Goal: Task Accomplishment & Management: Complete application form

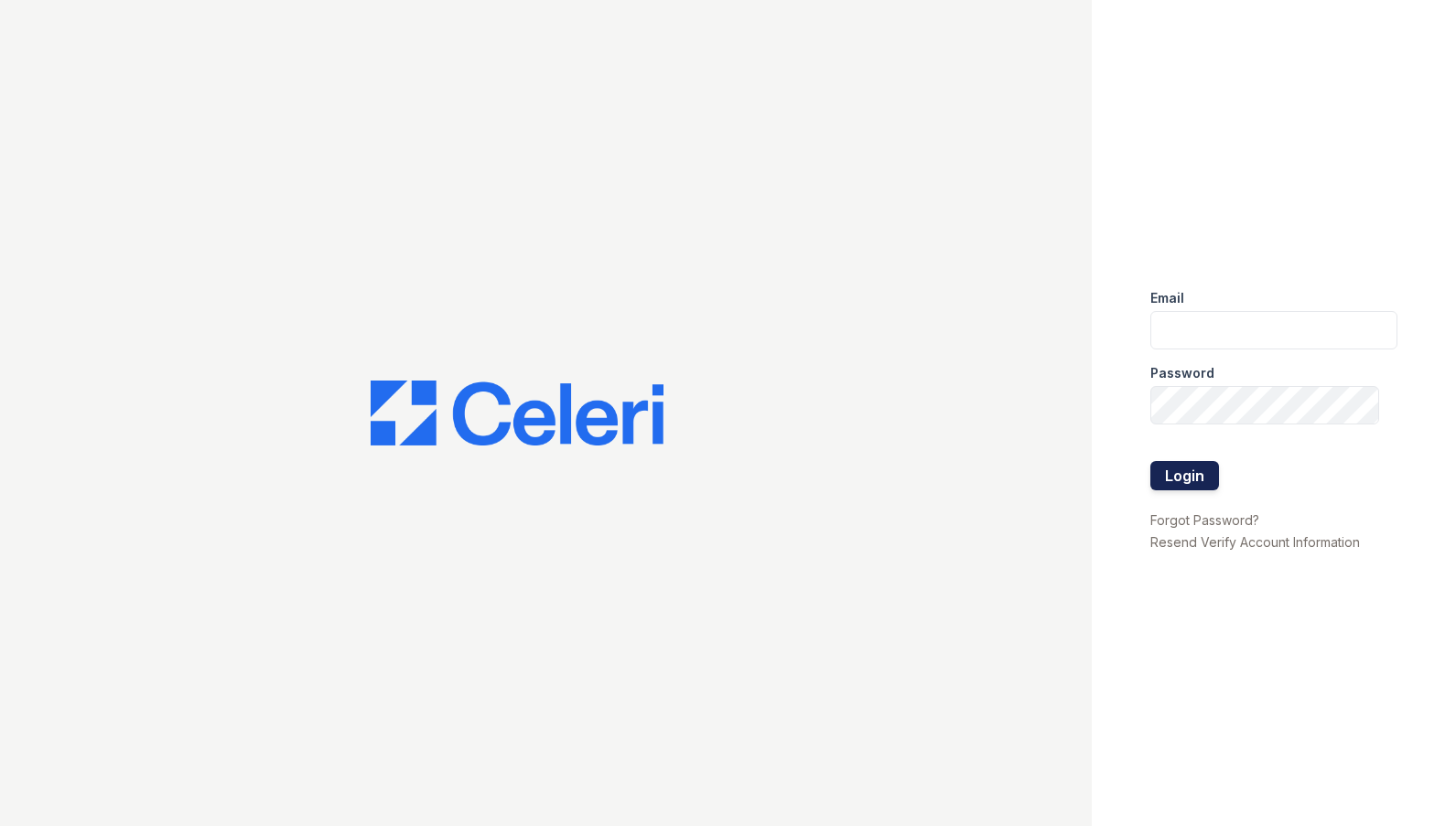
type input "ebetriolo@trinity-pm.com"
click at [1185, 476] on button "Login" at bounding box center [1184, 476] width 69 height 29
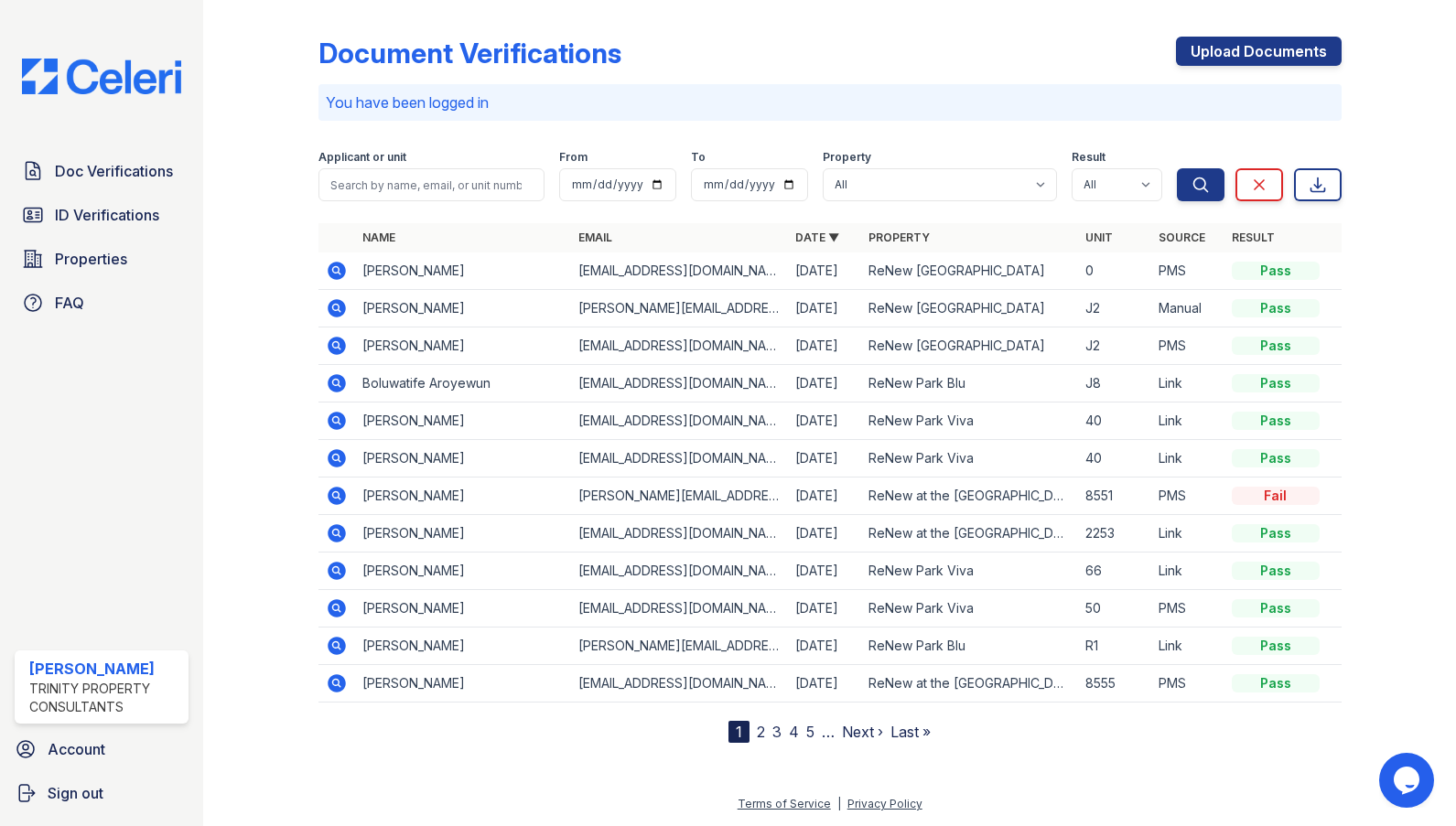
click at [315, 270] on div at bounding box center [275, 375] width 85 height 736
click at [348, 275] on td at bounding box center [337, 270] width 37 height 38
click at [341, 270] on icon at bounding box center [337, 270] width 18 height 18
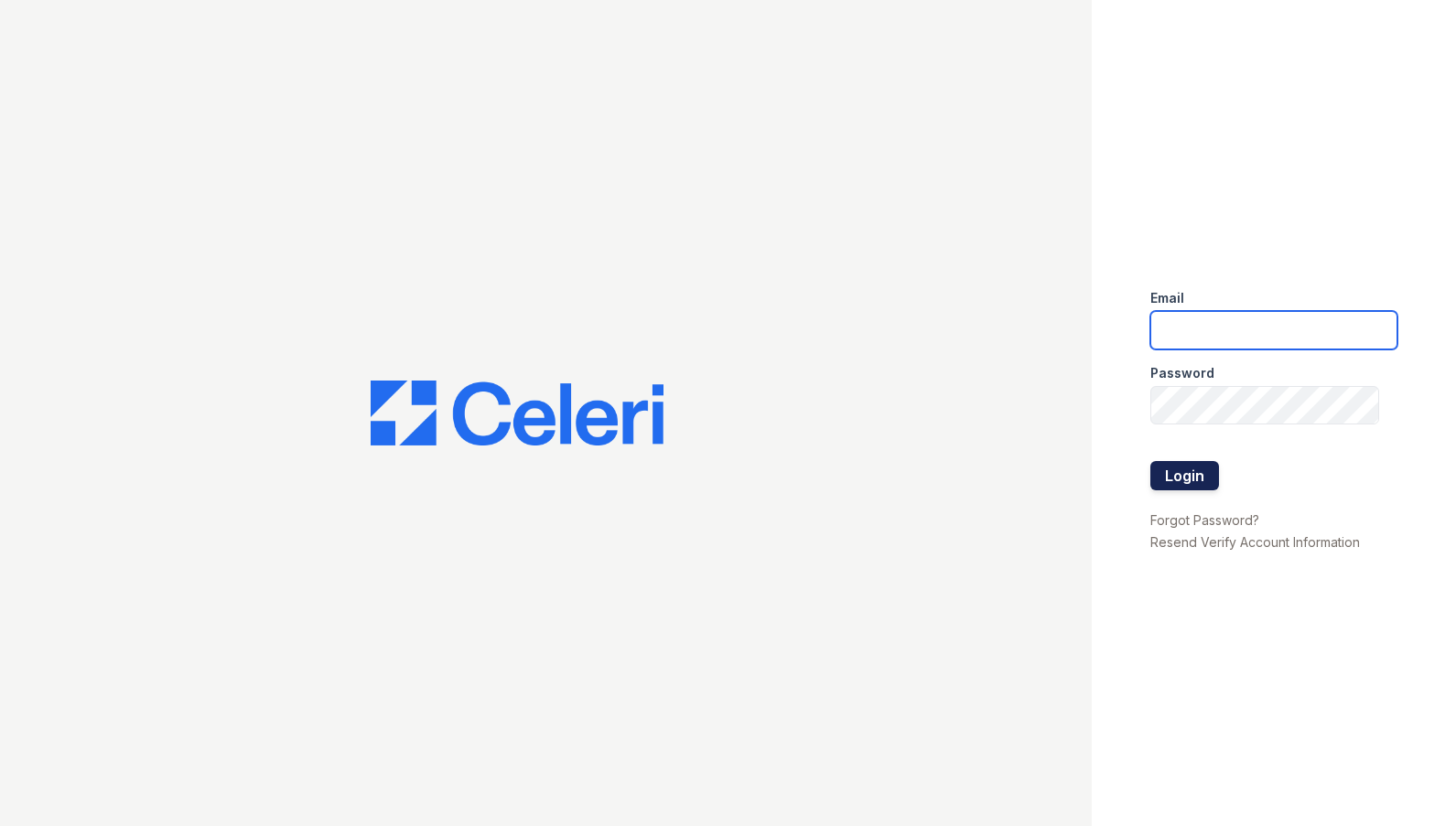
type input "ebetriolo@trinity-pm.com"
click at [1200, 481] on button "Login" at bounding box center [1184, 476] width 69 height 29
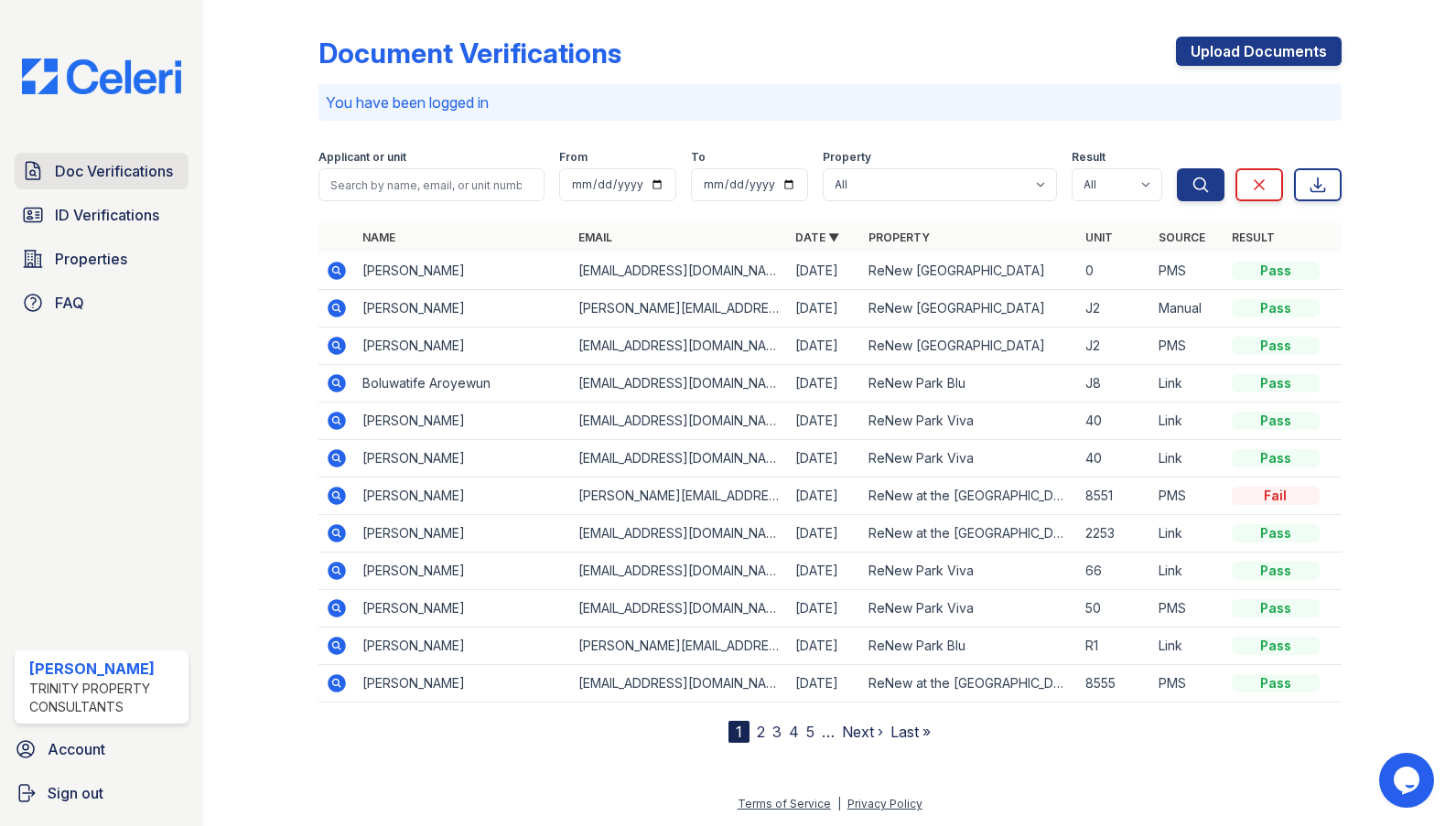
click at [109, 183] on link "Doc Verifications" at bounding box center [101, 172] width 174 height 37
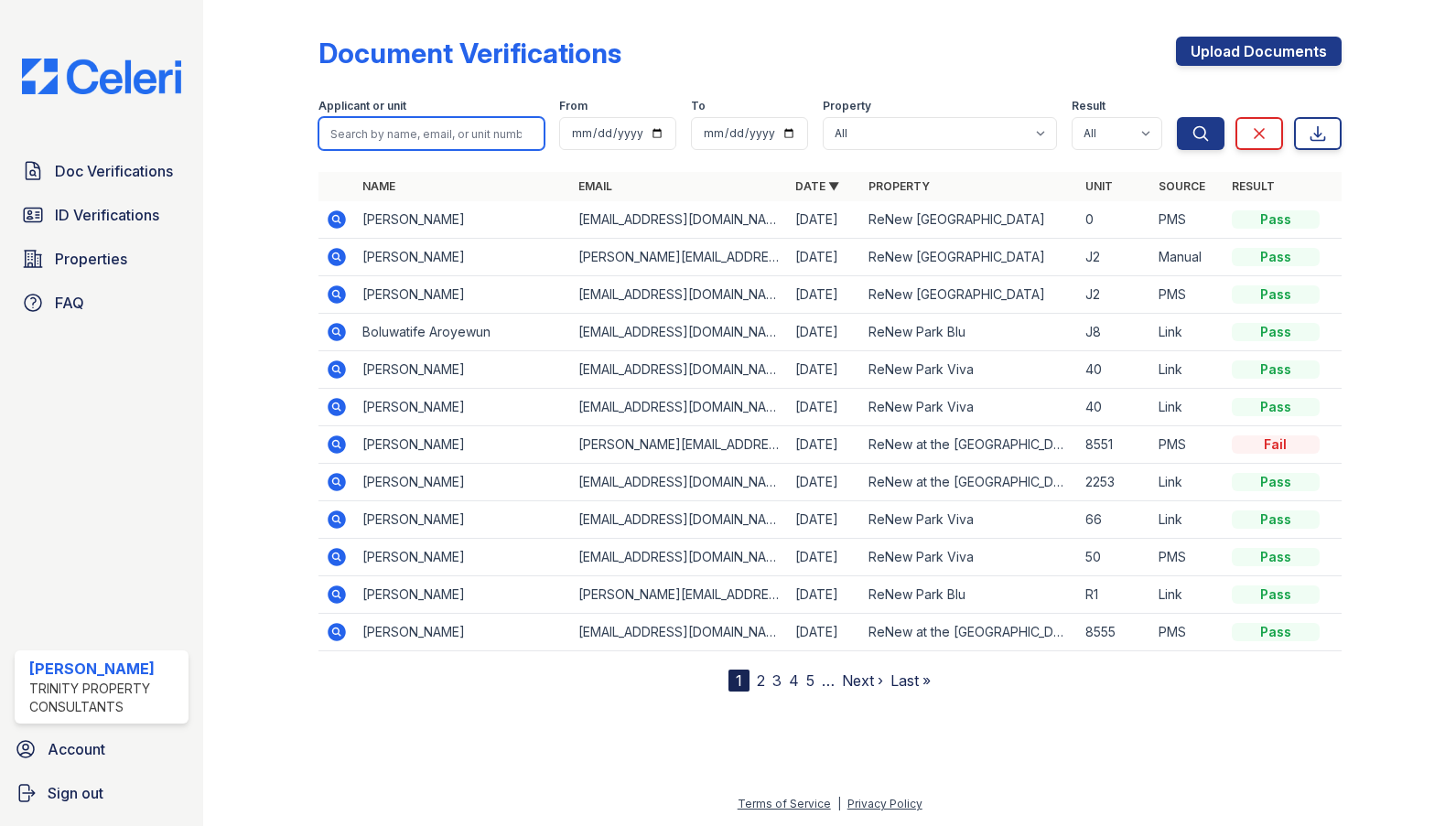
click at [377, 135] on input "search" at bounding box center [431, 134] width 226 height 33
type input "lexie"
click at [121, 219] on span "ID Verifications" at bounding box center [108, 214] width 105 height 22
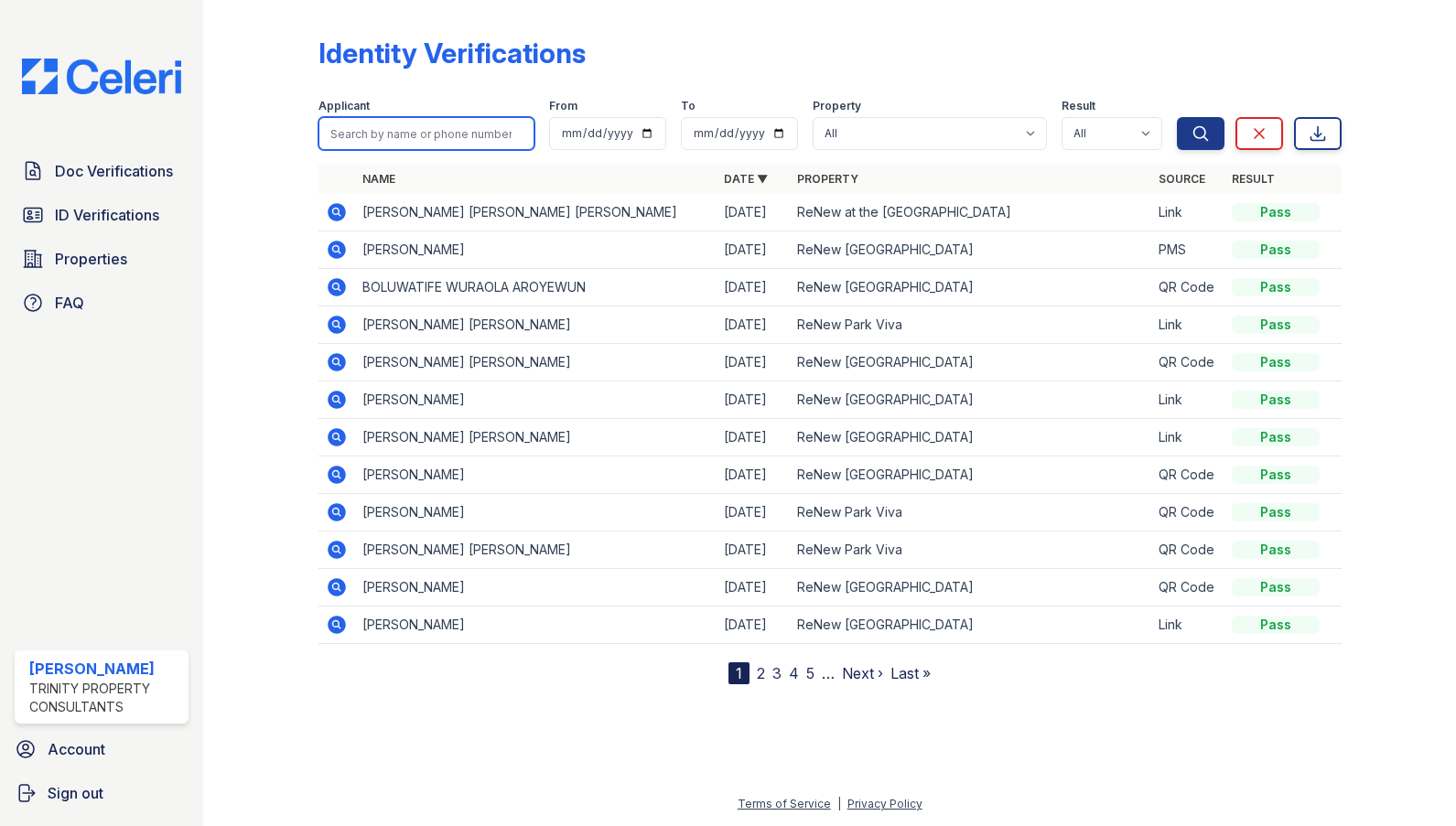
click at [461, 128] on input "search" at bounding box center [426, 134] width 216 height 33
paste input "lexie"
type input "lexie"
click at [1177, 117] on button "Search" at bounding box center [1200, 134] width 48 height 33
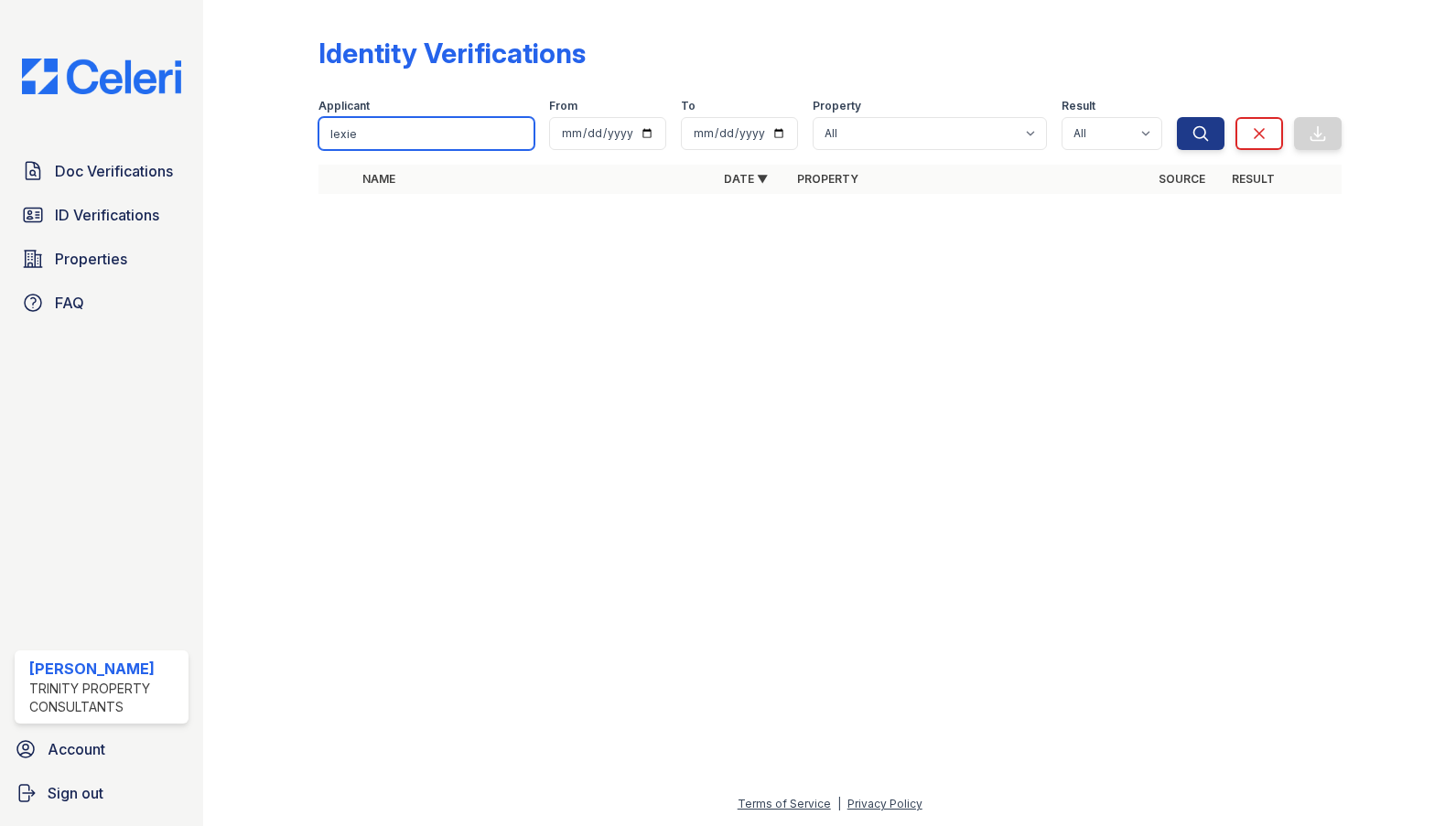
click at [422, 143] on input "lexie" at bounding box center [426, 134] width 216 height 33
click at [97, 178] on span "Doc Verifications" at bounding box center [114, 171] width 118 height 22
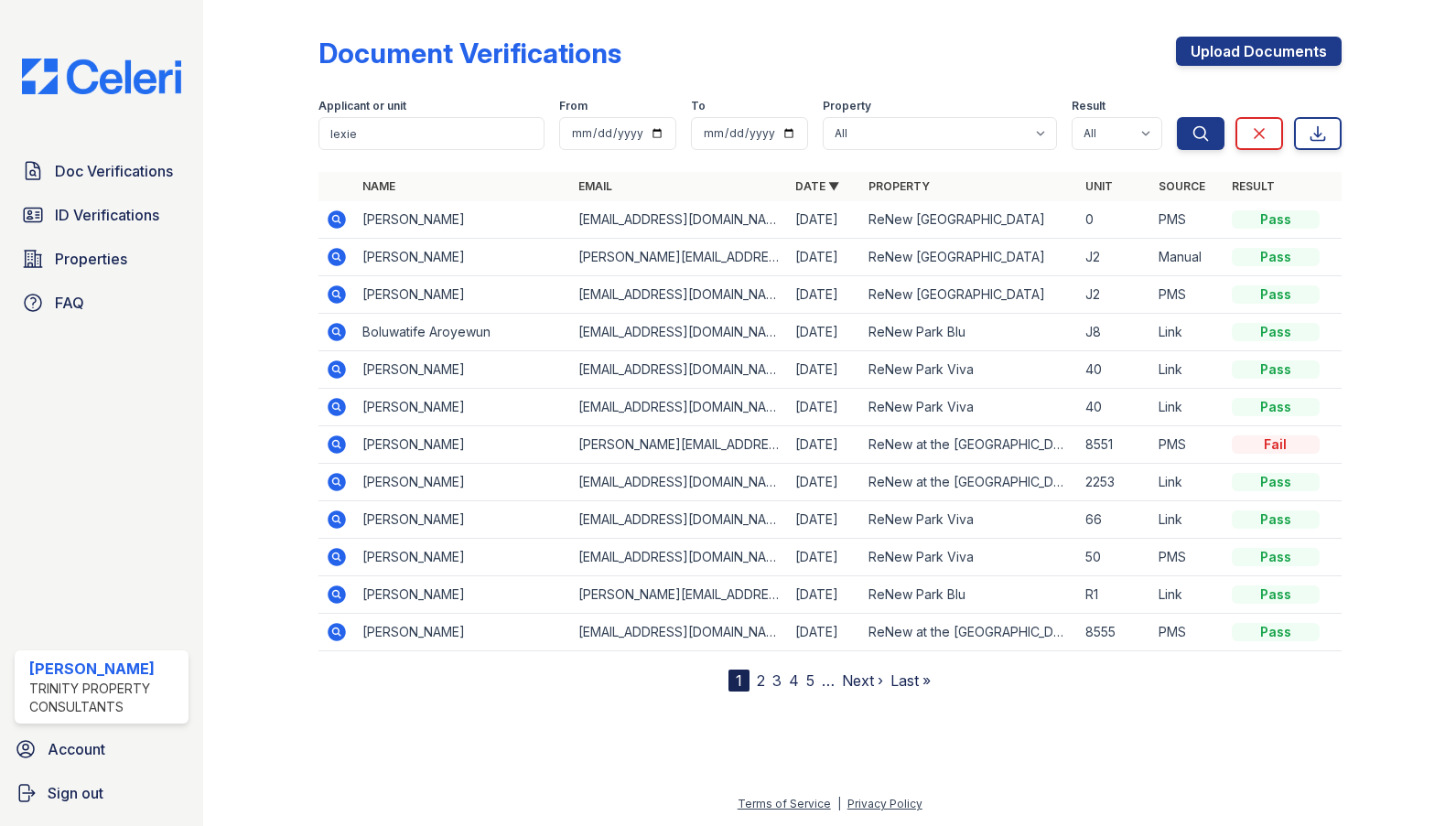
type input "lexie"
click at [1177, 117] on button "Search" at bounding box center [1200, 134] width 48 height 33
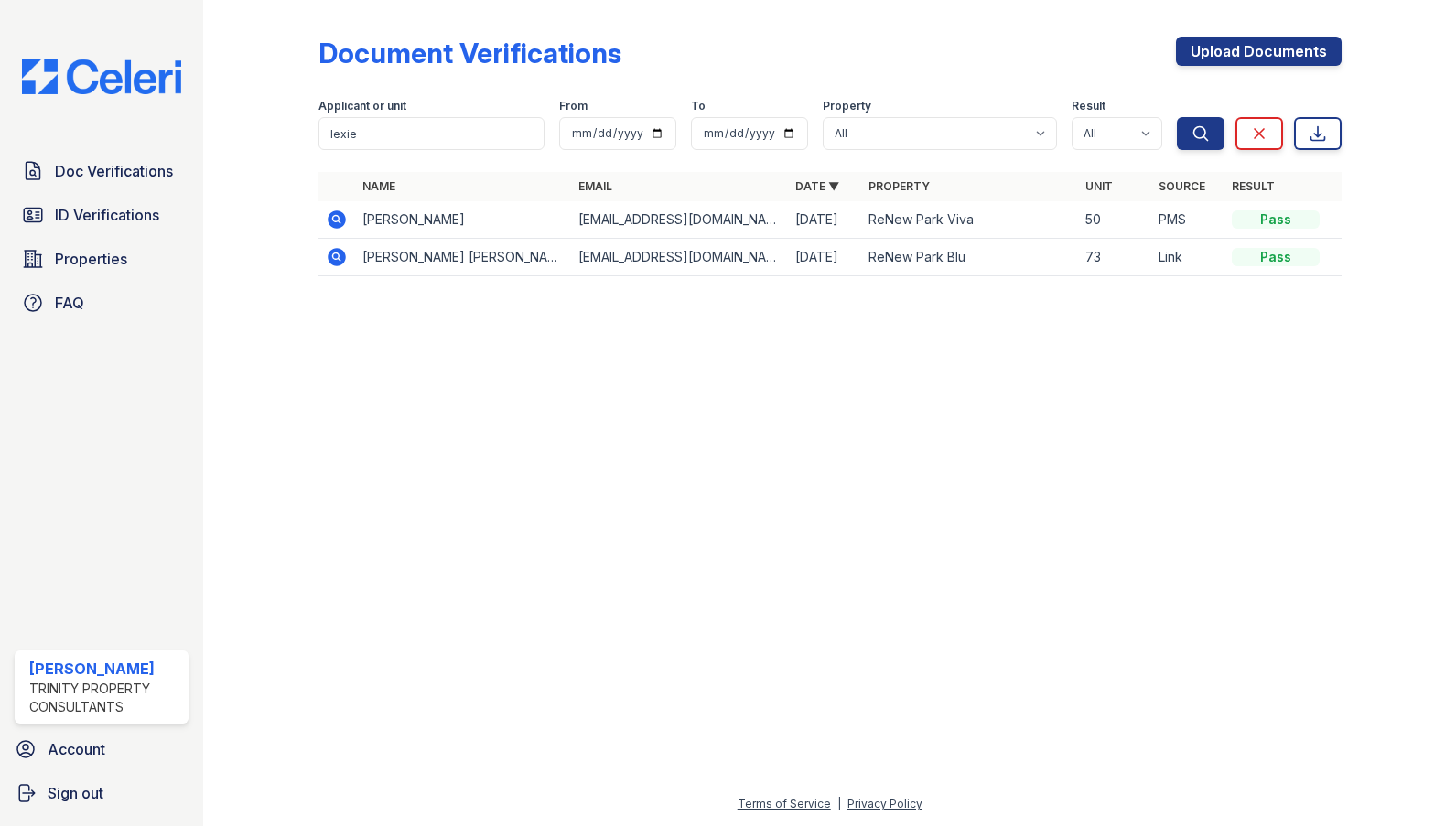
click at [333, 255] on icon at bounding box center [337, 257] width 22 height 22
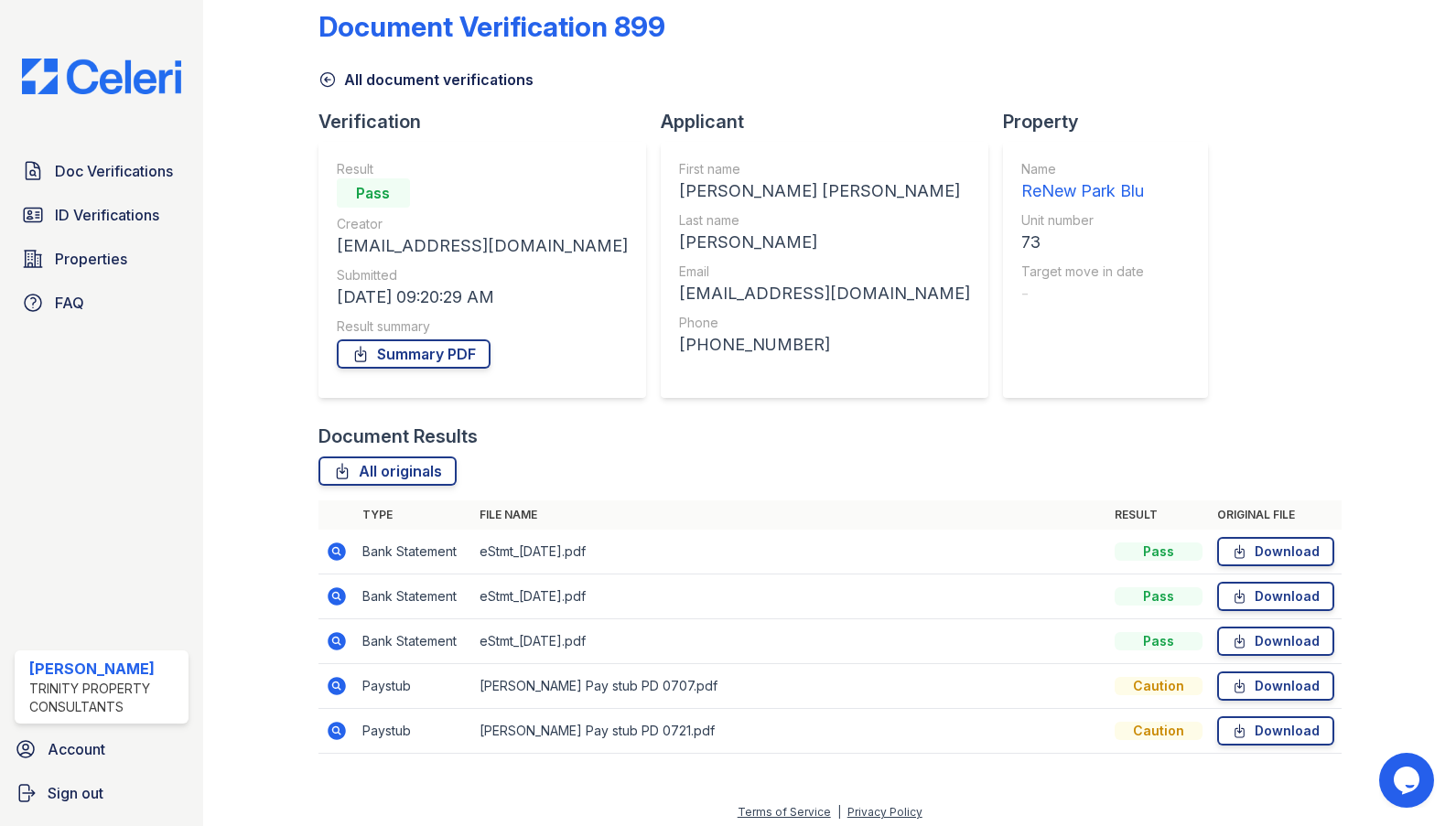
scroll to position [35, 0]
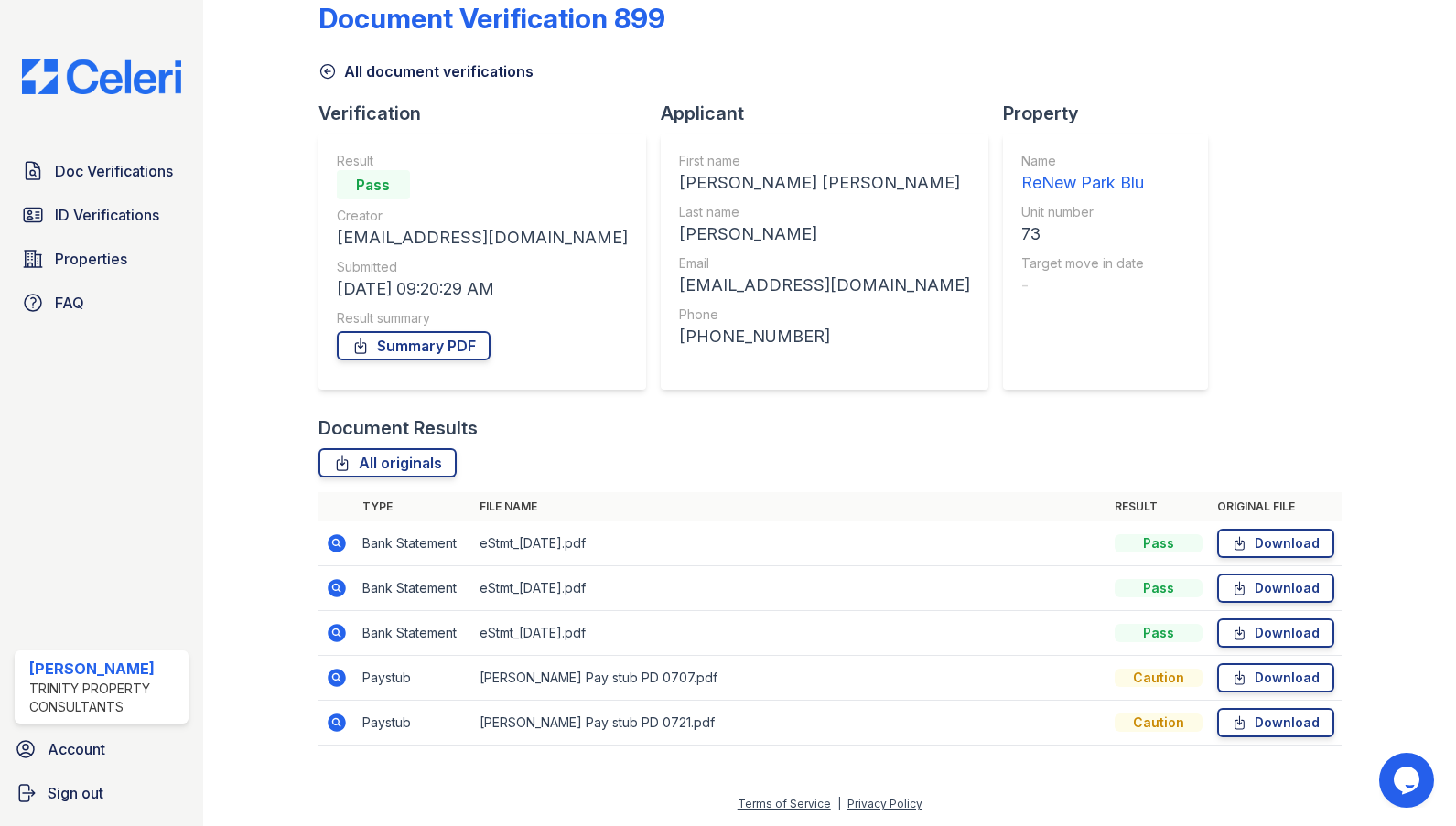
click at [355, 675] on td "Paystub" at bounding box center [413, 679] width 117 height 45
click at [338, 688] on td at bounding box center [337, 679] width 37 height 45
click at [333, 682] on icon at bounding box center [337, 678] width 18 height 18
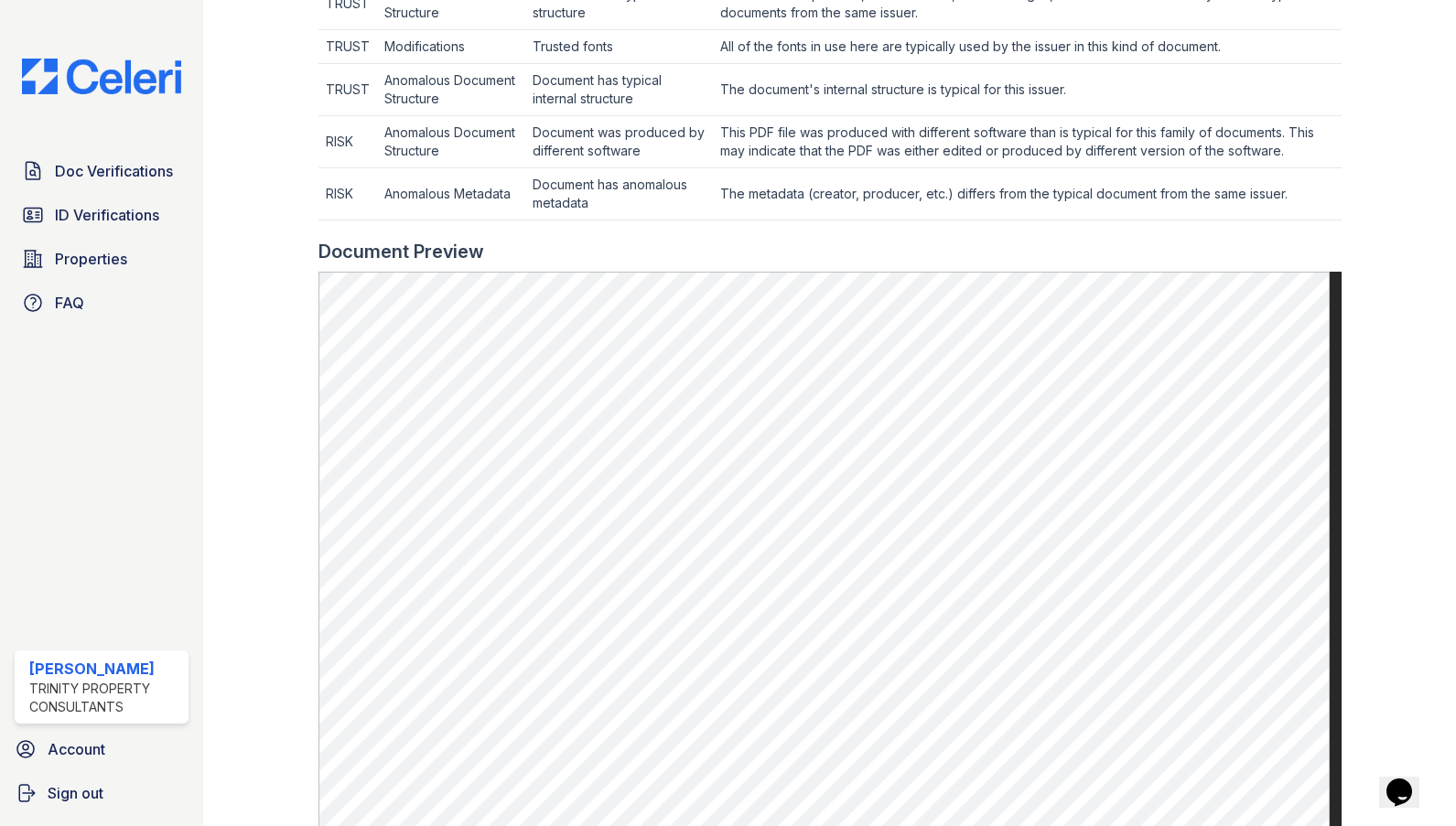
scroll to position [823, 0]
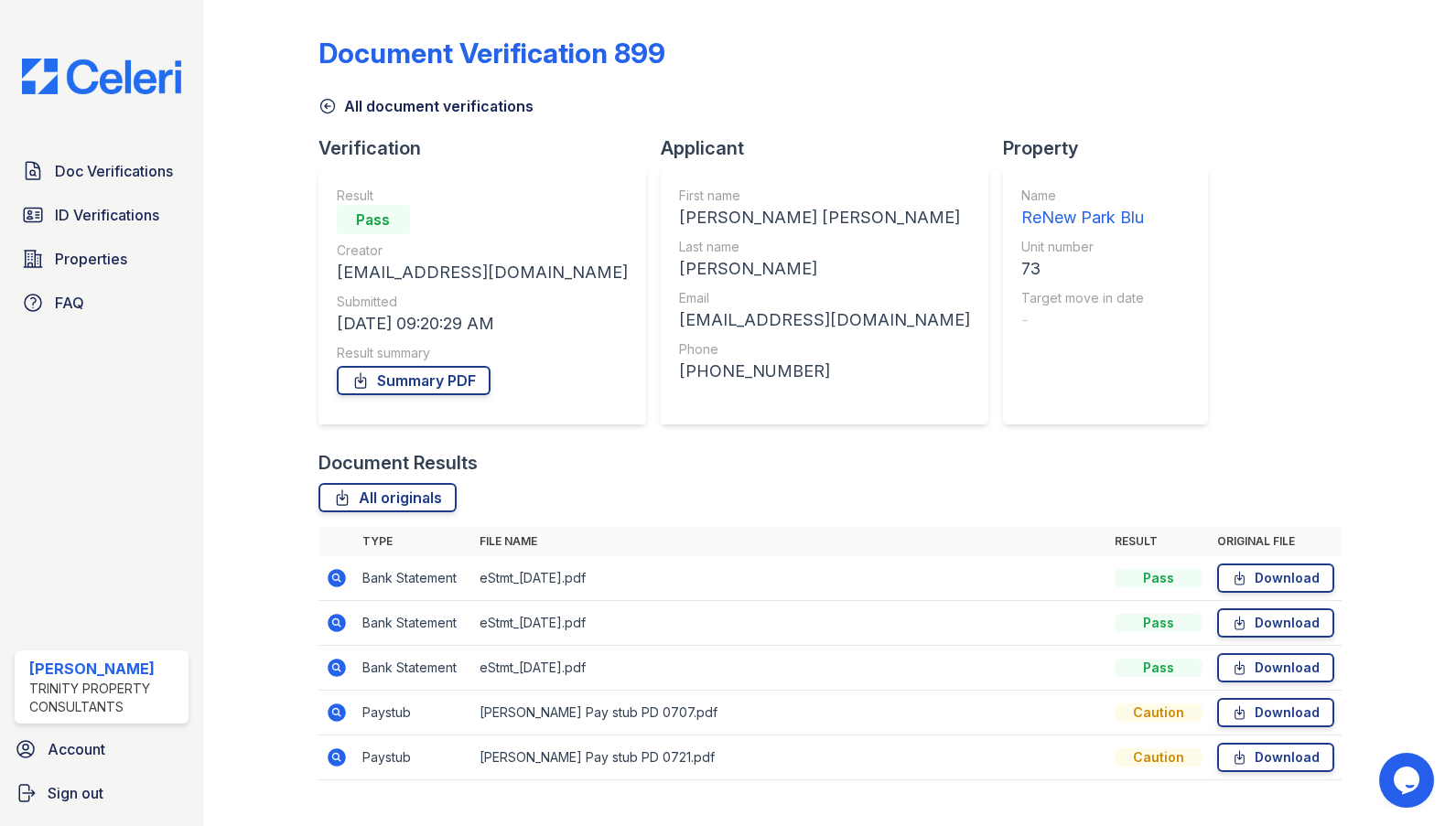
click at [344, 762] on icon at bounding box center [337, 757] width 22 height 22
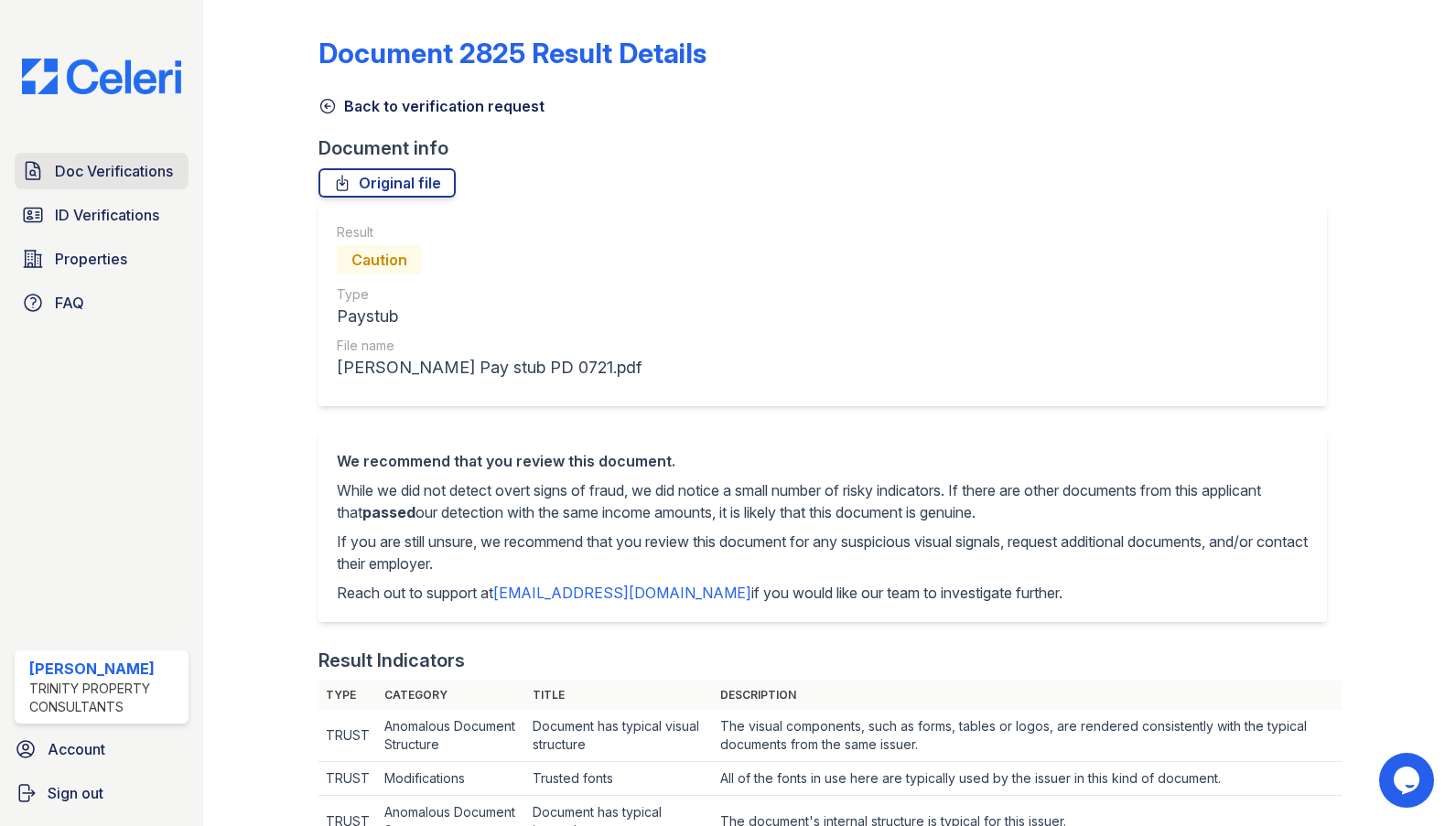
click at [119, 179] on span "Doc Verifications" at bounding box center [114, 171] width 118 height 22
click at [118, 179] on span "Doc Verifications" at bounding box center [114, 171] width 118 height 22
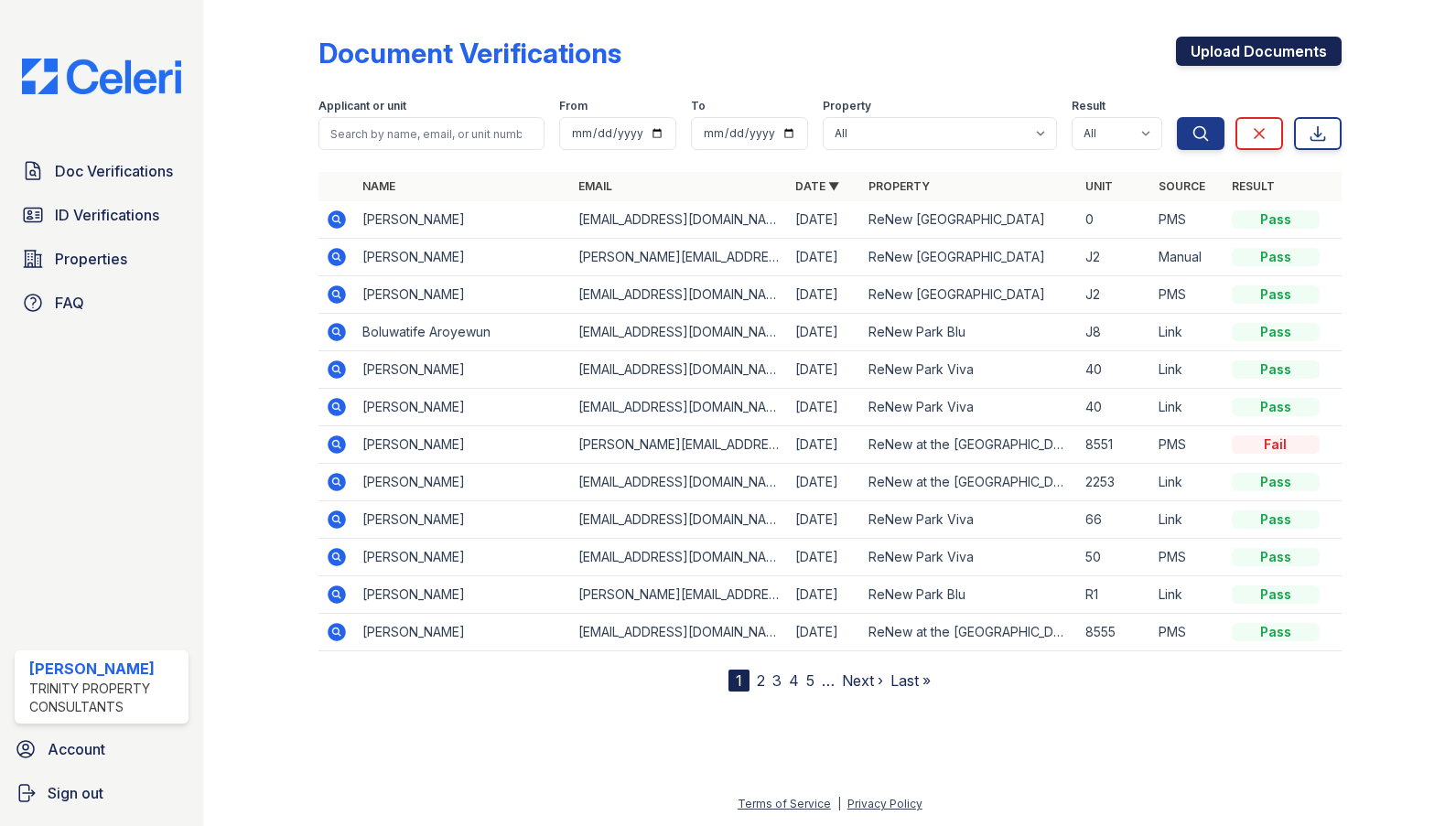
click at [1227, 56] on link "Upload Documents" at bounding box center [1258, 51] width 166 height 29
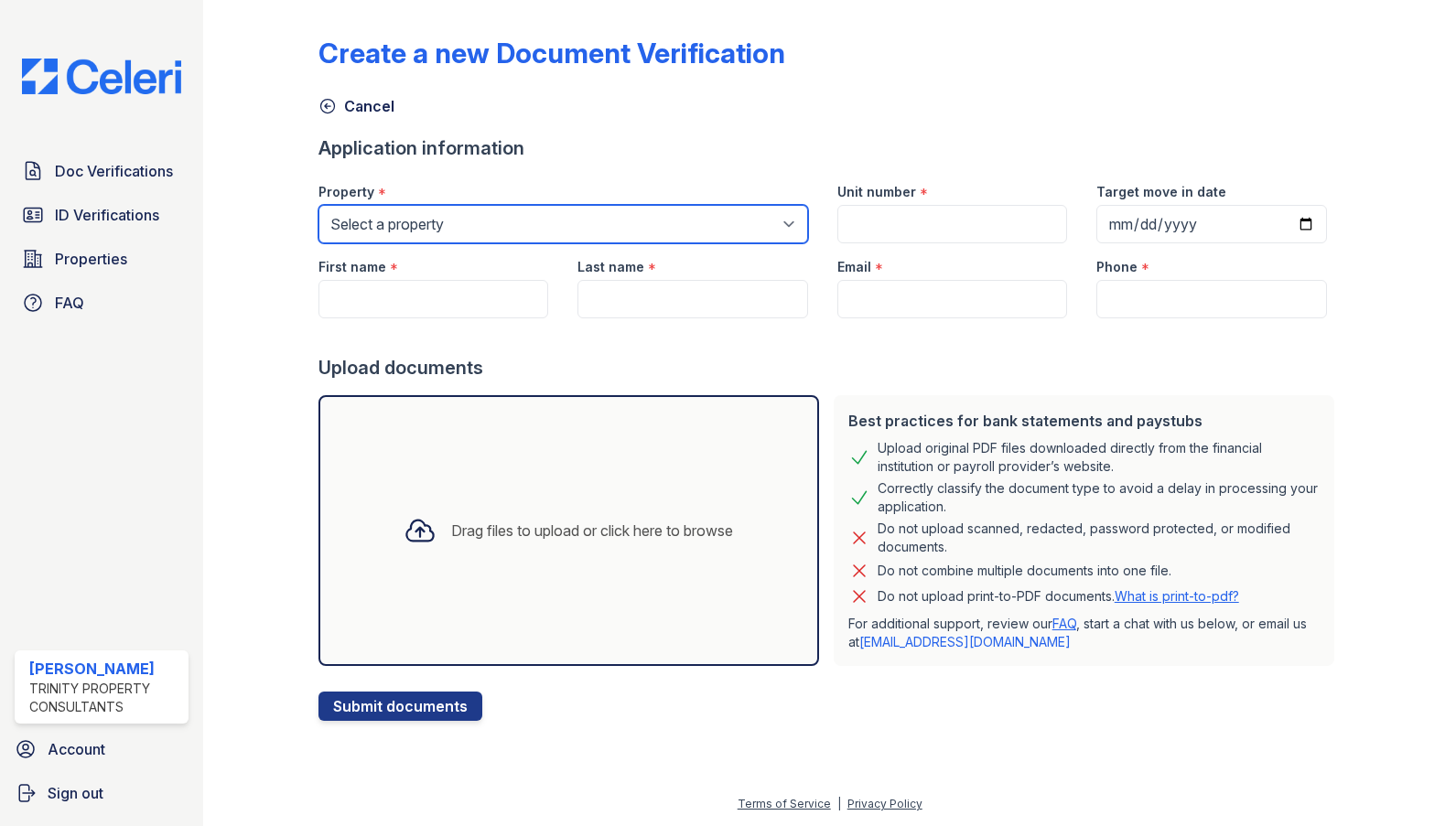
click at [413, 218] on select "Select a property ReNew Aster ReNew at the [GEOGRAPHIC_DATA] [GEOGRAPHIC_DATA] …" at bounding box center [563, 224] width 490 height 39
select select "32"
click at [318, 205] on select "Select a property ReNew Aster ReNew at the [GEOGRAPHIC_DATA] [GEOGRAPHIC_DATA] …" at bounding box center [563, 224] width 490 height 39
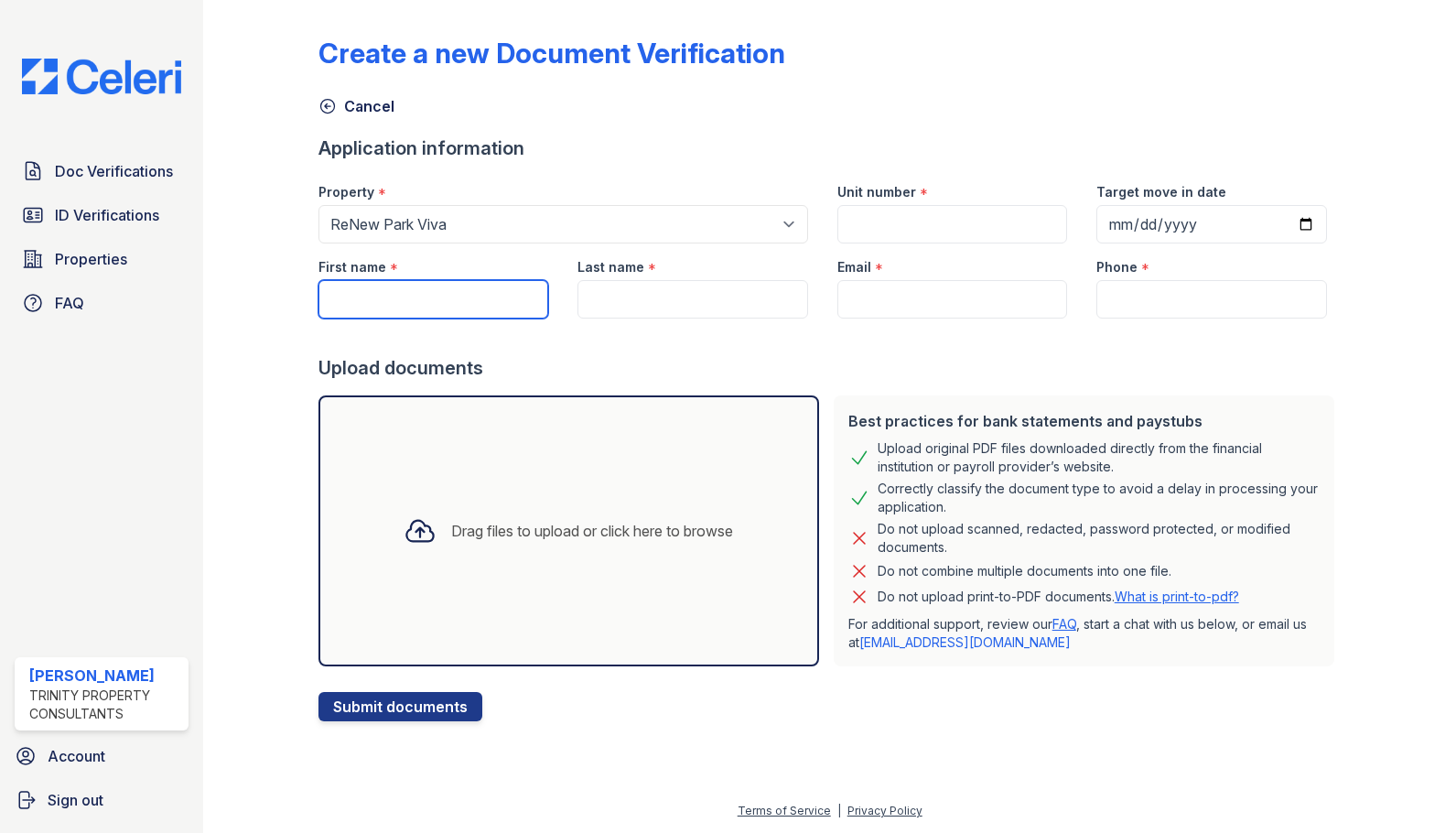
click at [469, 303] on input "First name" at bounding box center [434, 300] width 231 height 39
type input "[PERSON_NAME]"
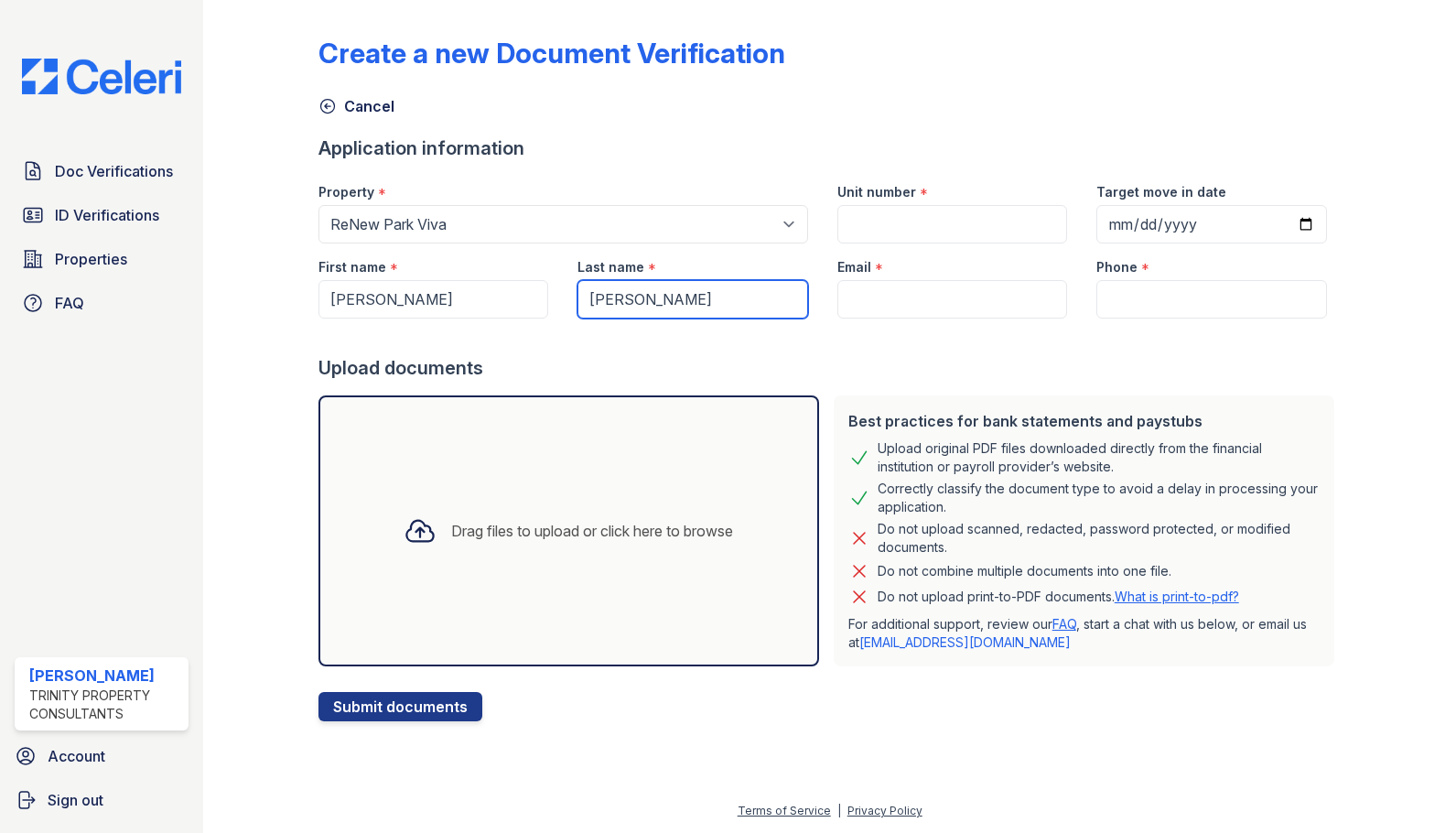
type input "[PERSON_NAME]"
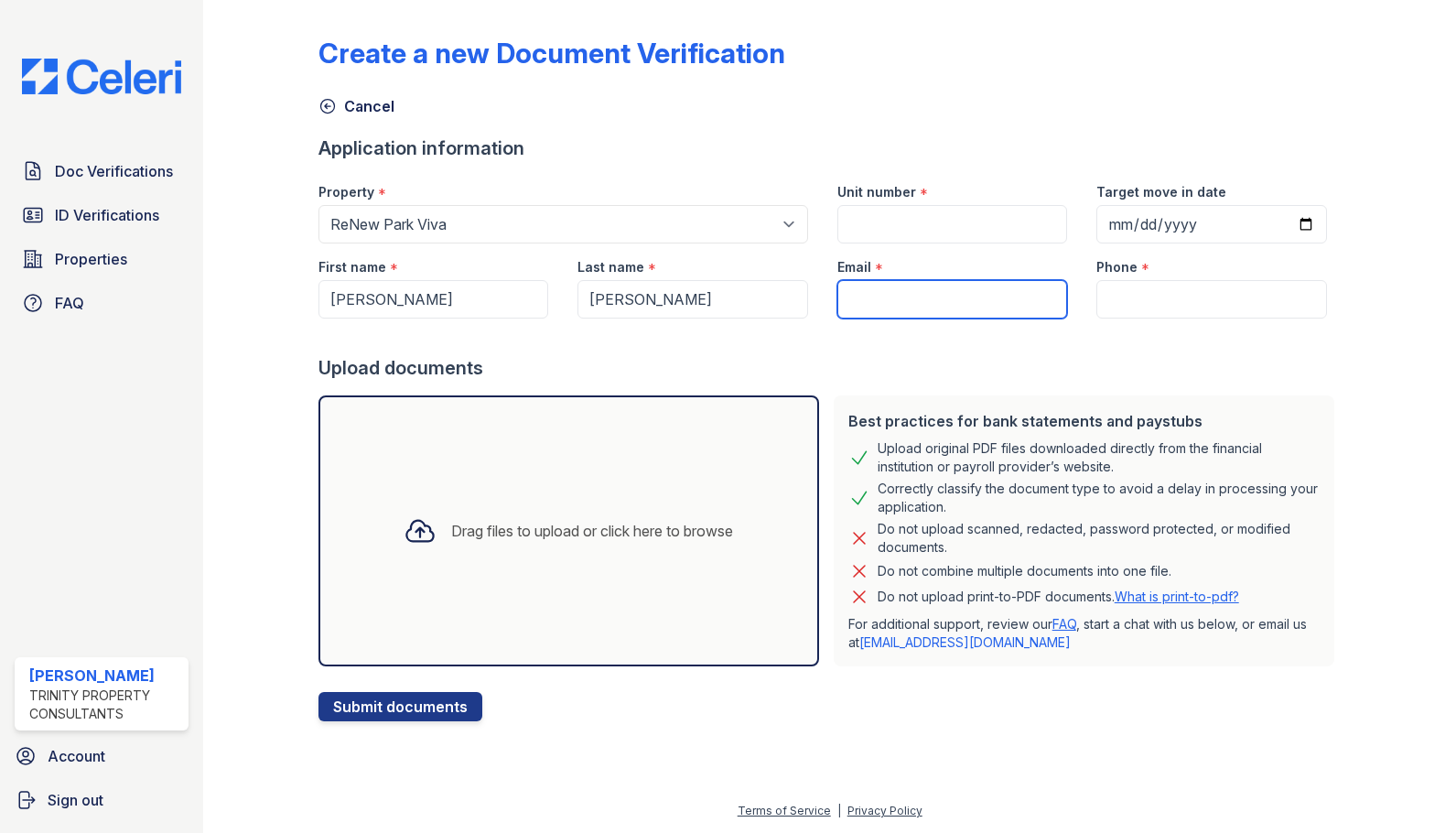
click at [907, 310] on input "Email" at bounding box center [953, 300] width 231 height 39
paste input "[EMAIL_ADDRESS][DOMAIN_NAME]"
type input "[EMAIL_ADDRESS][DOMAIN_NAME]"
drag, startPoint x: 852, startPoint y: 246, endPoint x: 865, endPoint y: 241, distance: 13.9
click at [853, 245] on div "Email *" at bounding box center [953, 262] width 231 height 37
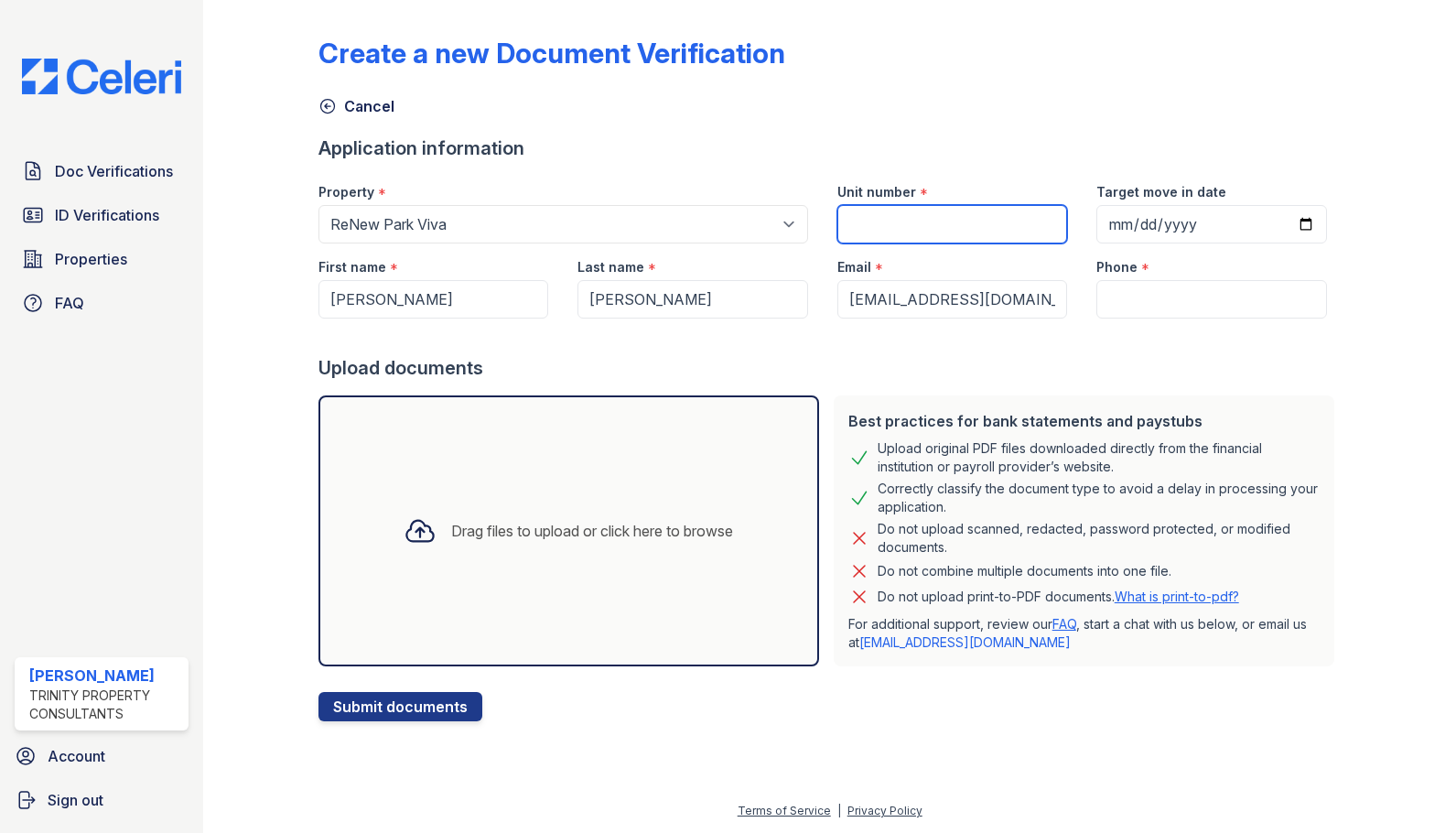
click at [872, 235] on input "Unit number" at bounding box center [953, 224] width 231 height 39
paste input "(707) 716-9056"
type input "(707) 716-9056"
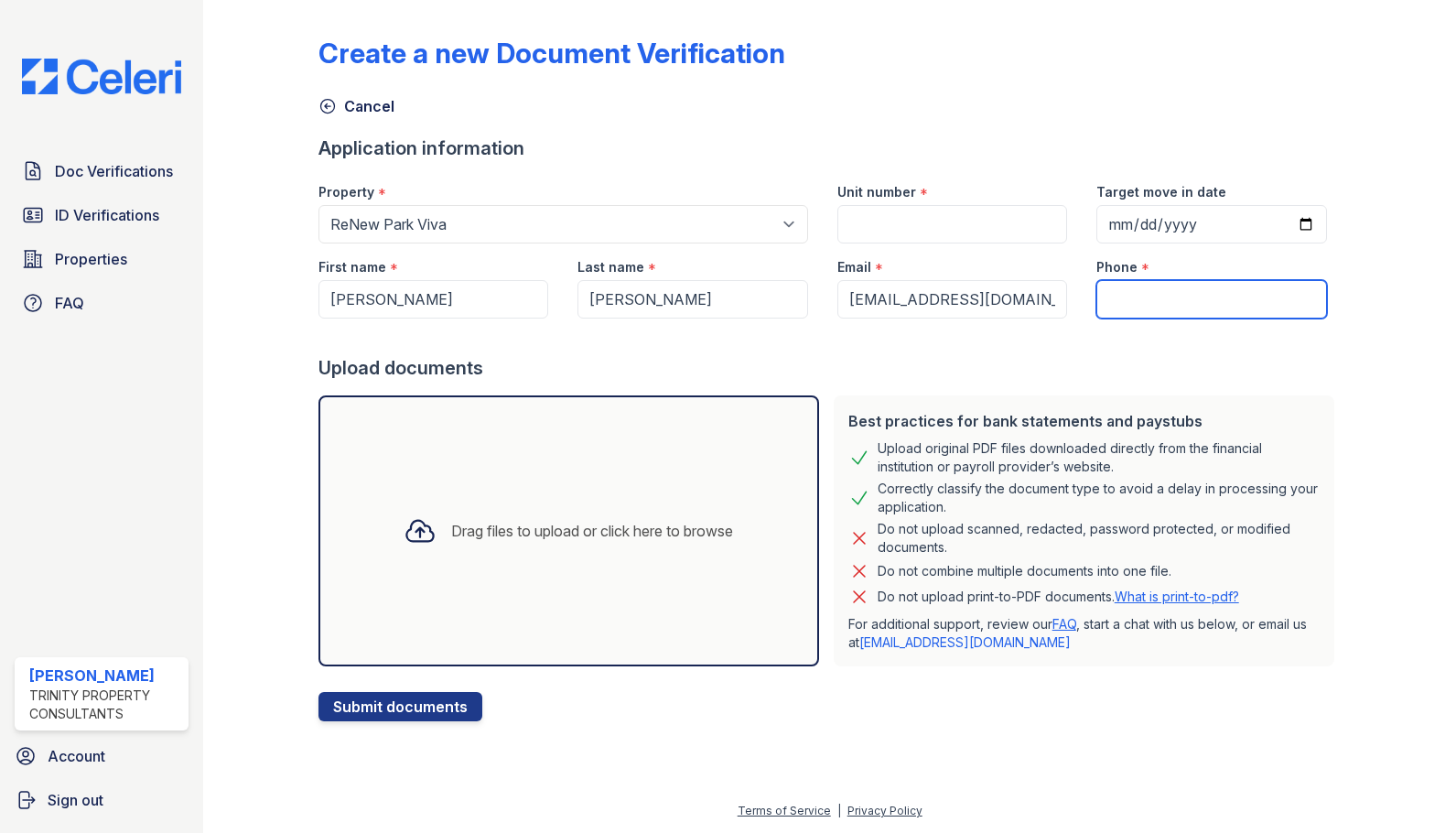
drag, startPoint x: 1145, startPoint y: 308, endPoint x: 1135, endPoint y: 286, distance: 24.2
click at [1145, 308] on input "Phone" at bounding box center [1212, 300] width 231 height 39
paste input "(707) 716-9056"
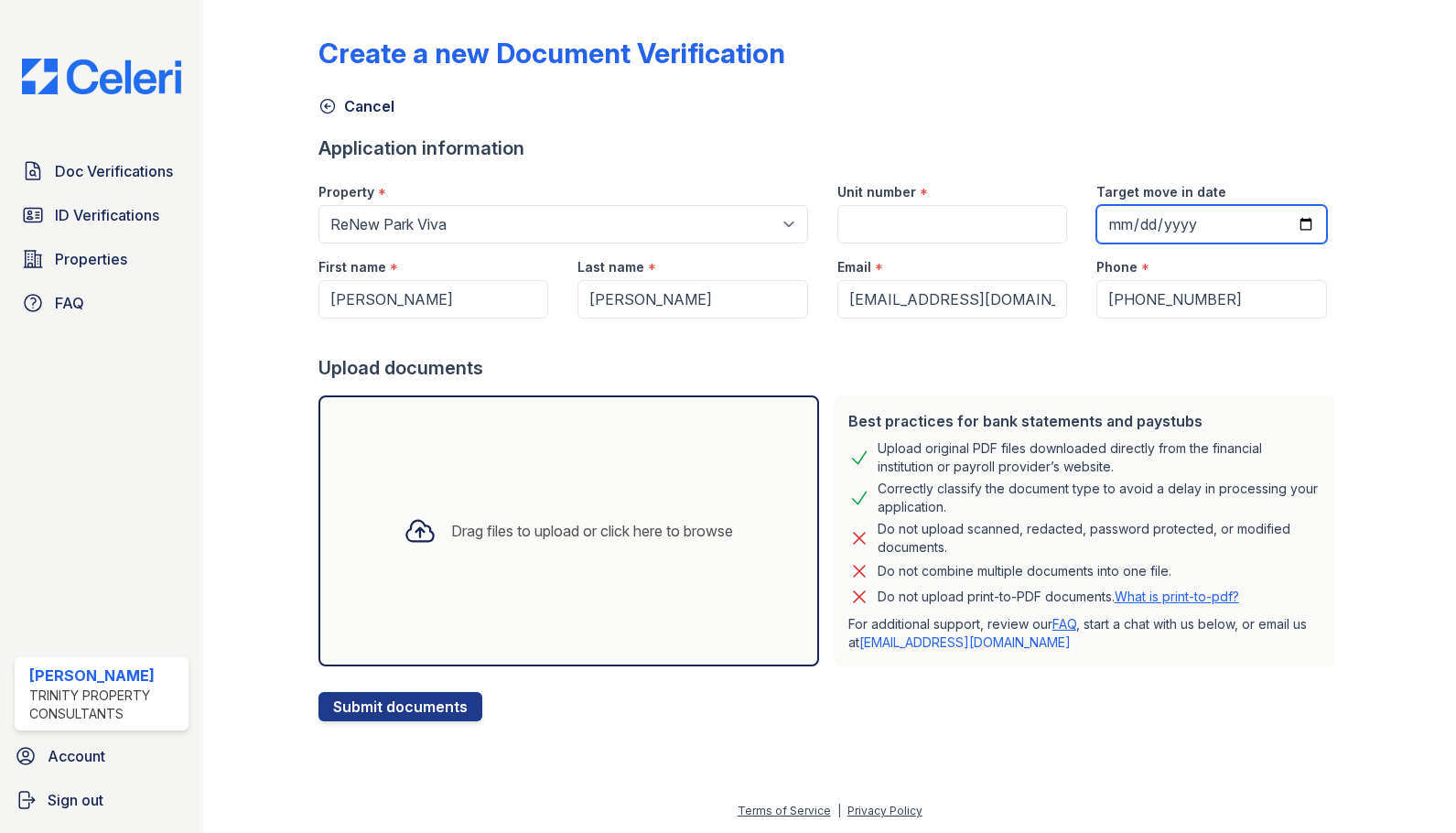
click at [1113, 221] on input "Target move in date" at bounding box center [1212, 224] width 231 height 39
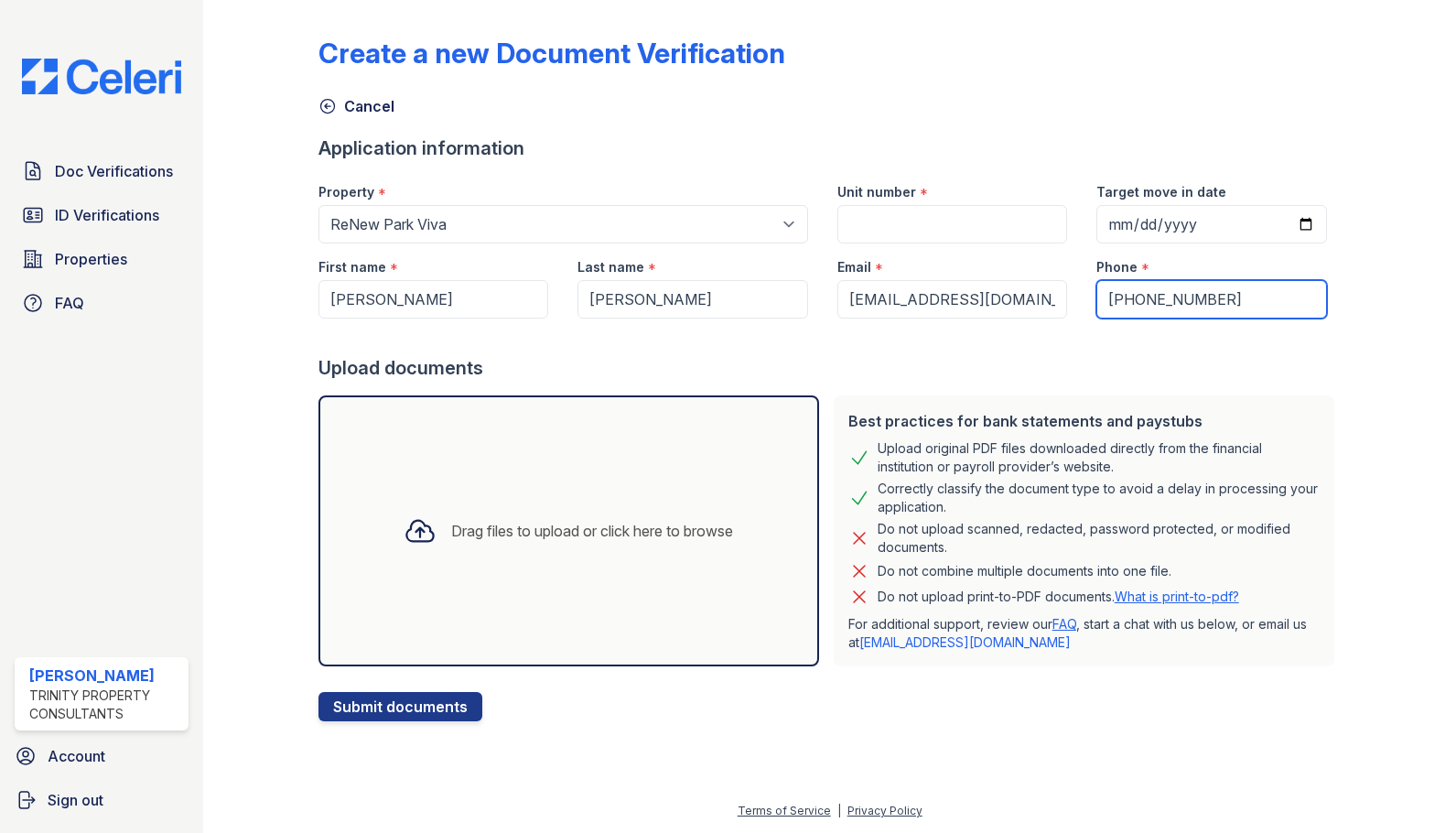
click at [1128, 293] on input "(707) 716-9056" at bounding box center [1212, 300] width 231 height 39
type input "(707) 716-9056"
click at [902, 251] on div "Email *" at bounding box center [953, 262] width 231 height 37
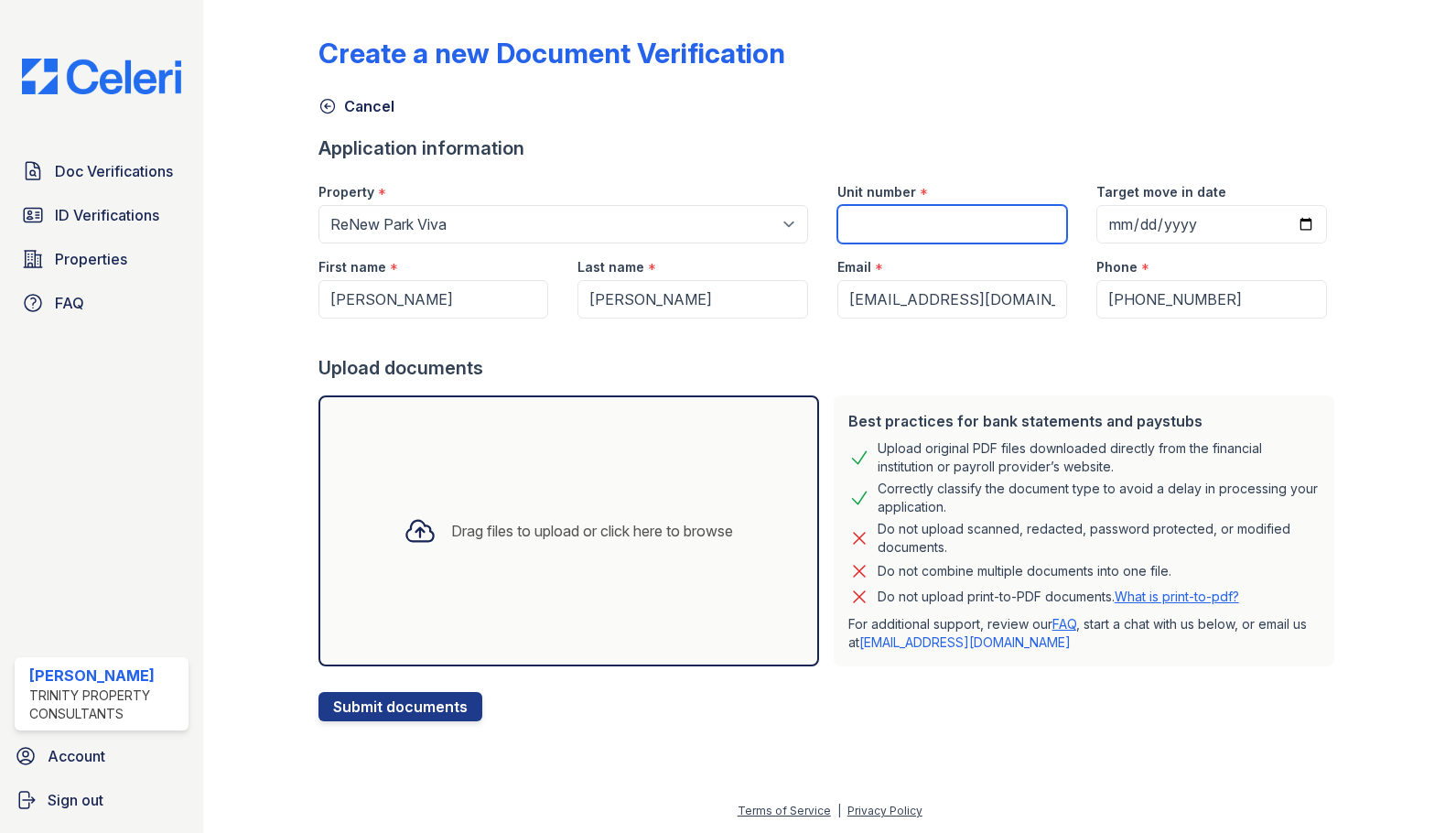
click at [906, 232] on input "Unit number" at bounding box center [953, 224] width 231 height 39
type input "66"
click at [465, 601] on div "Drag files to upload or click here to browse" at bounding box center [568, 530] width 501 height 271
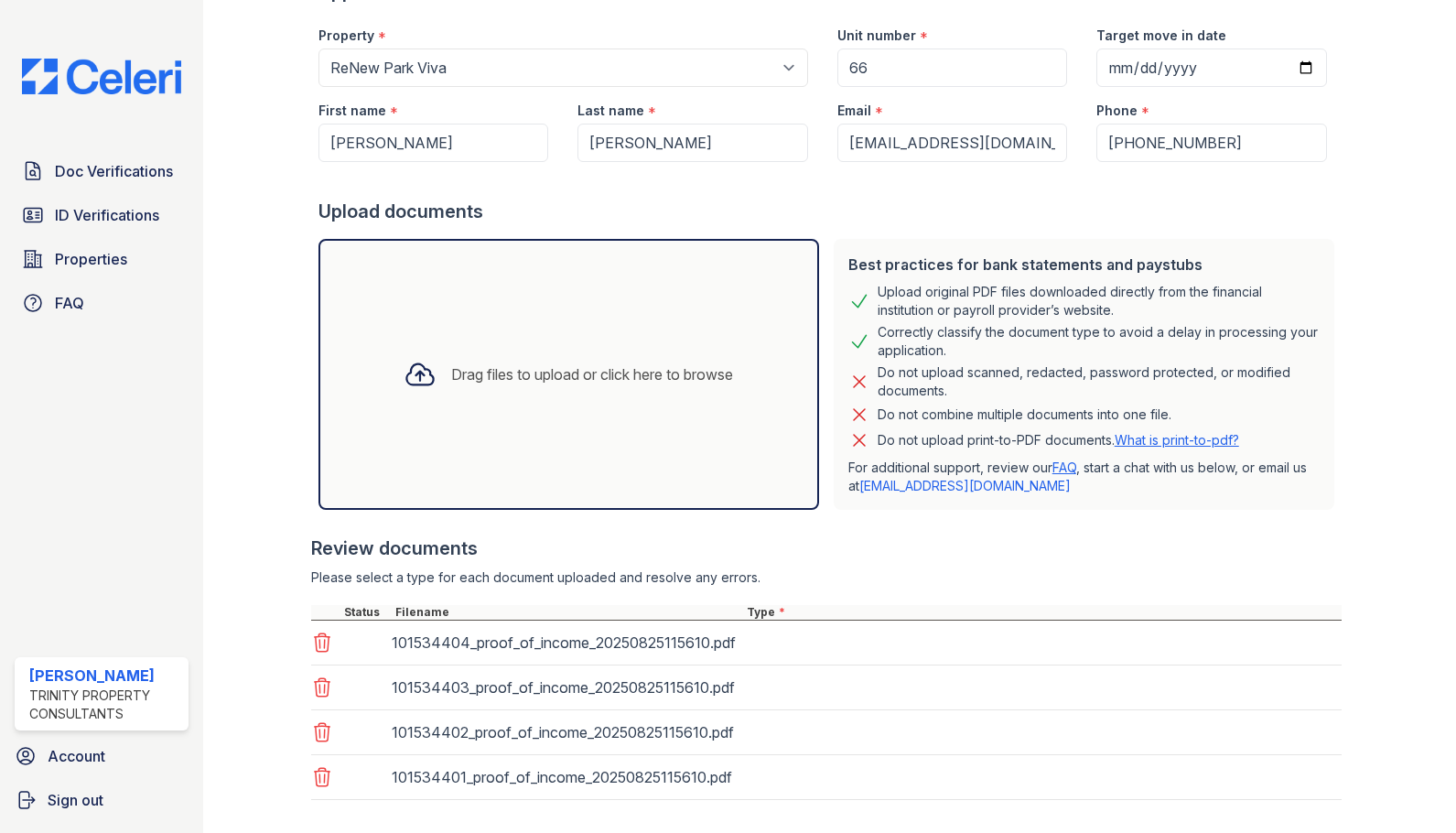
scroll to position [251, 0]
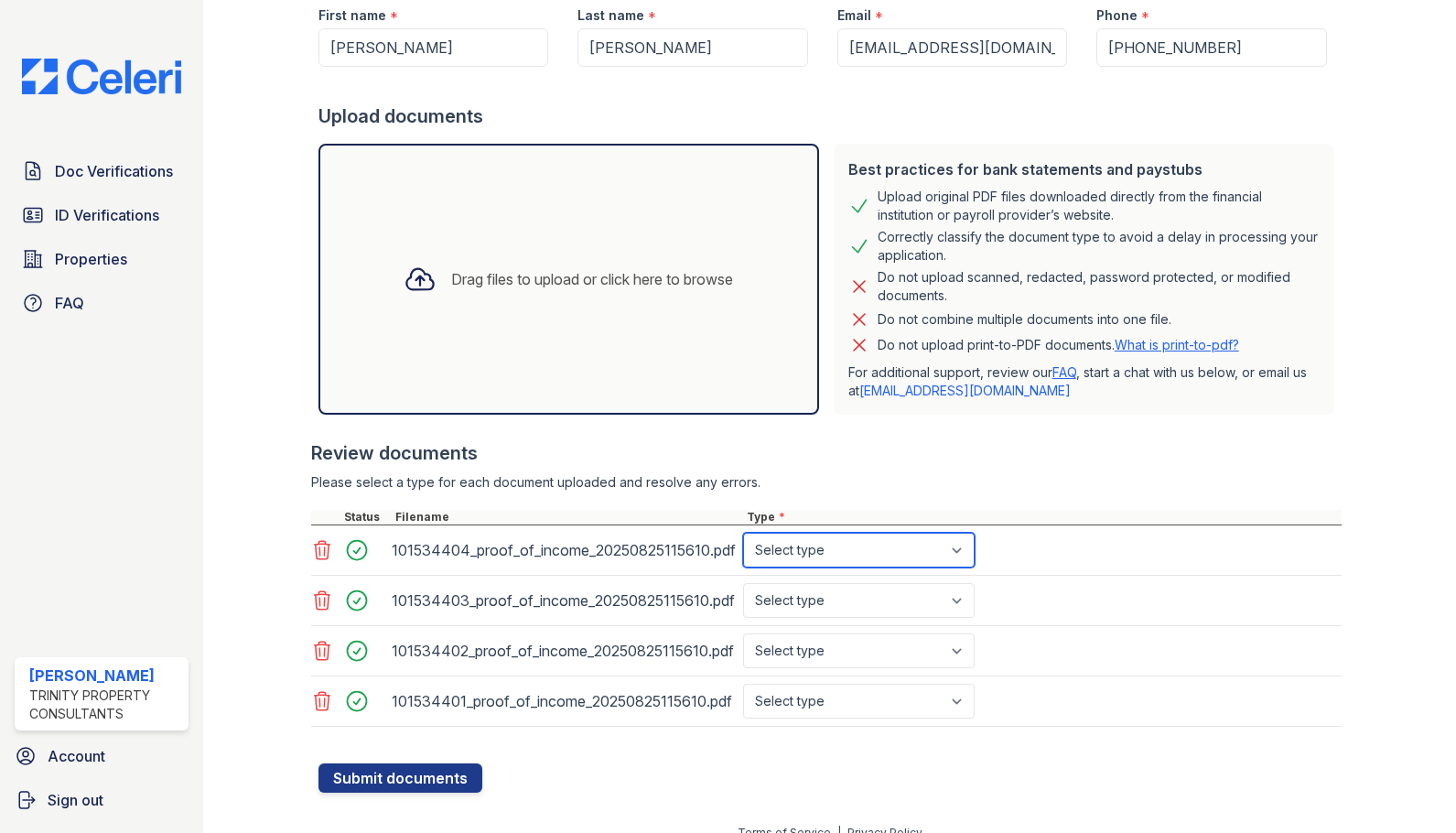
click at [826, 561] on select "Select type Paystub Bank Statement Offer Letter Tax Documents Benefit Award Let…" at bounding box center [858, 550] width 232 height 35
select select "paystub"
click at [743, 532] on select "Select type Paystub Bank Statement Offer Letter Tax Documents Benefit Award Let…" at bounding box center [858, 550] width 232 height 35
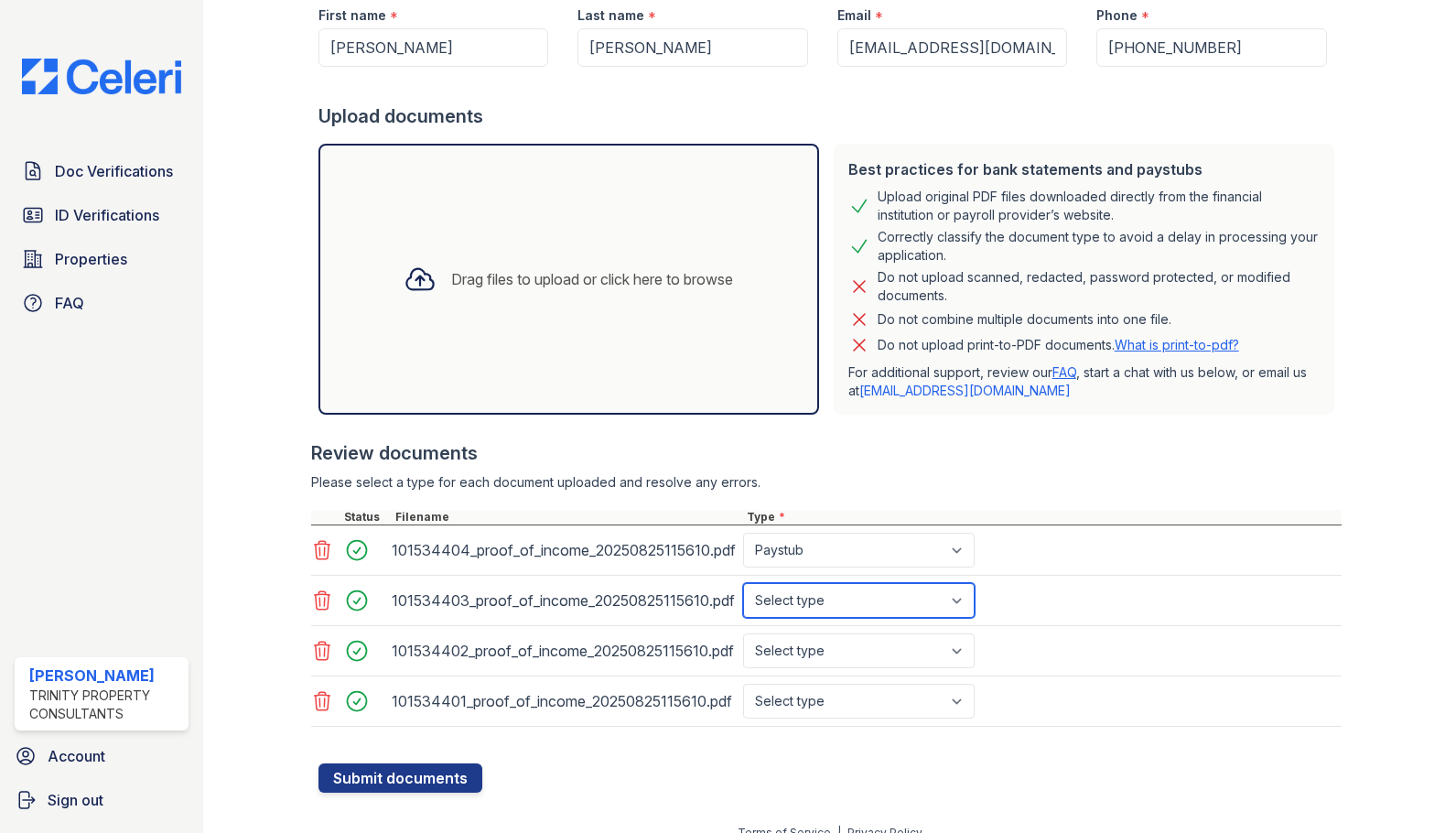
drag, startPoint x: 819, startPoint y: 593, endPoint x: 815, endPoint y: 607, distance: 14.6
click at [819, 593] on select "Select type Paystub Bank Statement Offer Letter Tax Documents Benefit Award Let…" at bounding box center [858, 600] width 232 height 35
select select "paystub"
click at [743, 583] on select "Select type Paystub Bank Statement Offer Letter Tax Documents Benefit Award Let…" at bounding box center [858, 600] width 232 height 35
click at [799, 656] on select "Select type Paystub Bank Statement Offer Letter Tax Documents Benefit Award Let…" at bounding box center [858, 651] width 232 height 35
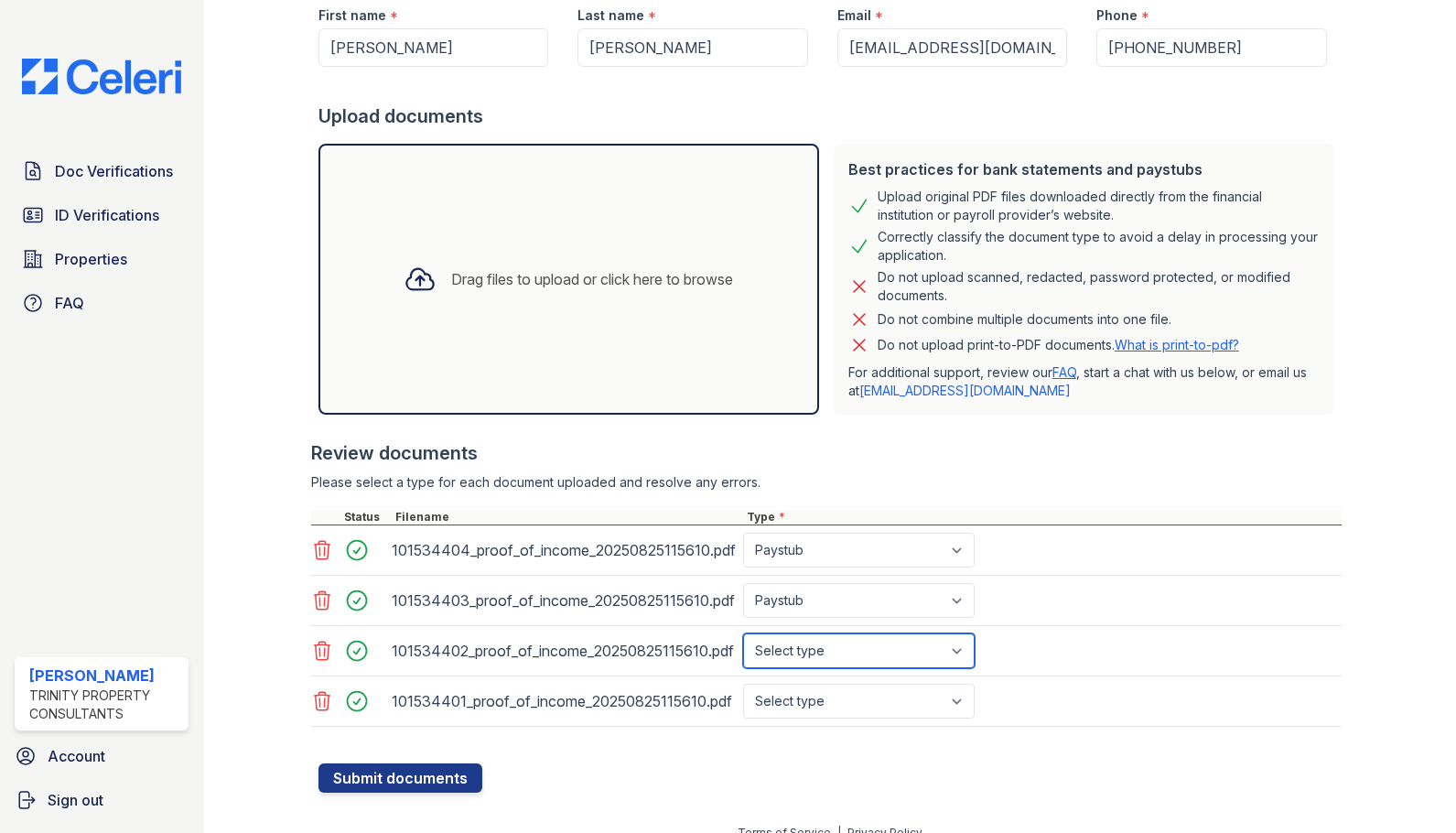
select select "paystub"
click at [743, 633] on select "Select type Paystub Bank Statement Offer Letter Tax Documents Benefit Award Let…" at bounding box center [858, 651] width 232 height 35
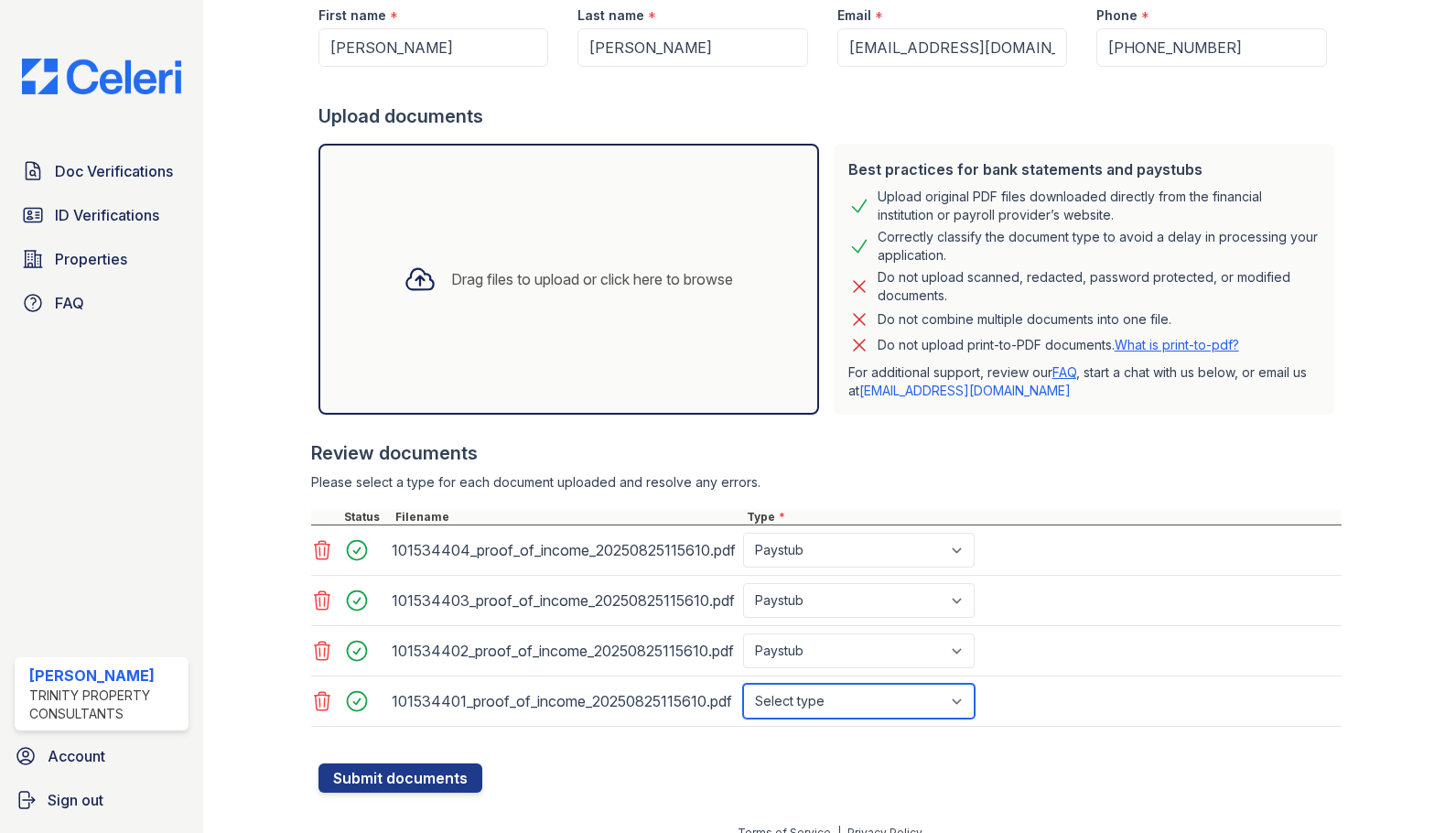
click at [770, 707] on select "Select type Paystub Bank Statement Offer Letter Tax Documents Benefit Award Let…" at bounding box center [858, 701] width 232 height 35
select select "paystub"
click at [743, 684] on select "Select type Paystub Bank Statement Offer Letter Tax Documents Benefit Award Let…" at bounding box center [858, 701] width 232 height 35
click at [405, 761] on div at bounding box center [829, 753] width 1023 height 18
click at [399, 780] on button "Submit documents" at bounding box center [400, 778] width 164 height 29
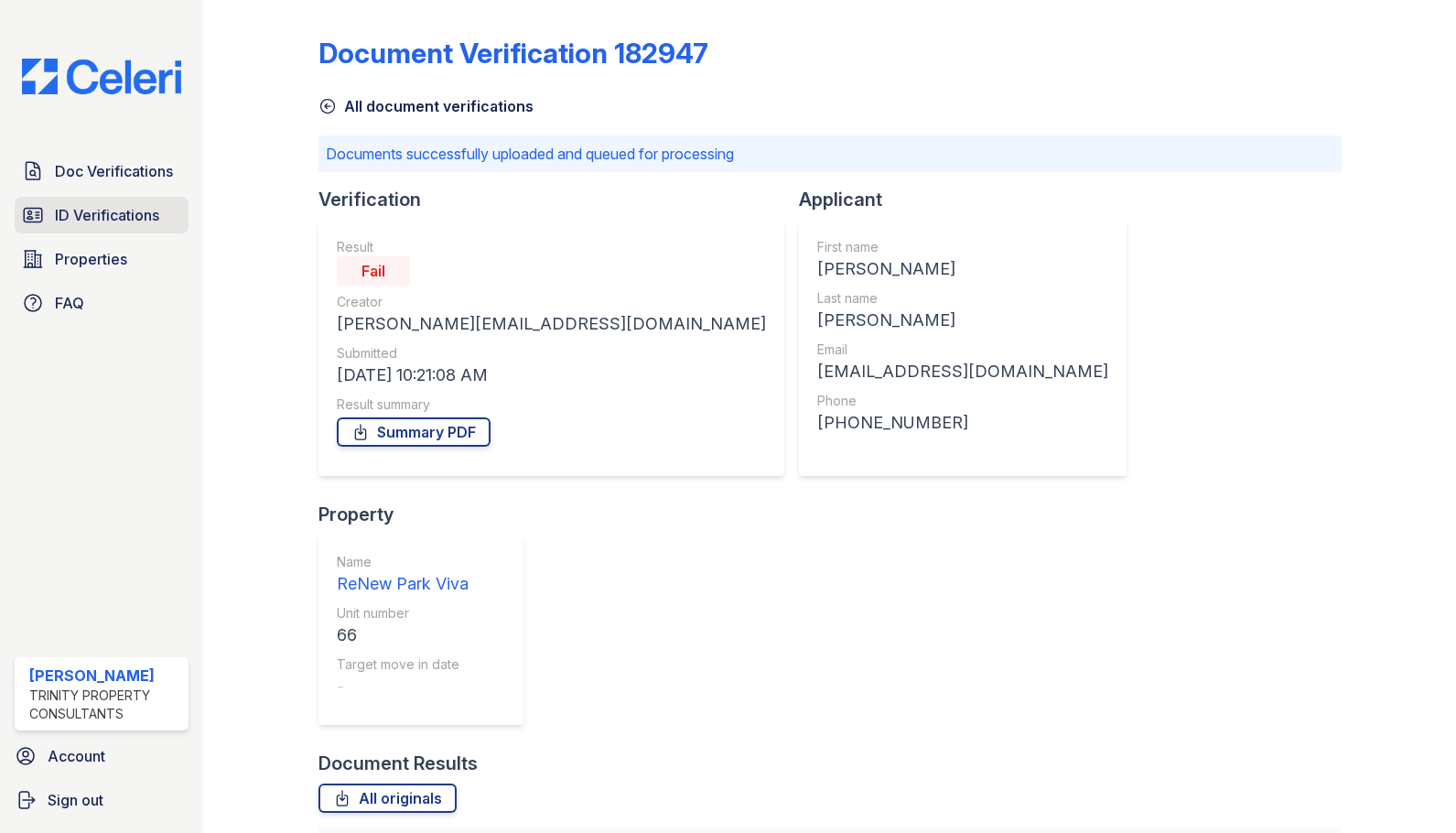
click at [74, 228] on link "ID Verifications" at bounding box center [101, 215] width 174 height 37
click at [77, 189] on div "Doc Verifications ID Verifications Properties FAQ" at bounding box center [102, 238] width 188 height 169
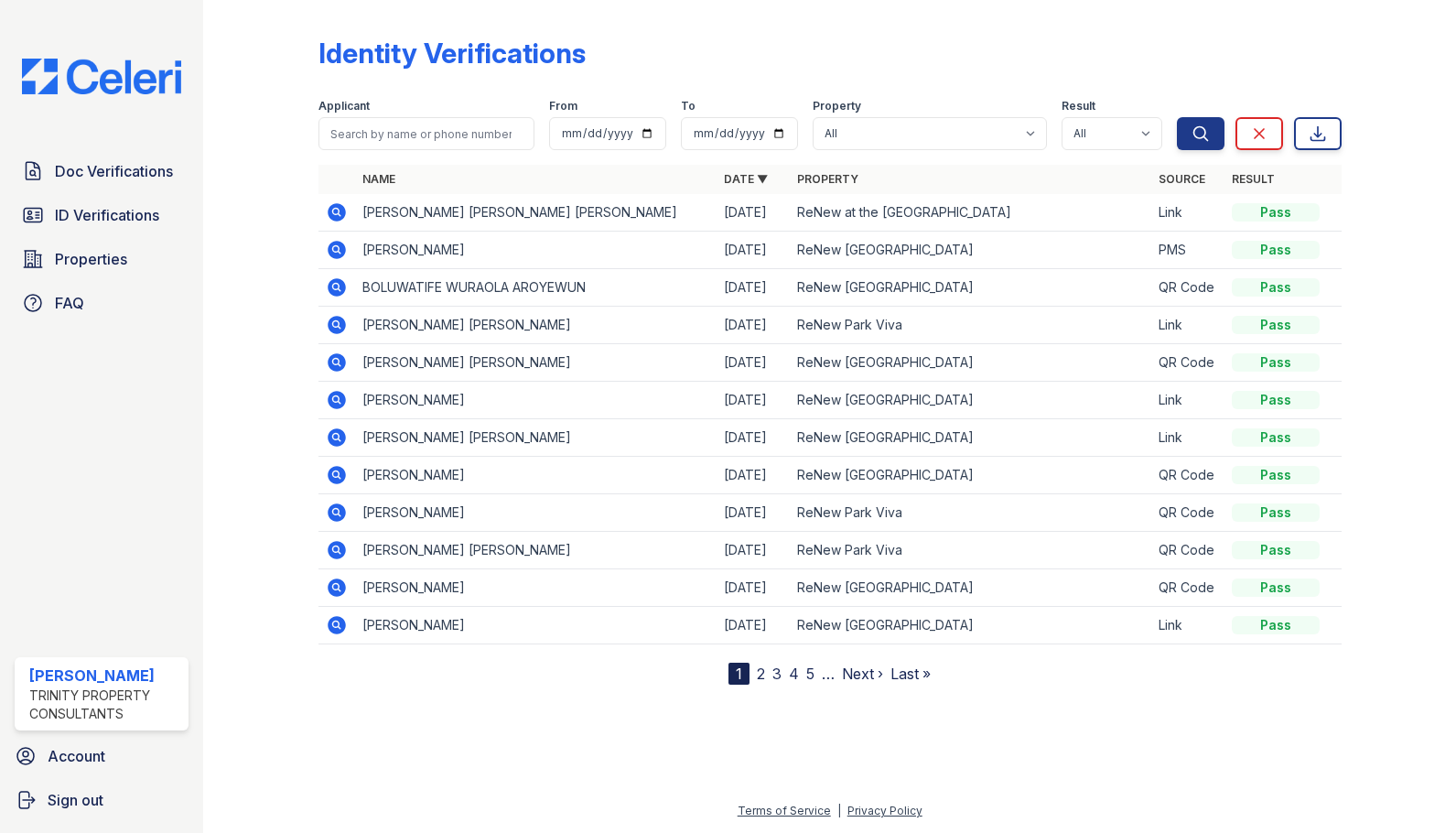
click at [83, 186] on link "Doc Verifications" at bounding box center [101, 172] width 174 height 37
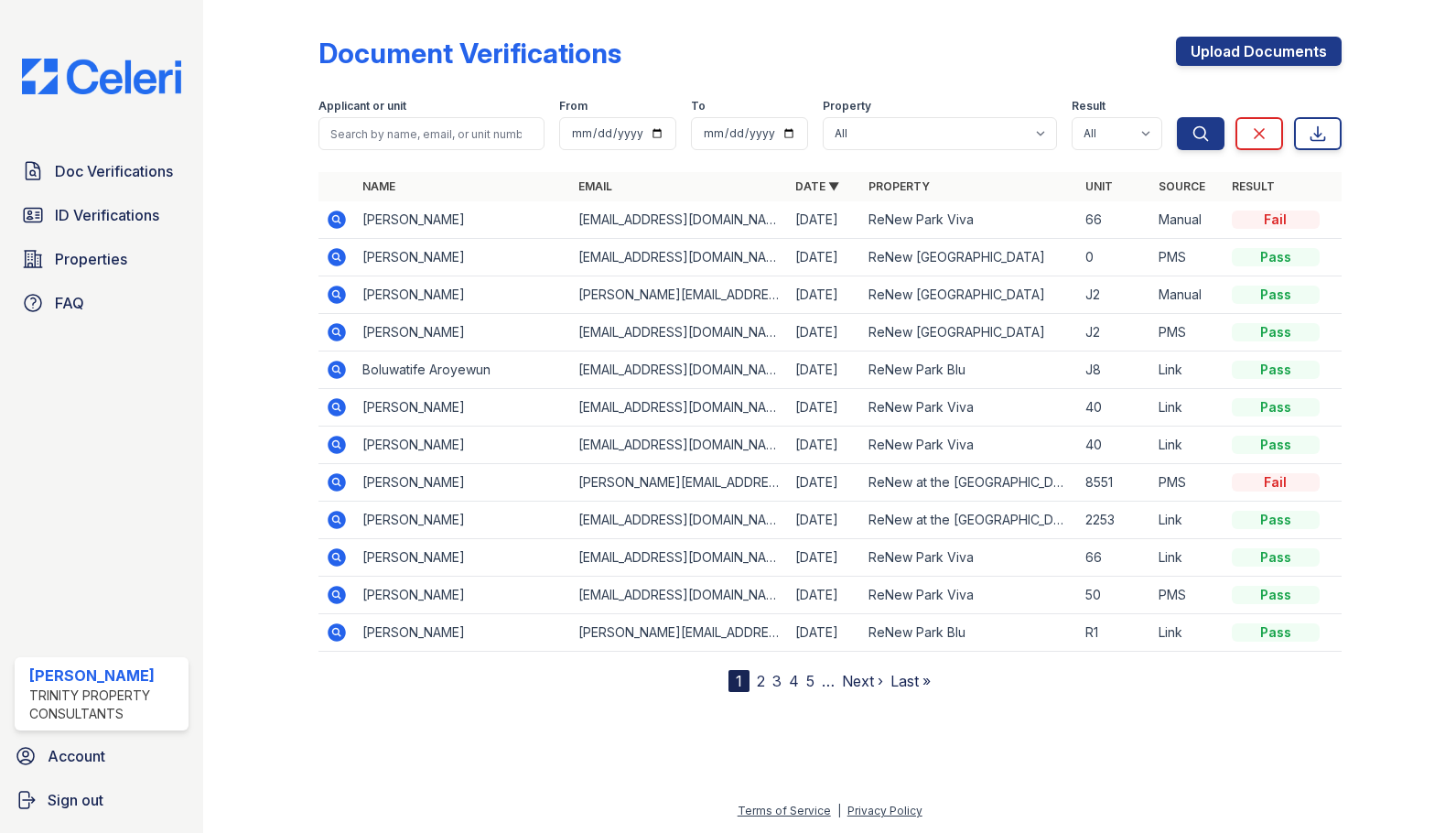
click at [341, 219] on icon at bounding box center [337, 219] width 18 height 18
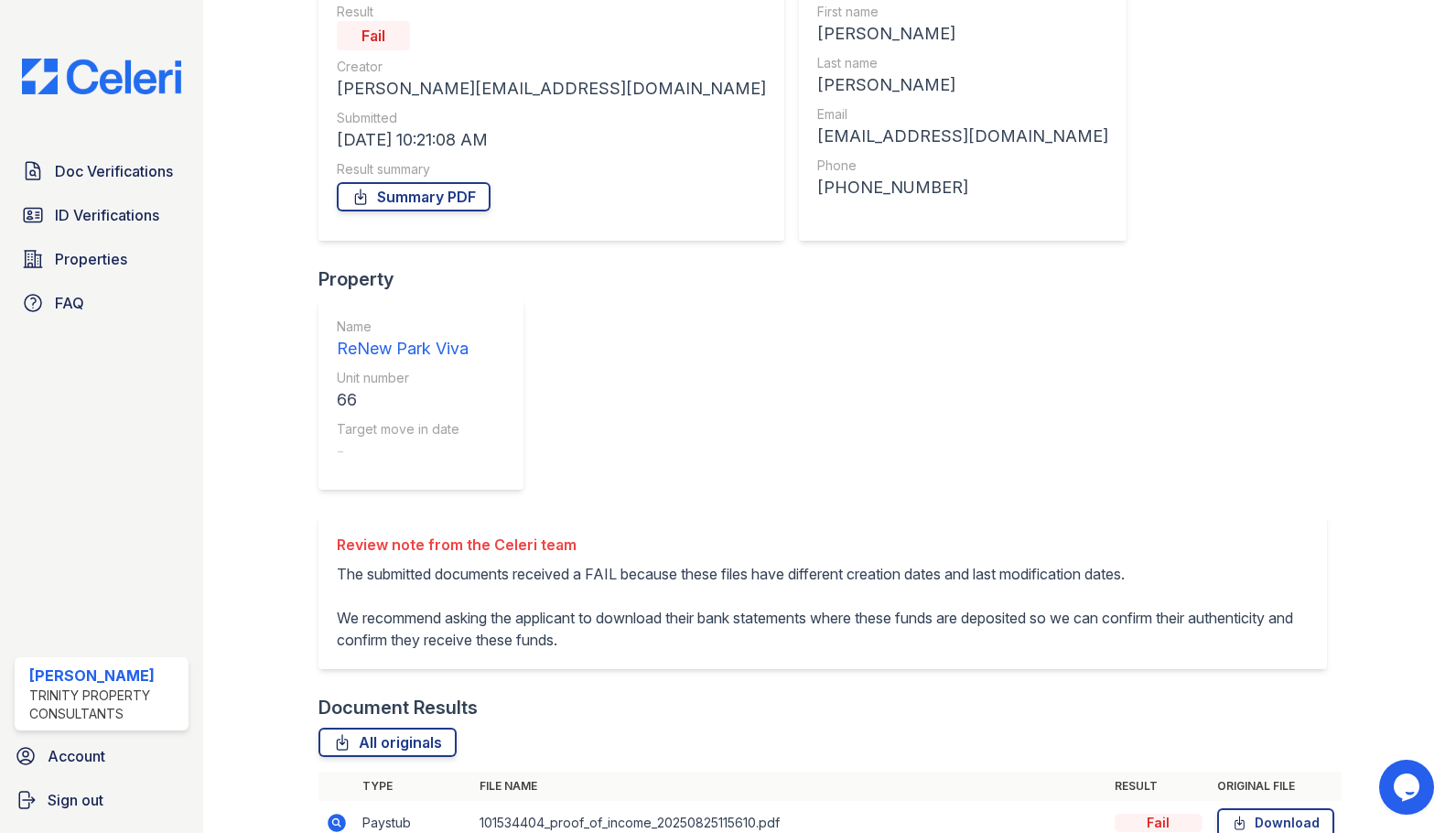
scroll to position [185, 0]
click at [336, 813] on icon at bounding box center [337, 821] width 18 height 18
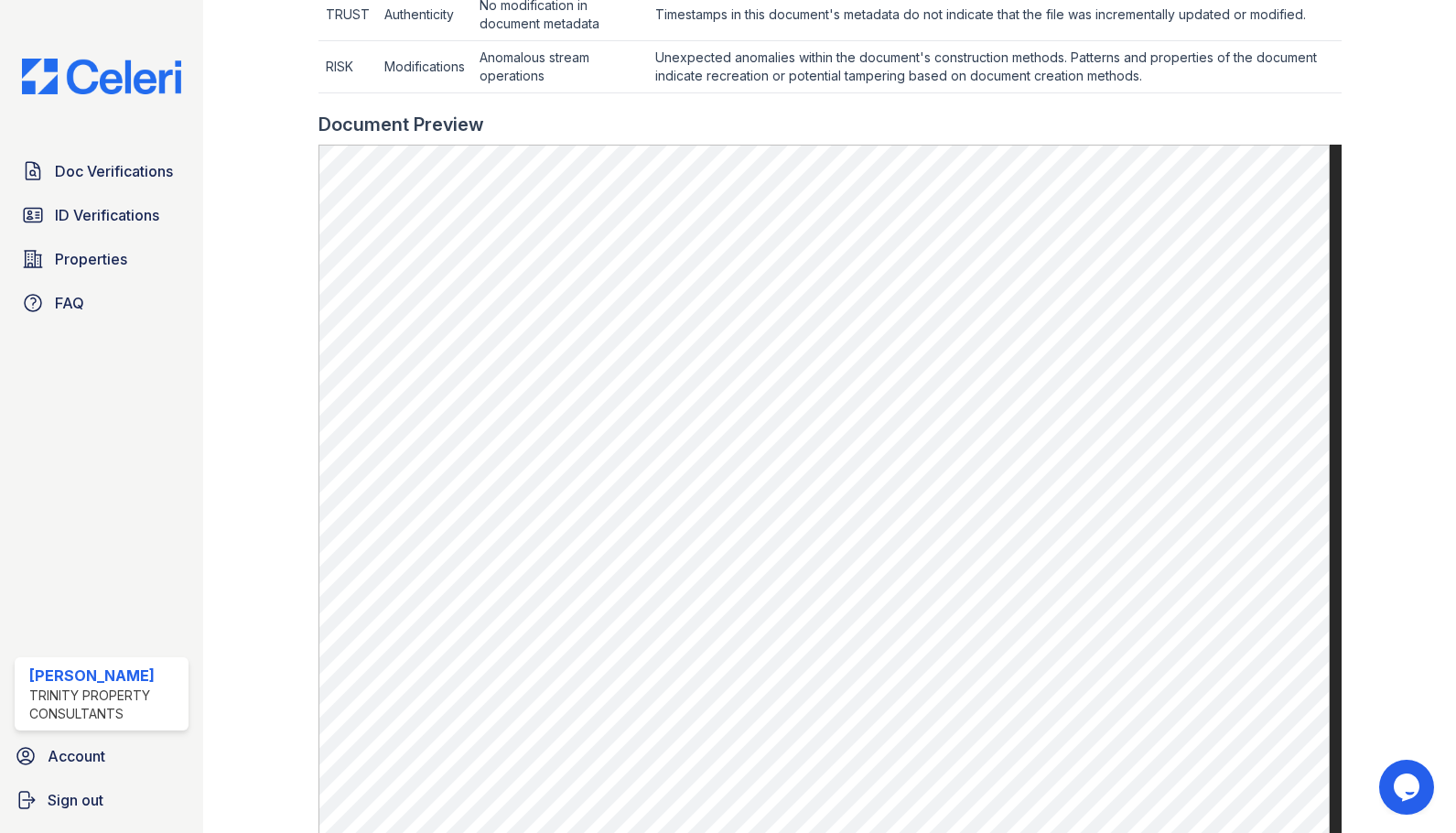
scroll to position [640, 0]
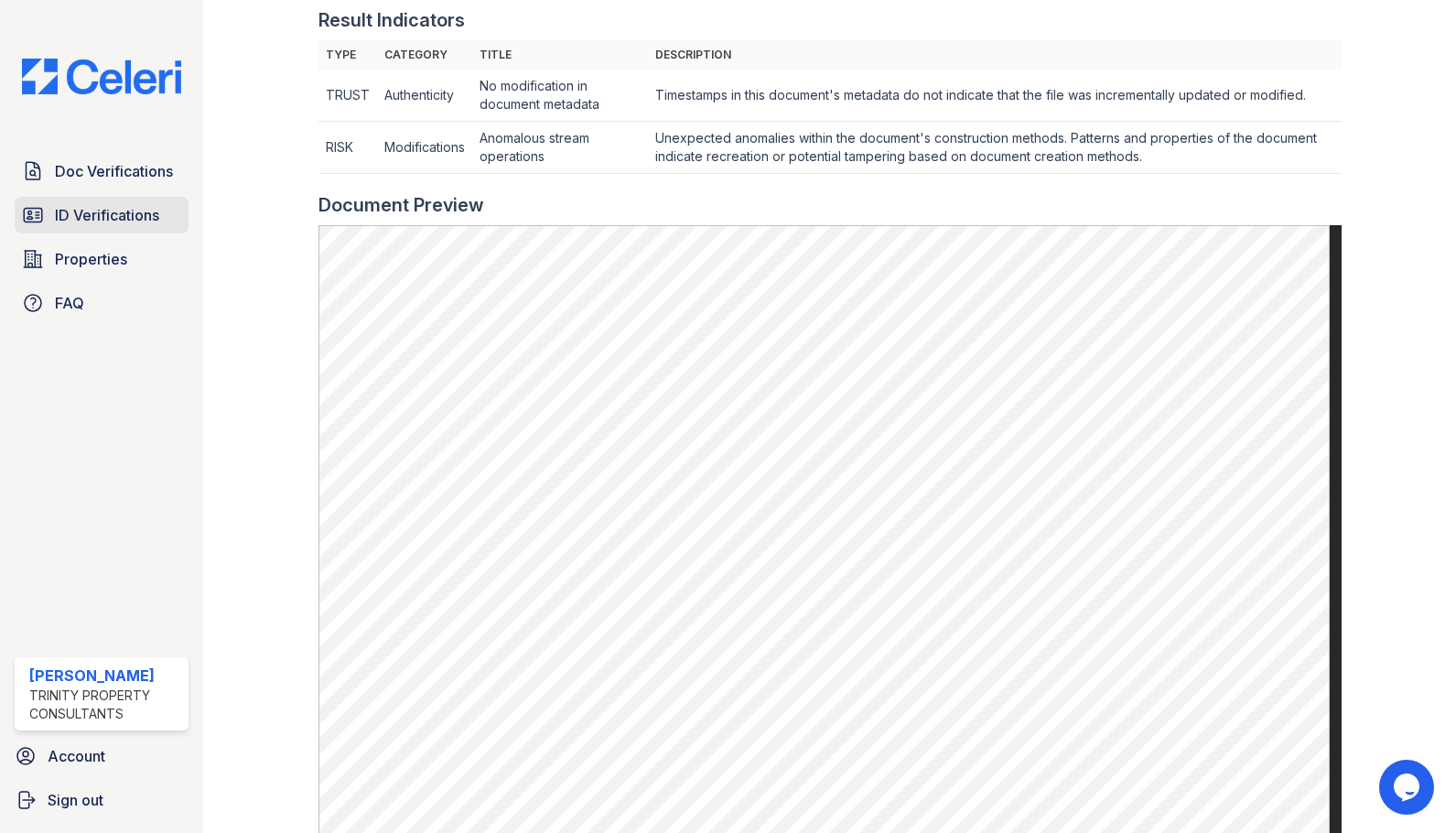
click at [70, 199] on link "ID Verifications" at bounding box center [101, 215] width 174 height 37
click at [83, 179] on span "Doc Verifications" at bounding box center [114, 171] width 118 height 22
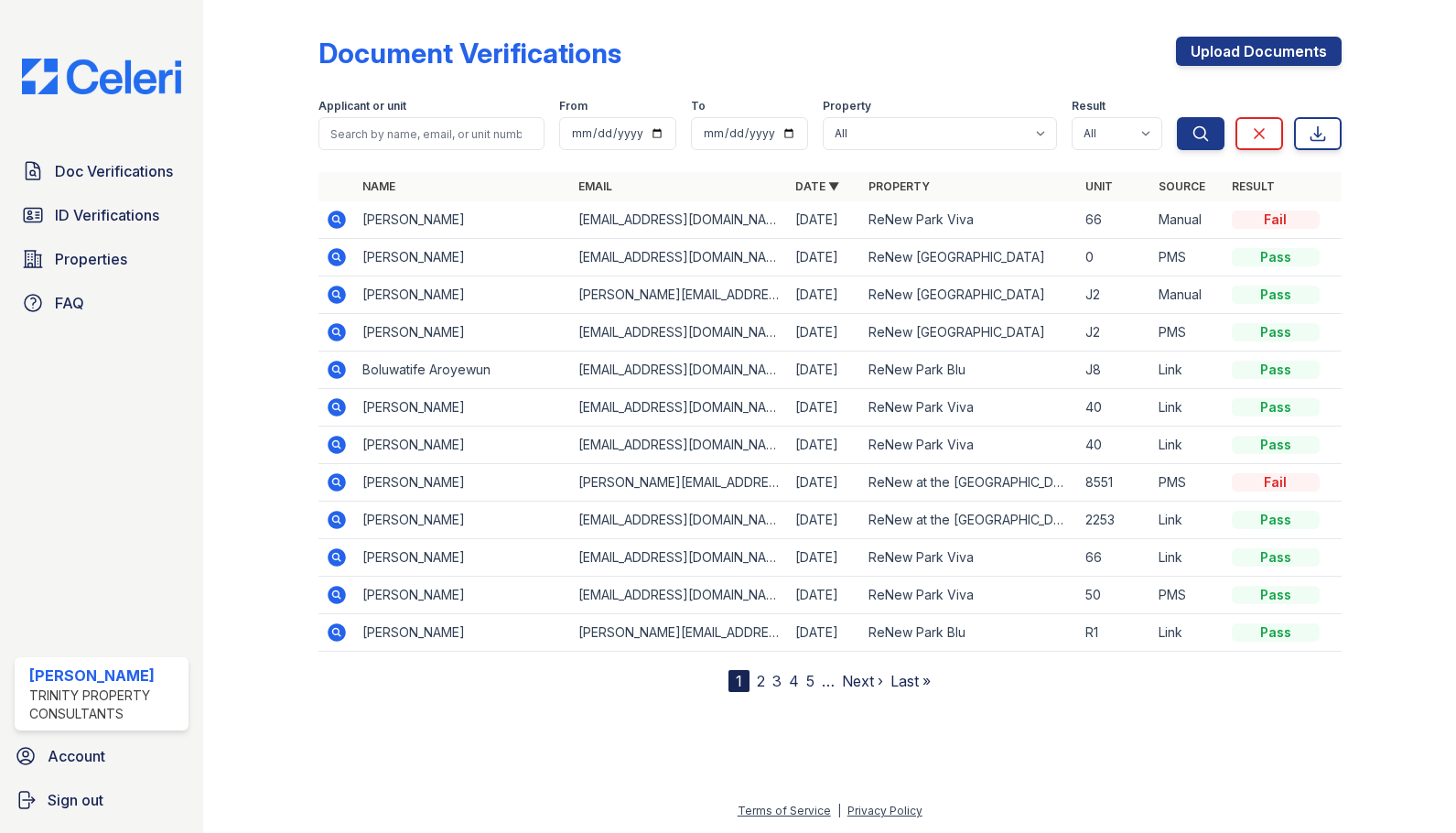
click at [333, 407] on icon at bounding box center [337, 407] width 22 height 22
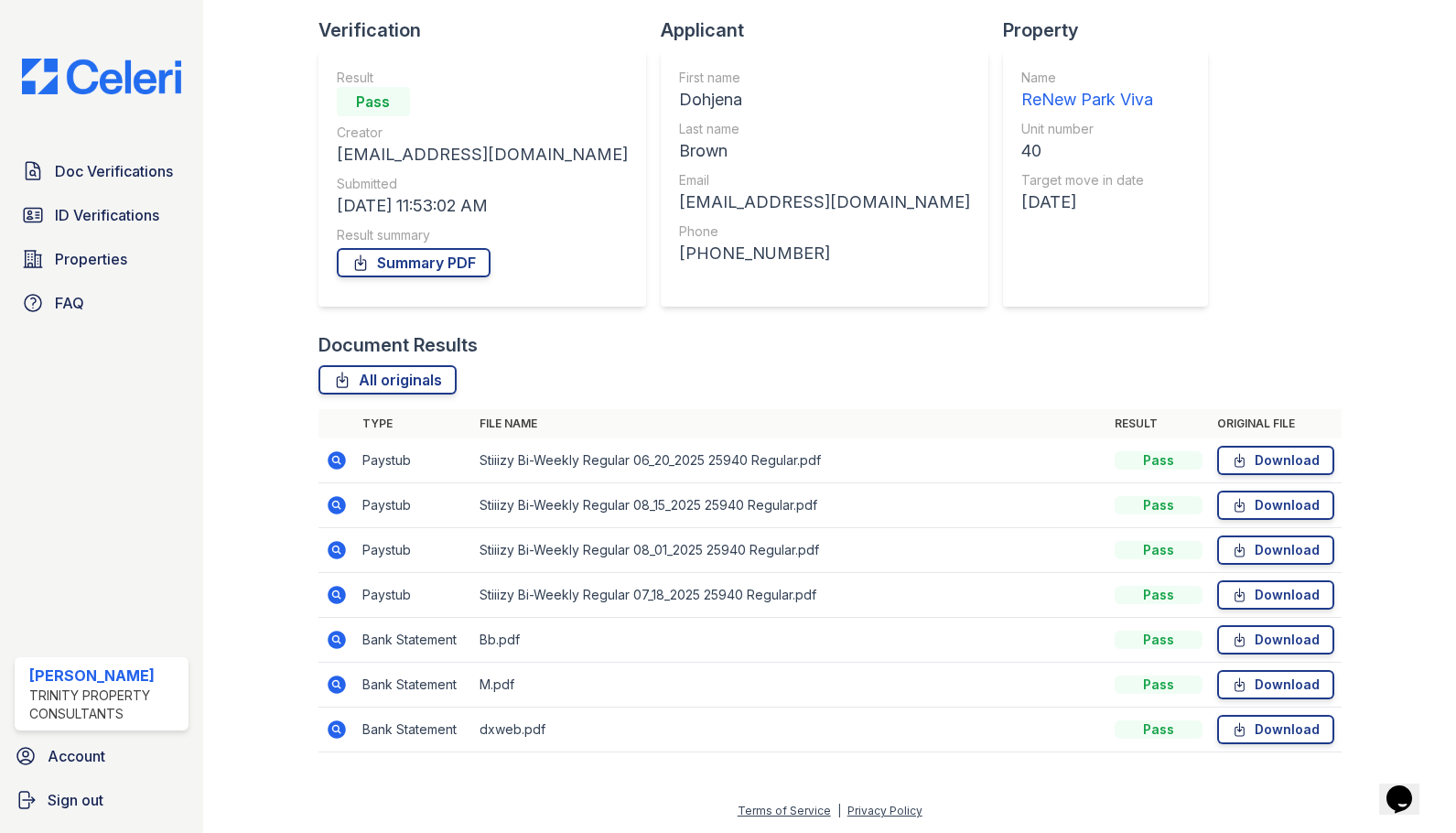
click at [339, 557] on icon at bounding box center [337, 550] width 18 height 18
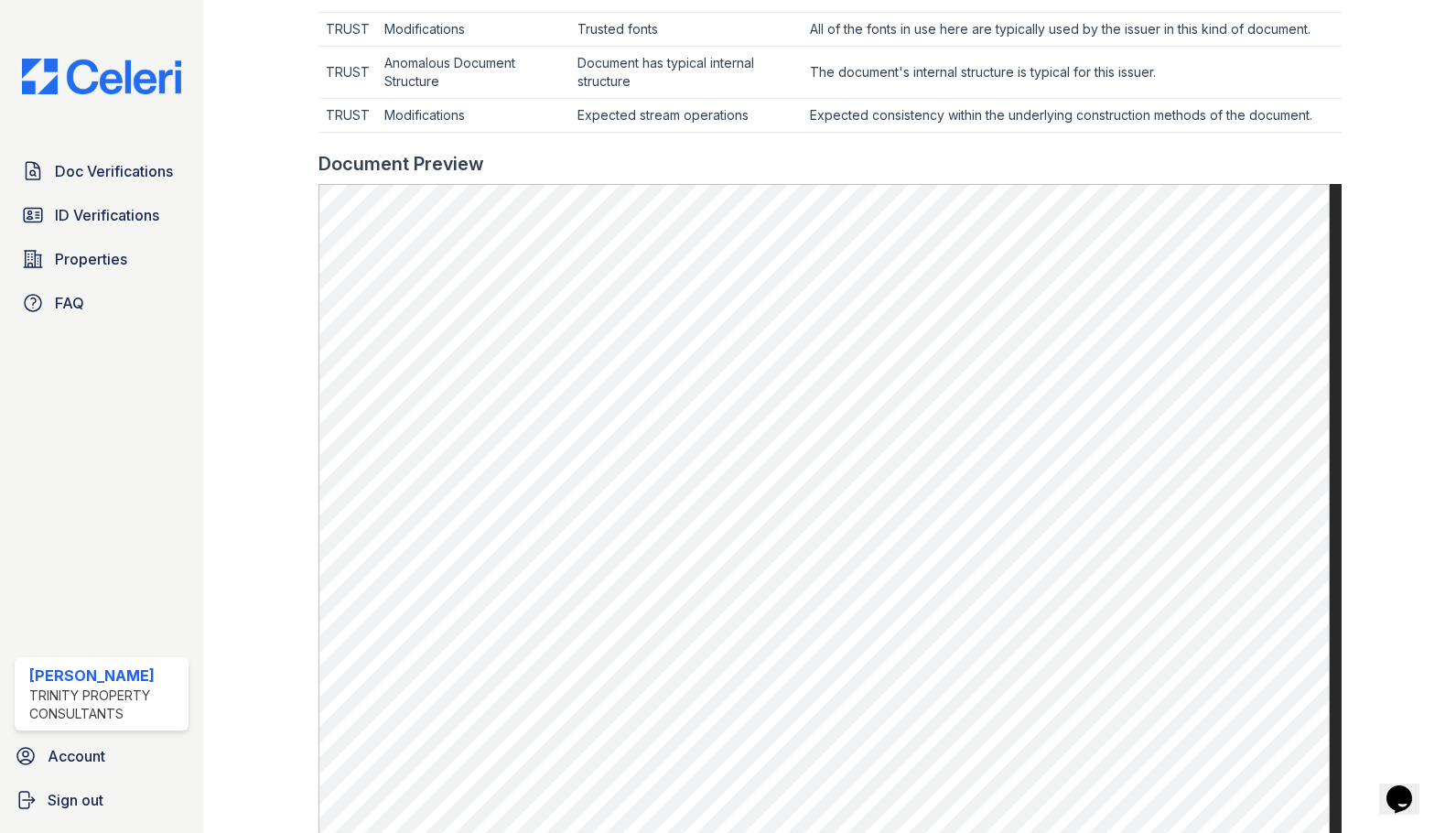
scroll to position [662, 0]
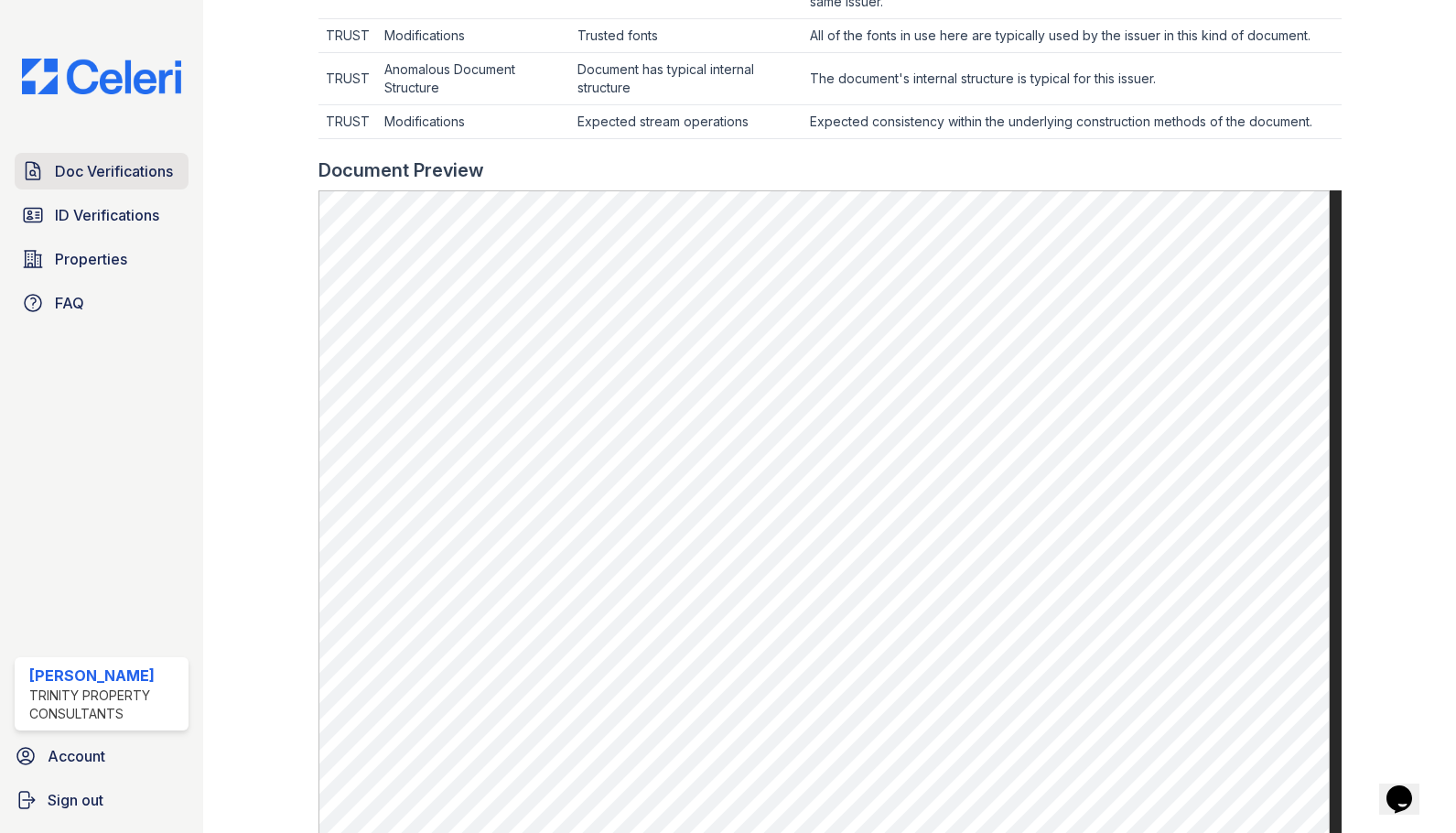
click at [34, 169] on icon at bounding box center [33, 171] width 22 height 22
click at [34, 168] on icon at bounding box center [33, 171] width 22 height 22
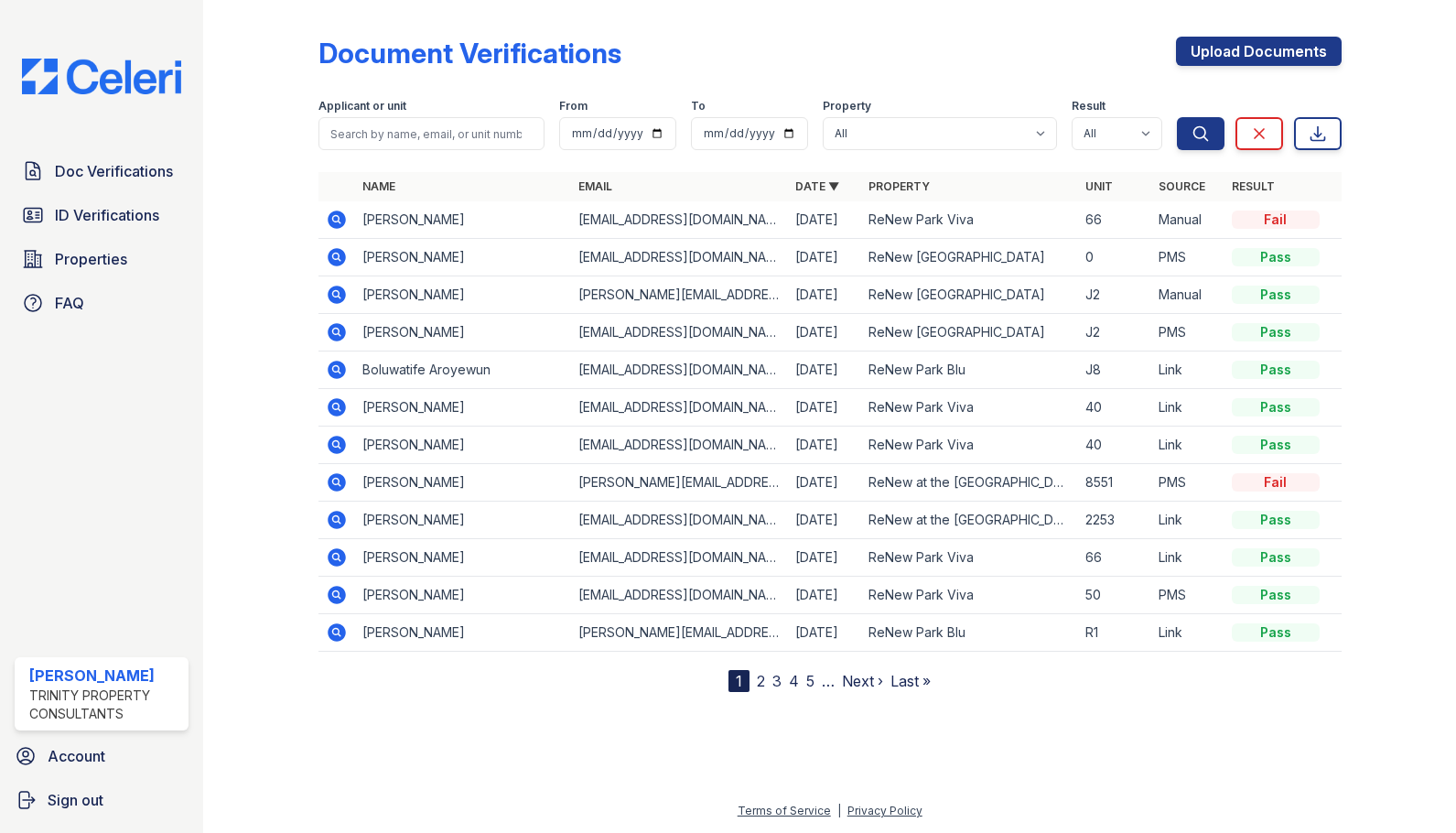
click at [343, 253] on icon at bounding box center [337, 257] width 18 height 18
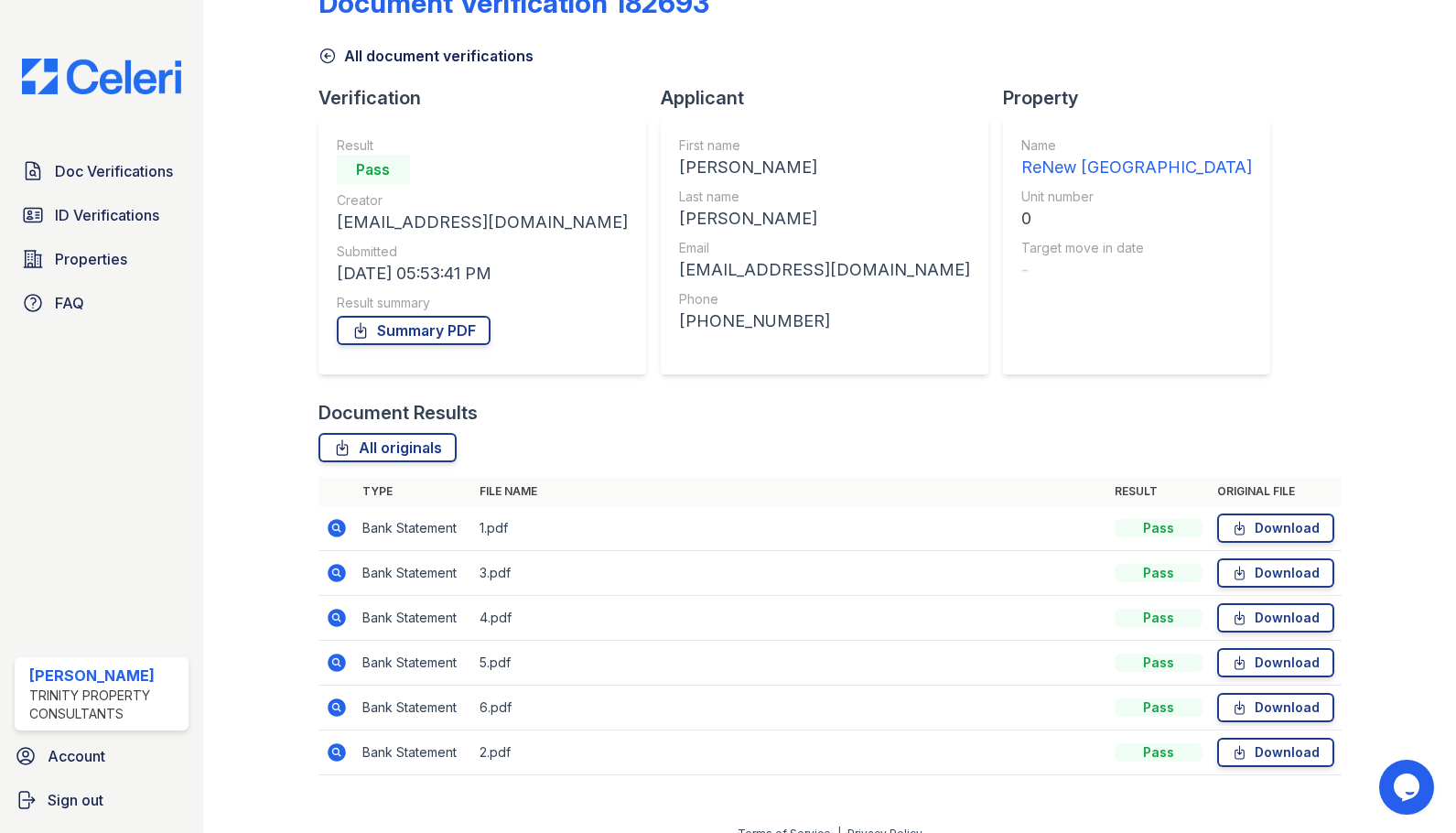
scroll to position [73, 0]
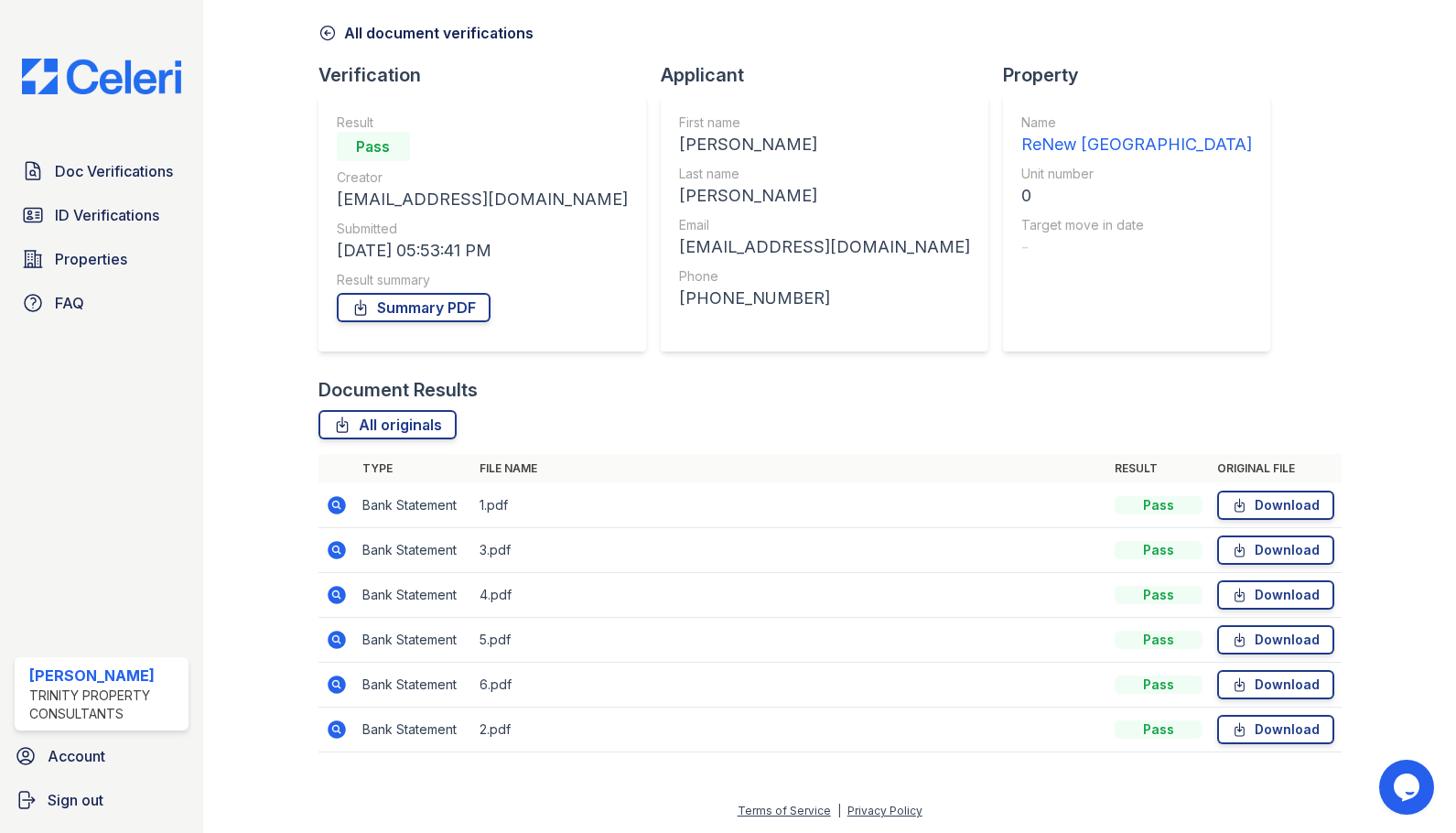
click at [347, 508] on td at bounding box center [337, 505] width 37 height 45
click at [336, 503] on icon at bounding box center [335, 503] width 5 height 5
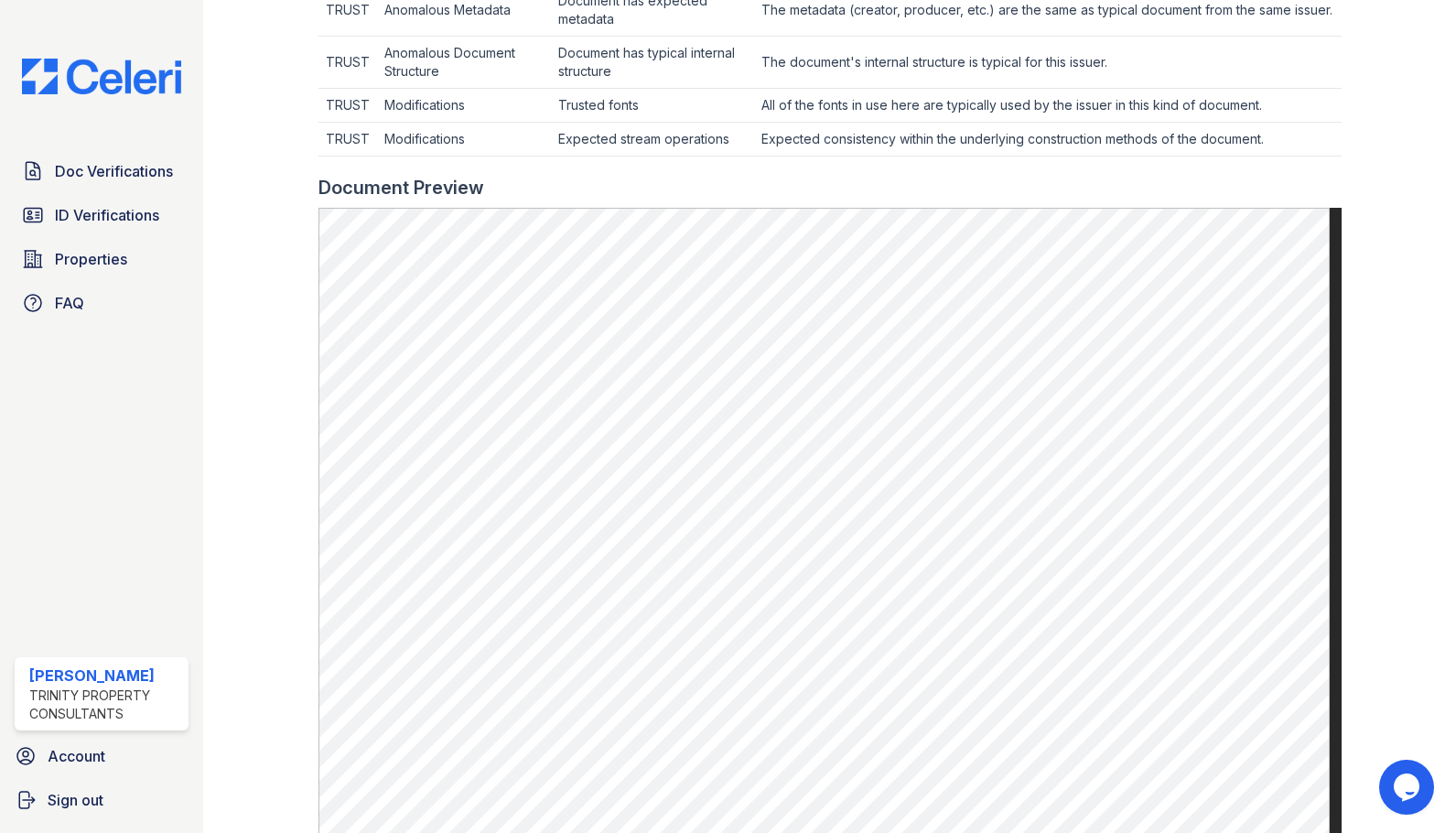
scroll to position [989, 0]
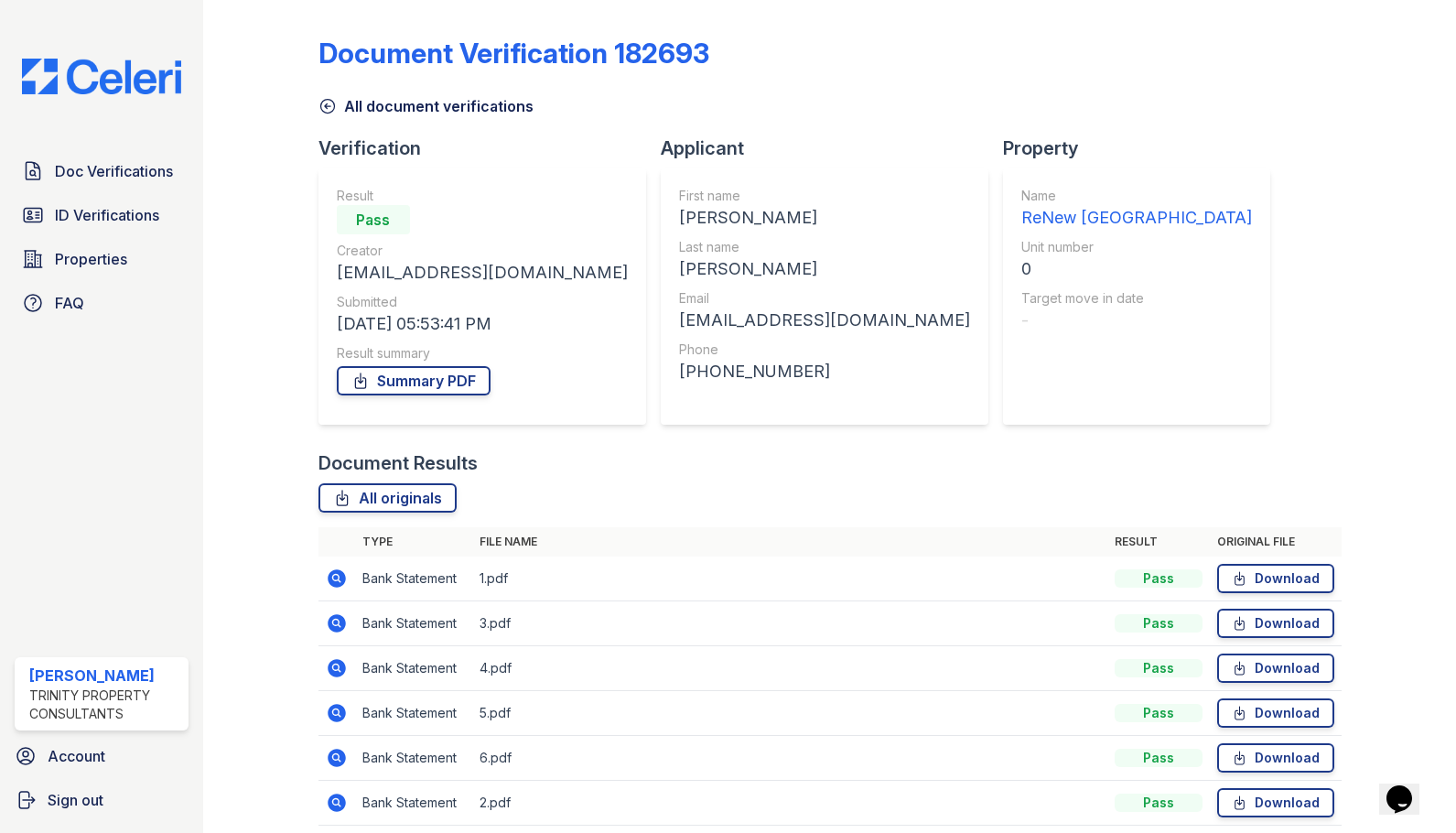
click at [335, 619] on icon at bounding box center [337, 623] width 22 height 22
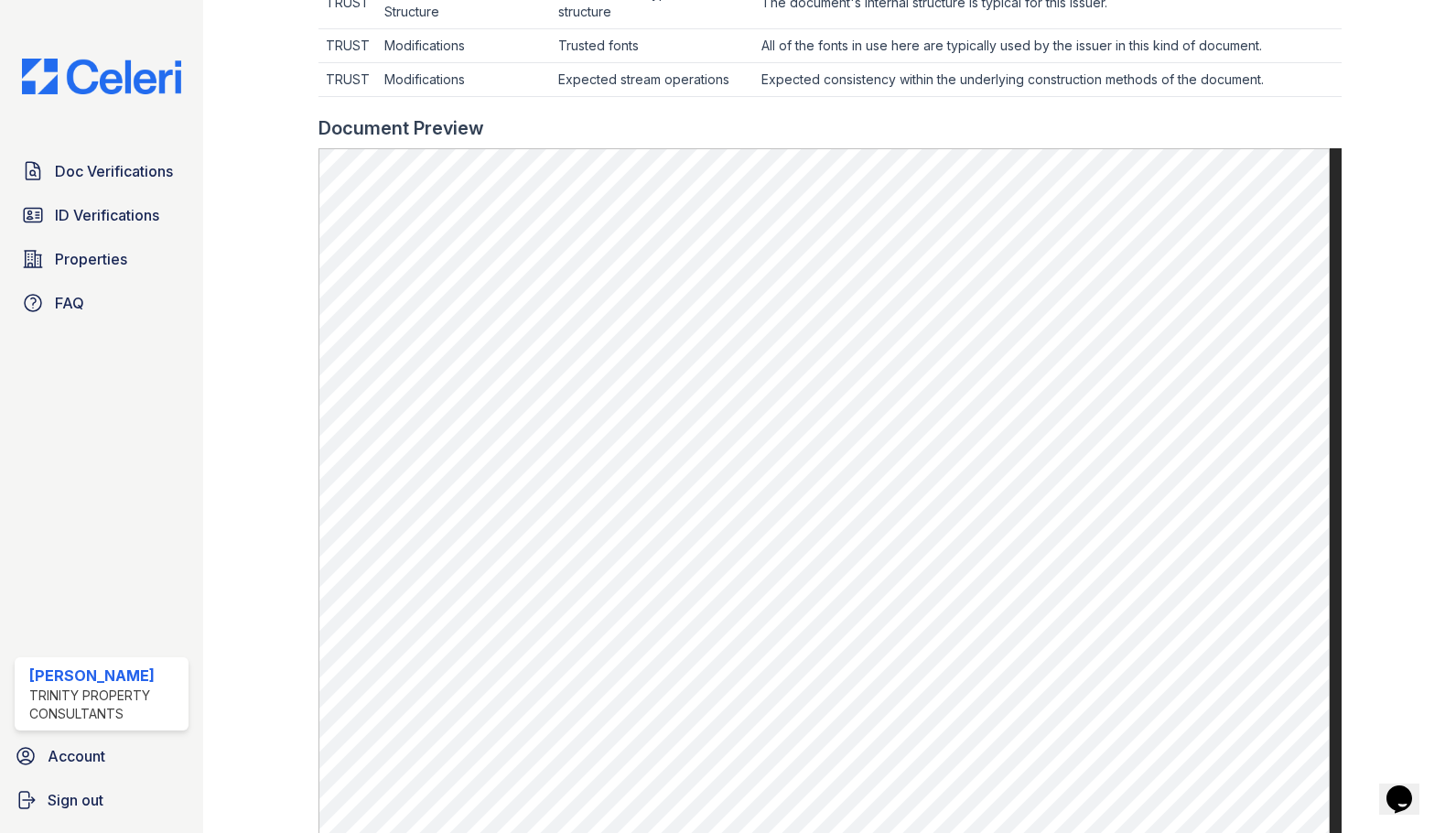
scroll to position [823, 0]
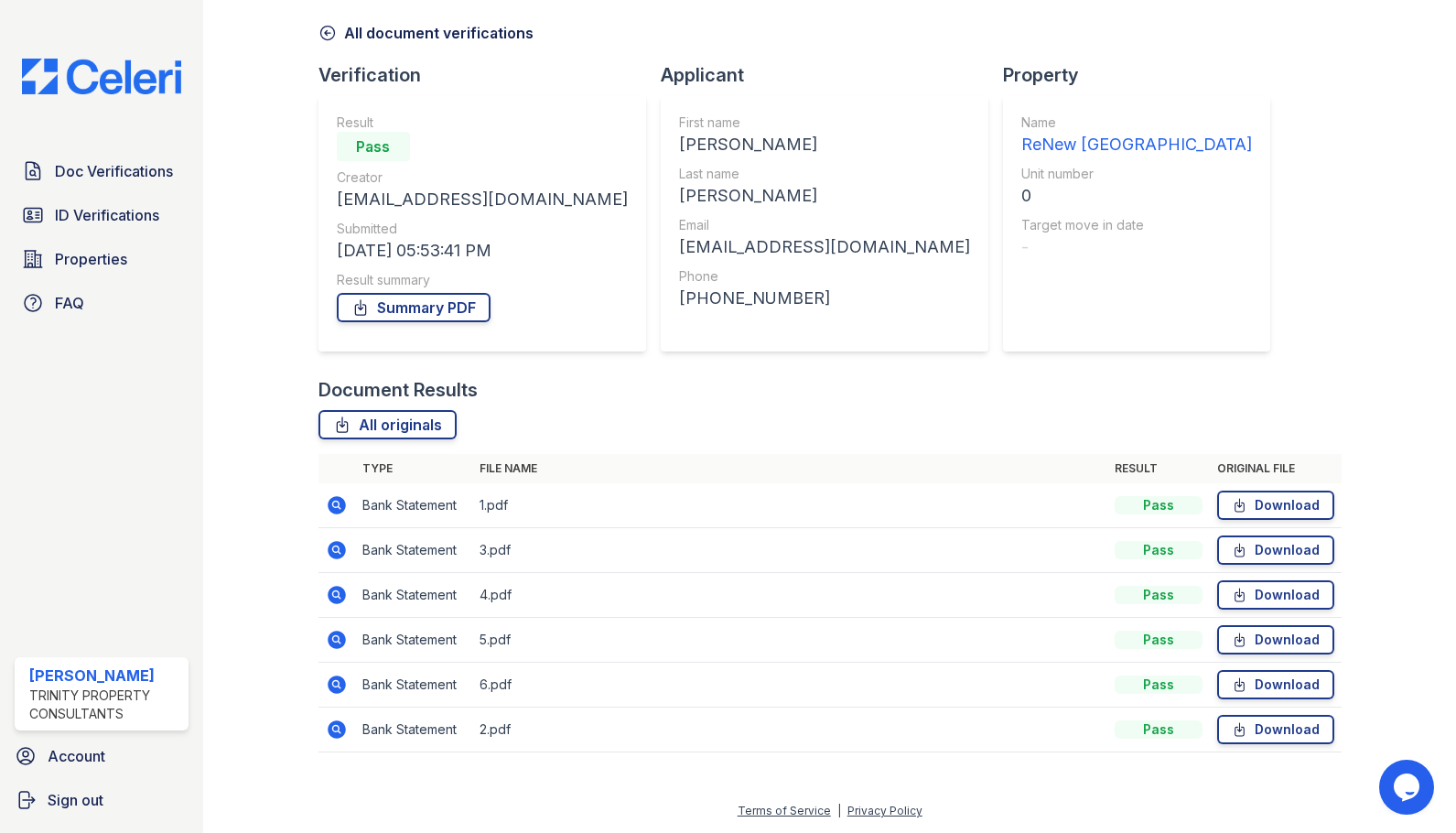
click at [340, 688] on icon at bounding box center [337, 684] width 18 height 18
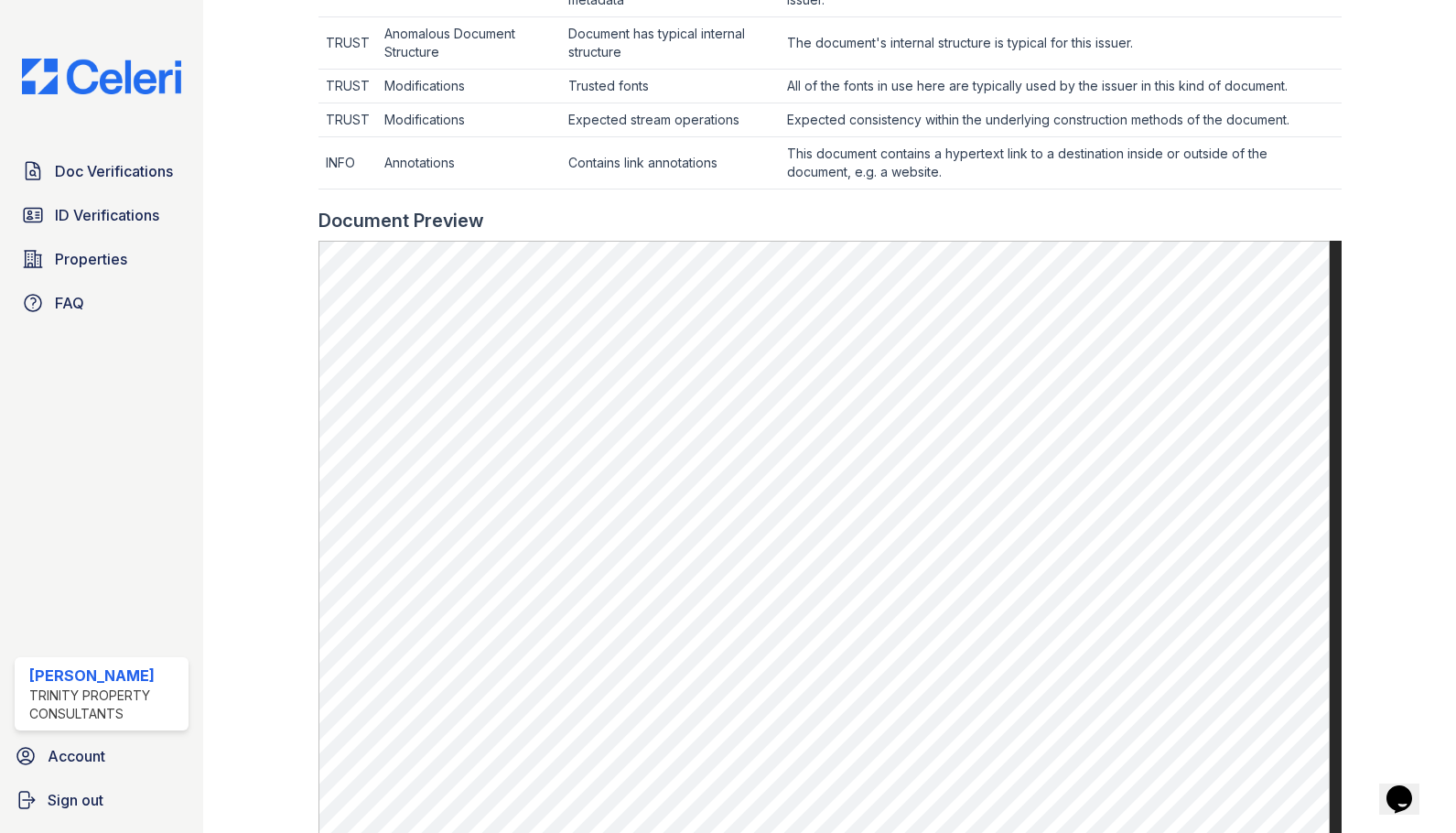
scroll to position [823, 0]
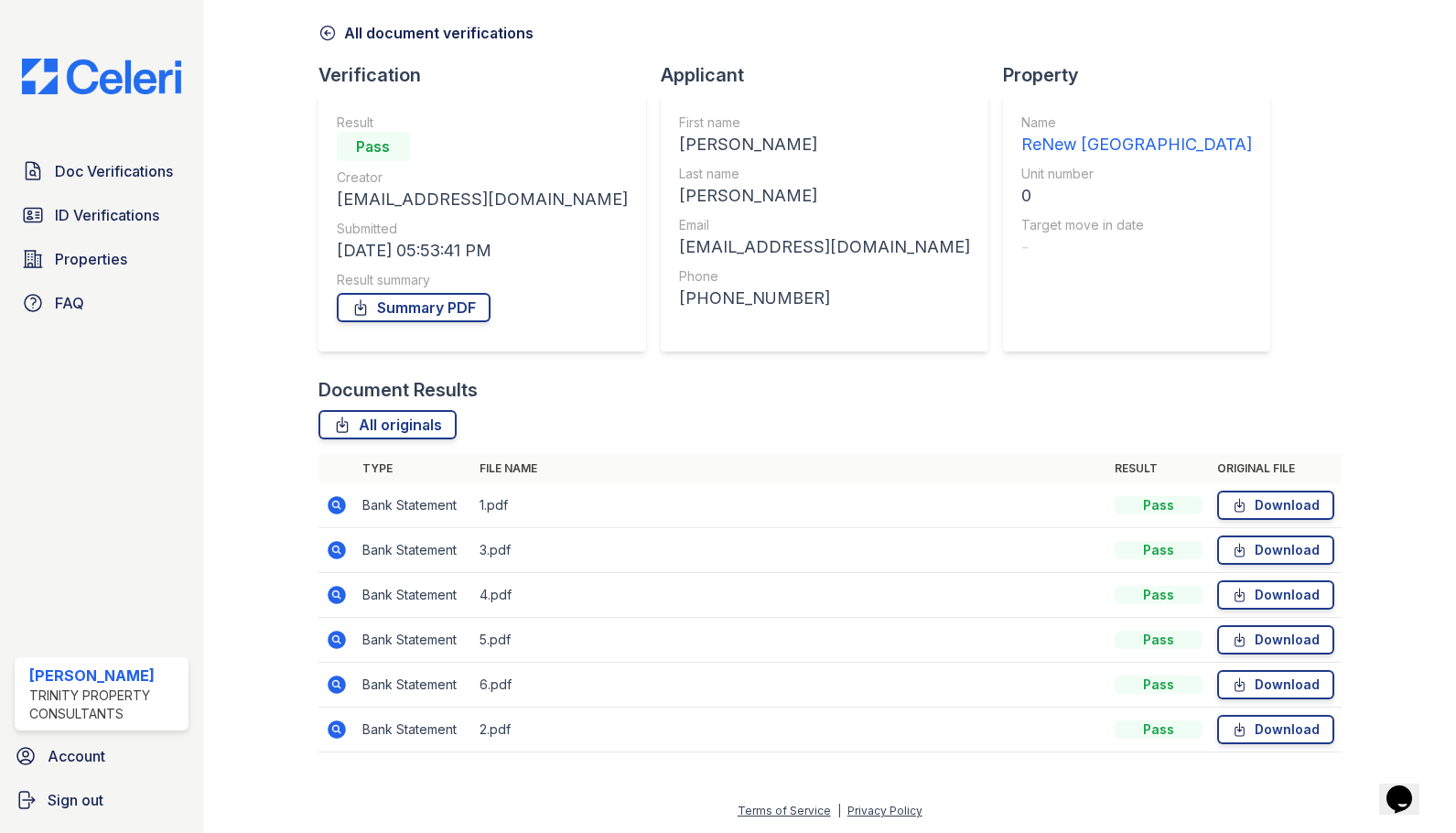
click at [331, 550] on icon at bounding box center [337, 550] width 18 height 18
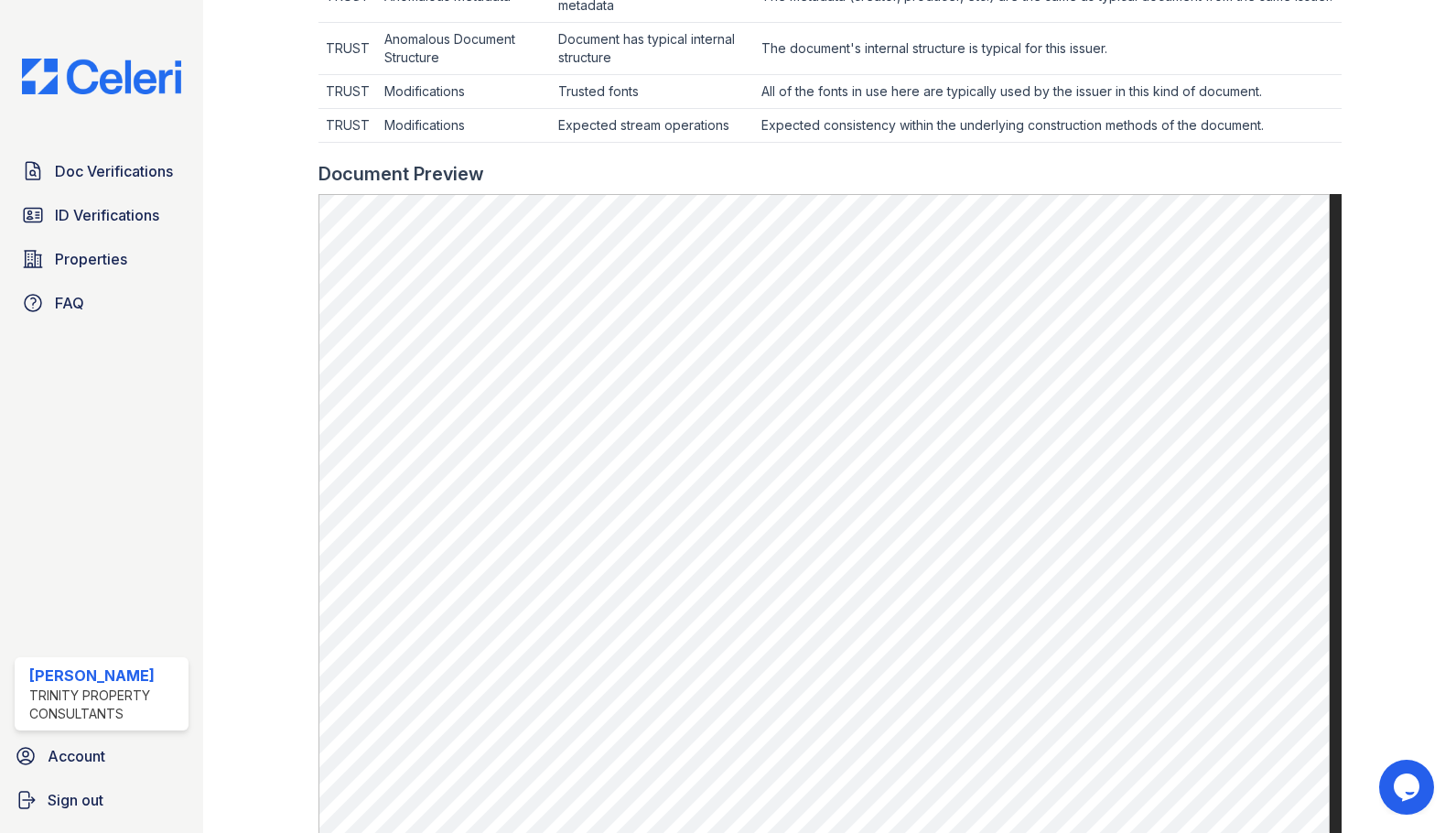
scroll to position [732, 0]
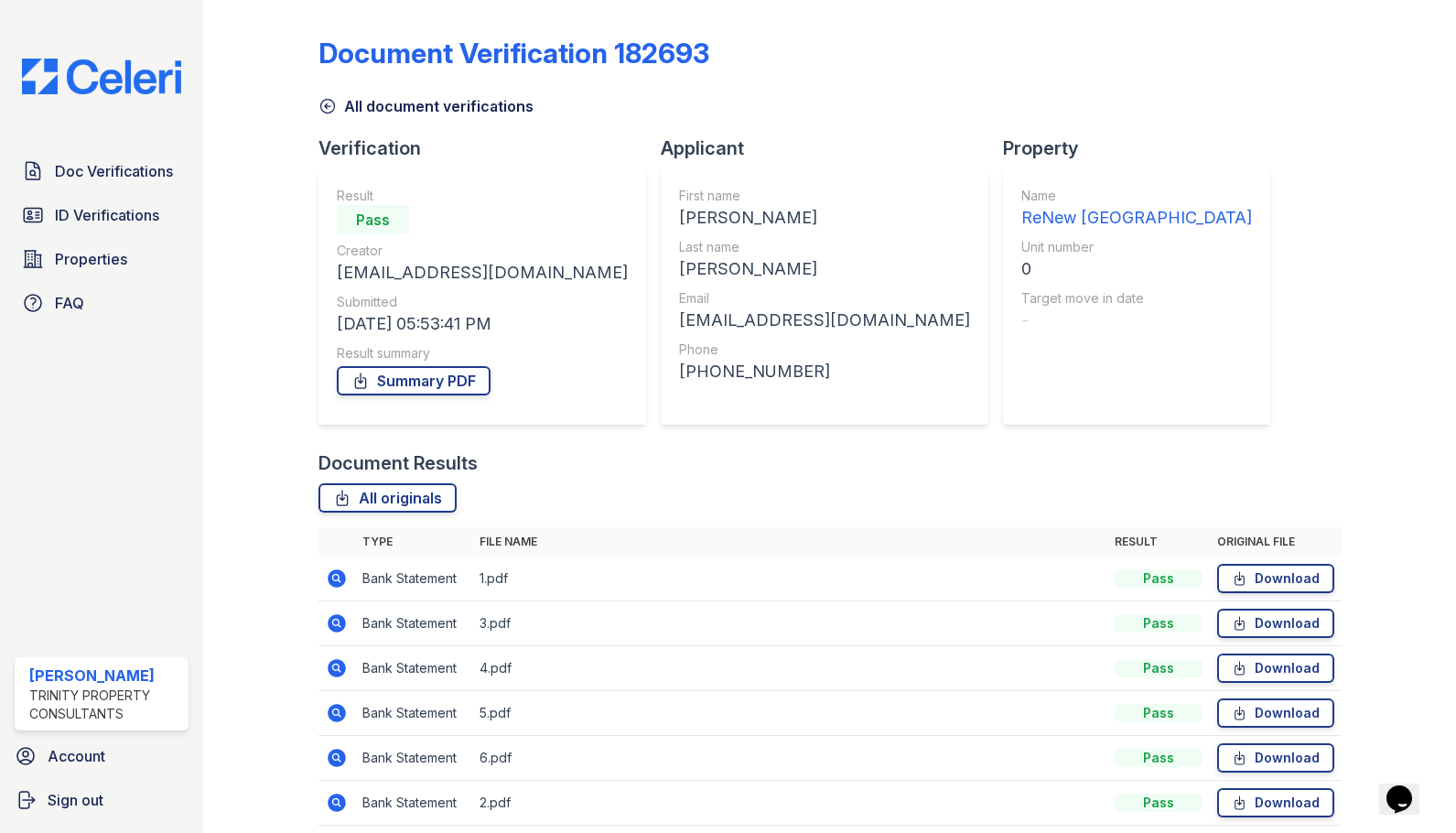
click at [328, 669] on icon at bounding box center [337, 667] width 18 height 18
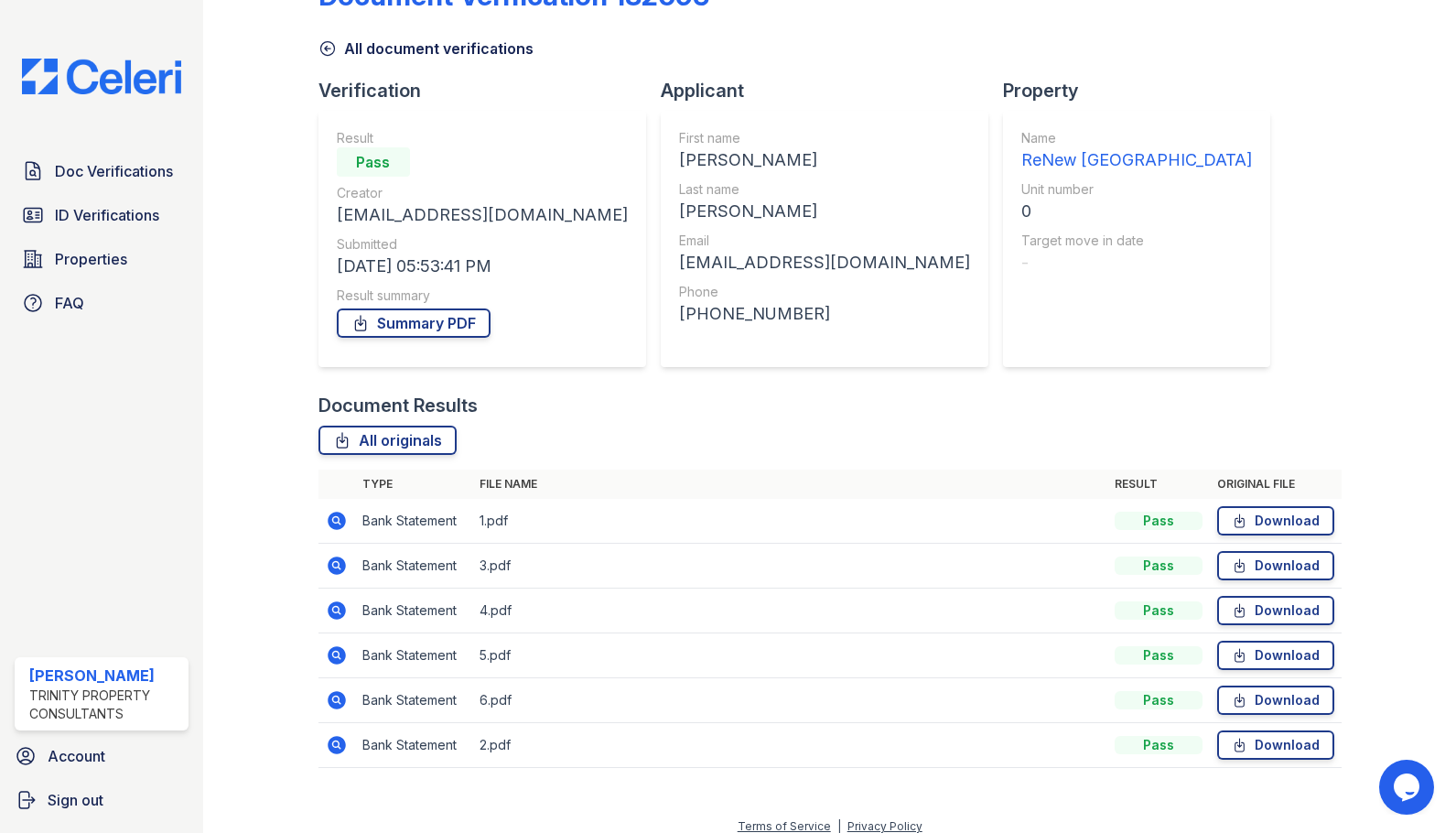
scroll to position [73, 0]
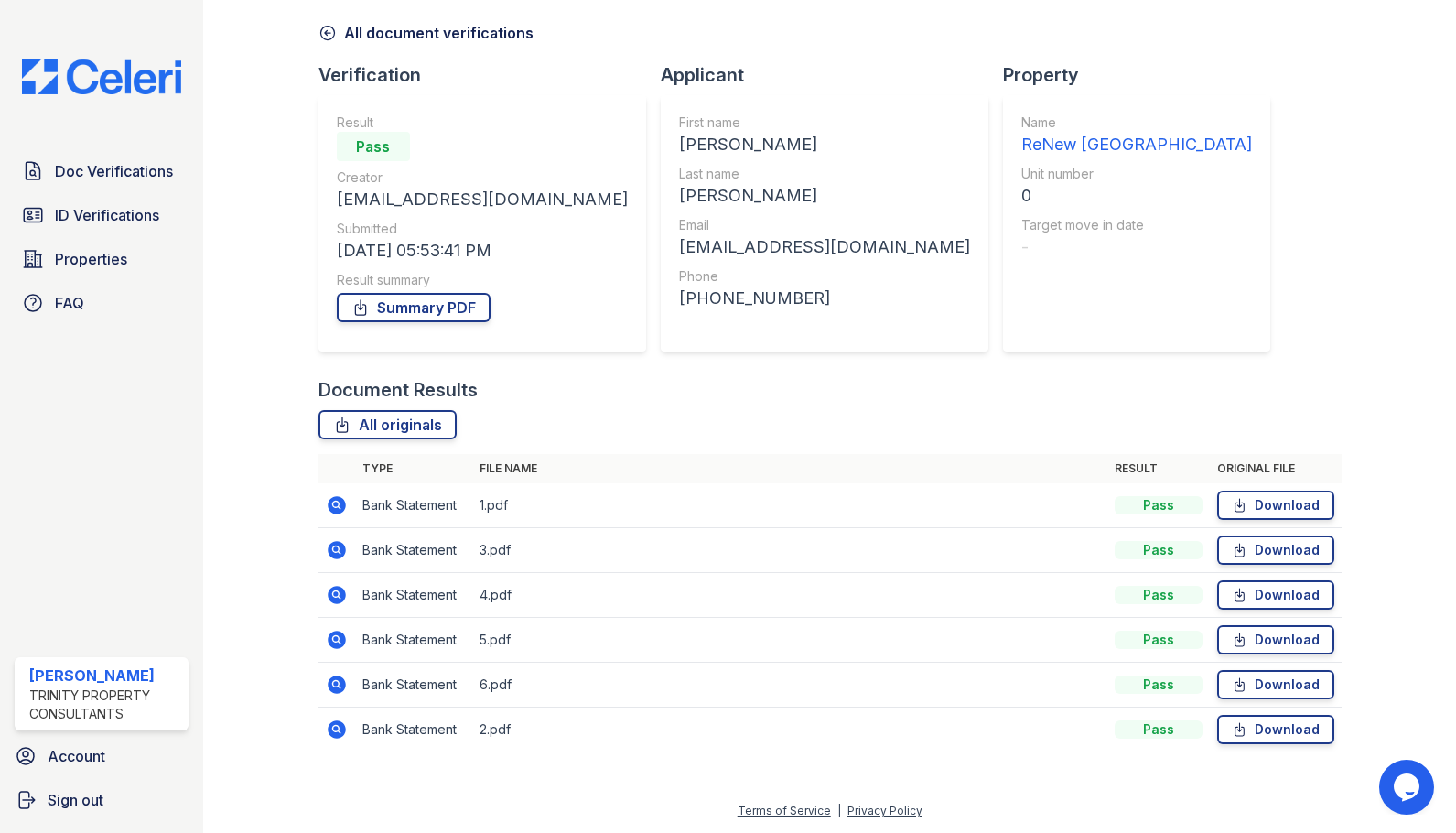
click at [340, 679] on icon at bounding box center [337, 684] width 18 height 18
click at [333, 509] on icon at bounding box center [337, 504] width 18 height 18
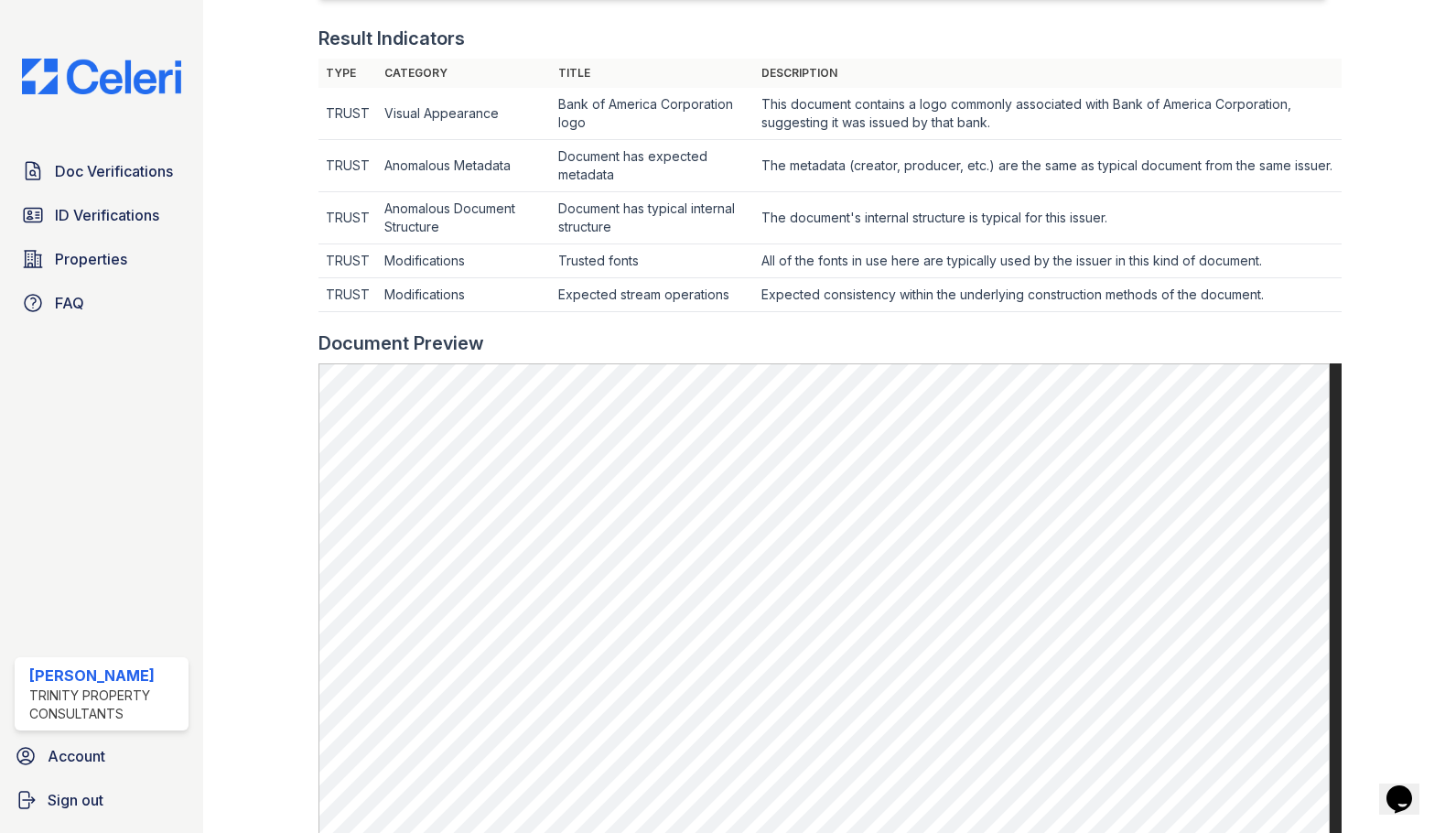
scroll to position [732, 0]
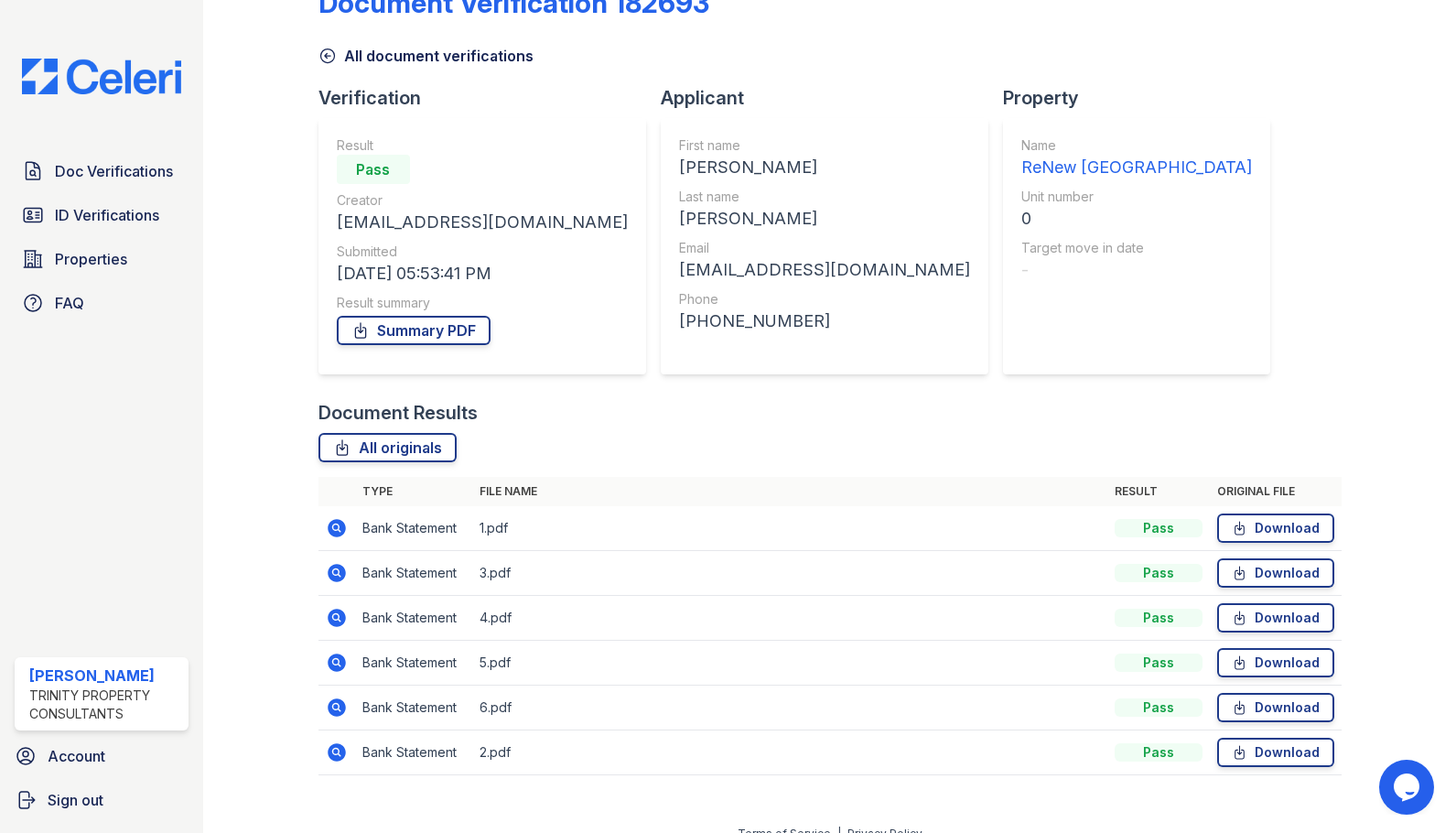
scroll to position [73, 0]
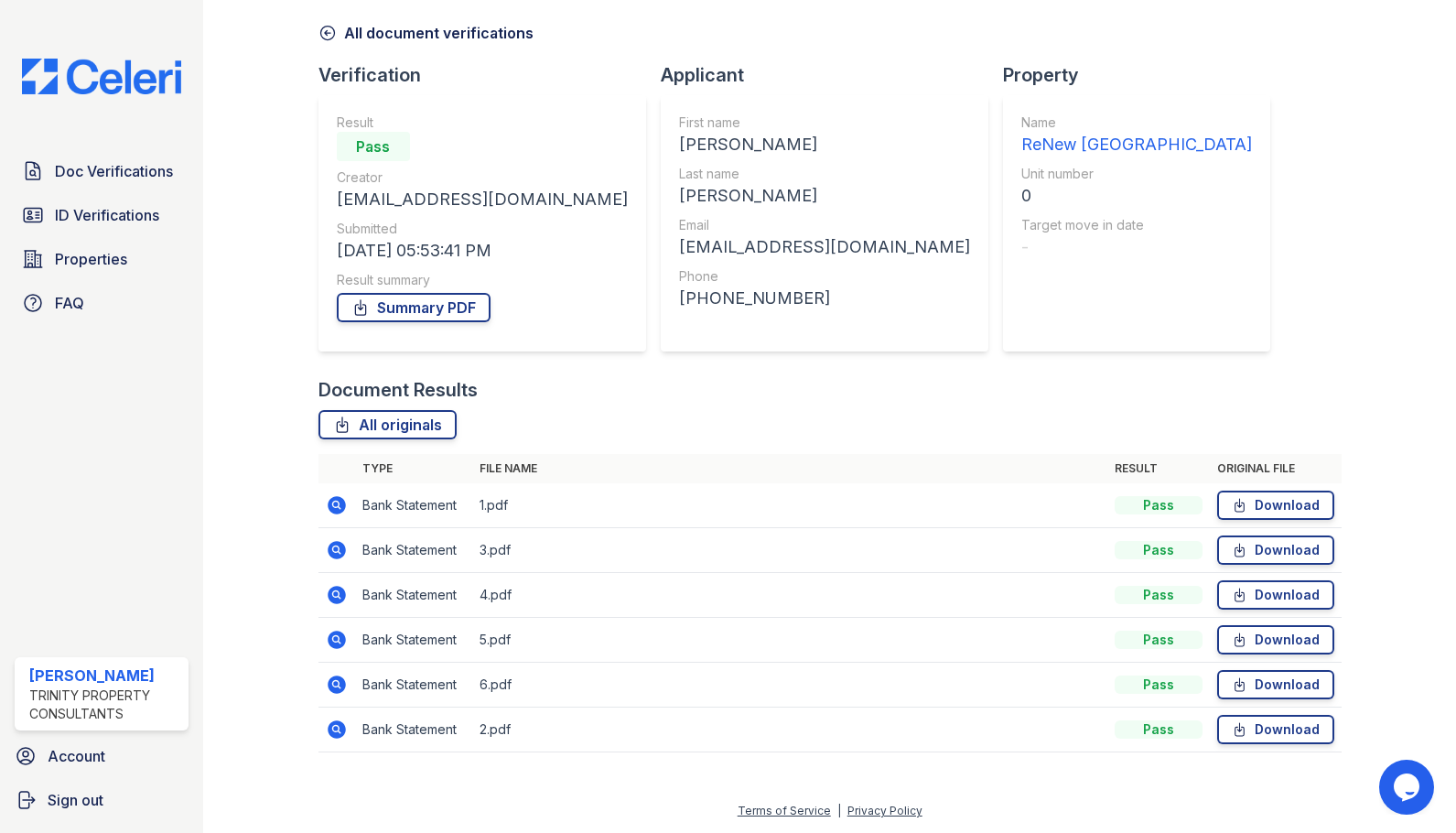
click at [339, 556] on icon at bounding box center [337, 550] width 18 height 18
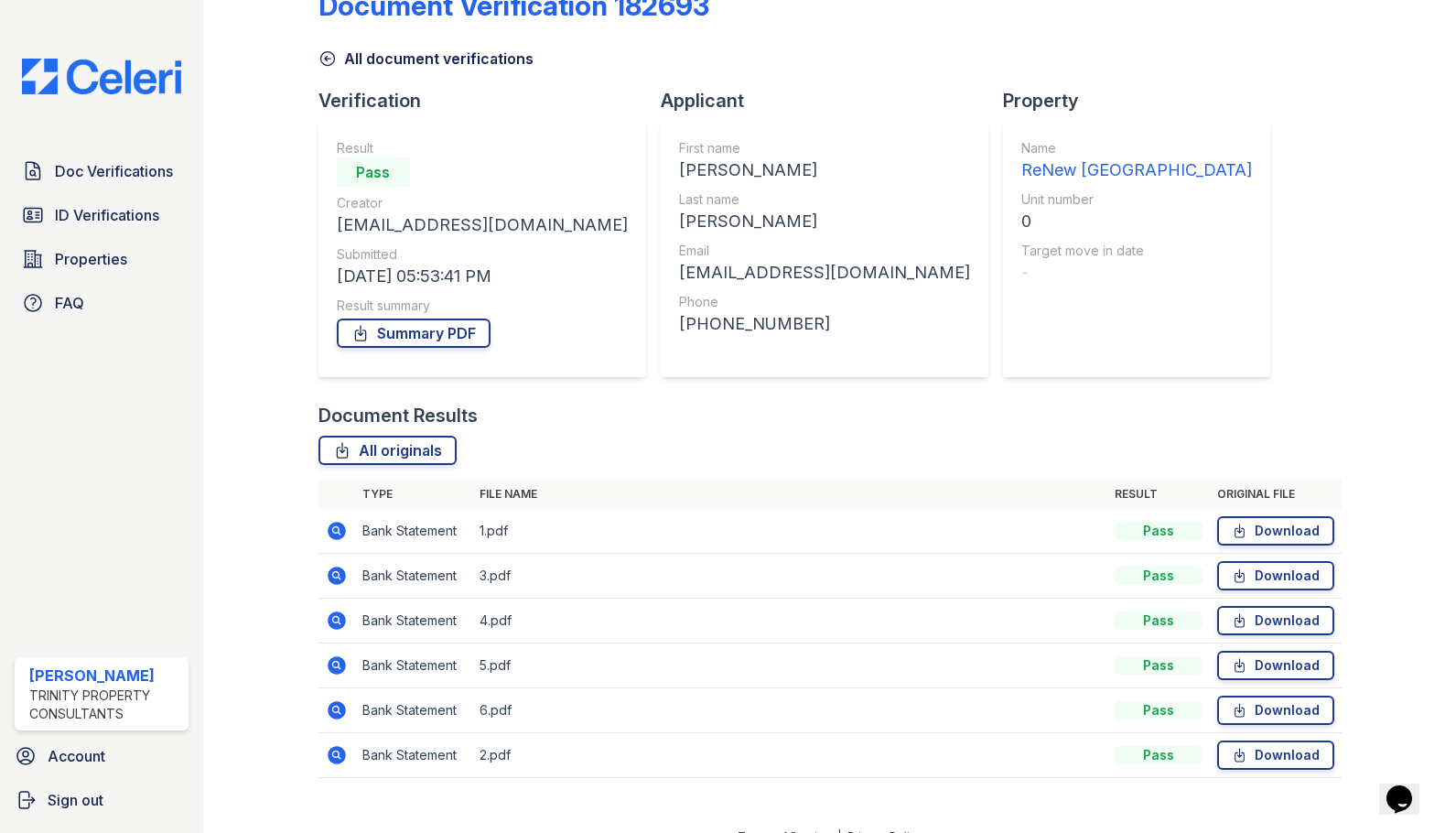
scroll to position [73, 0]
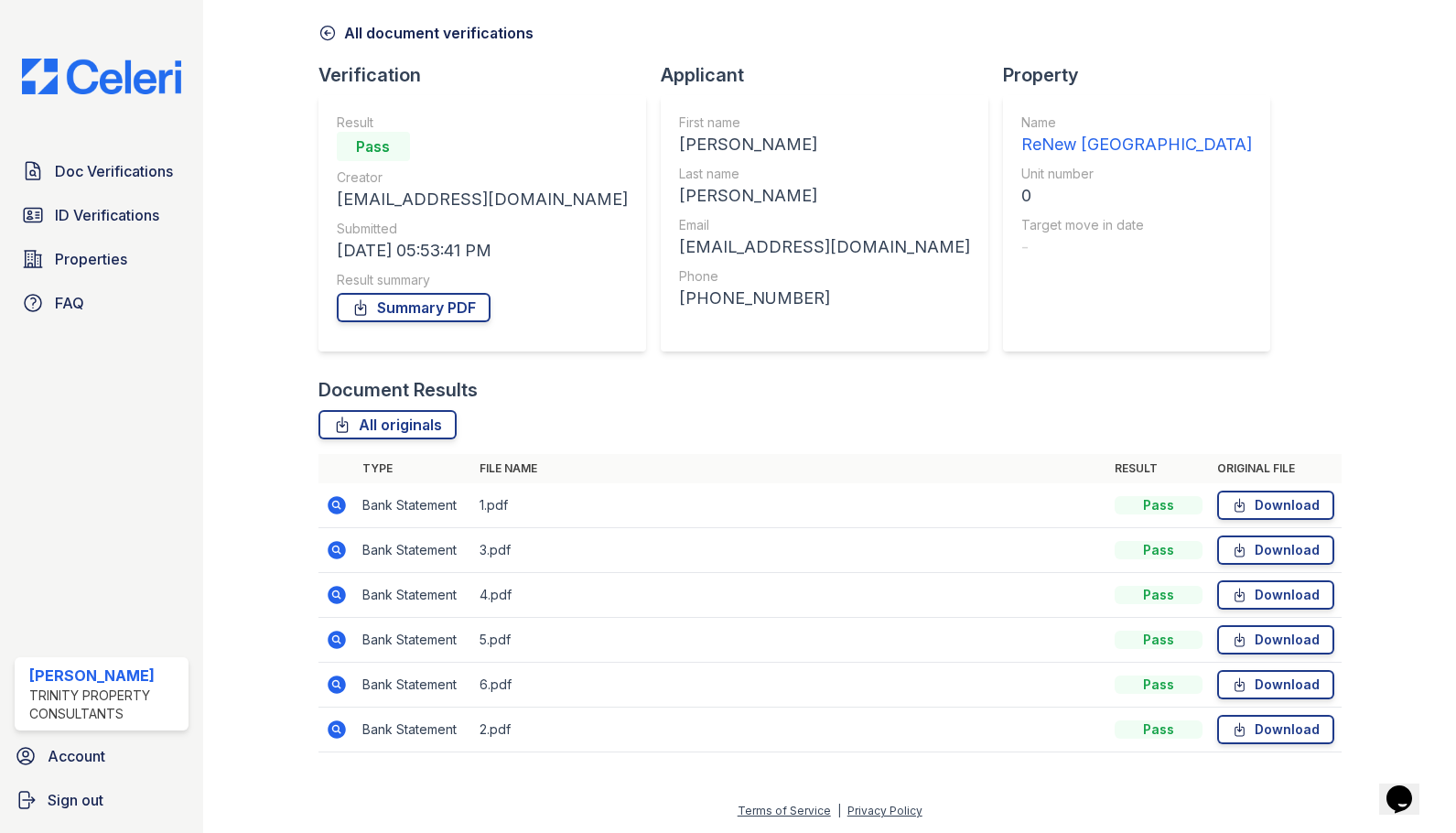
click at [339, 599] on icon at bounding box center [337, 594] width 18 height 18
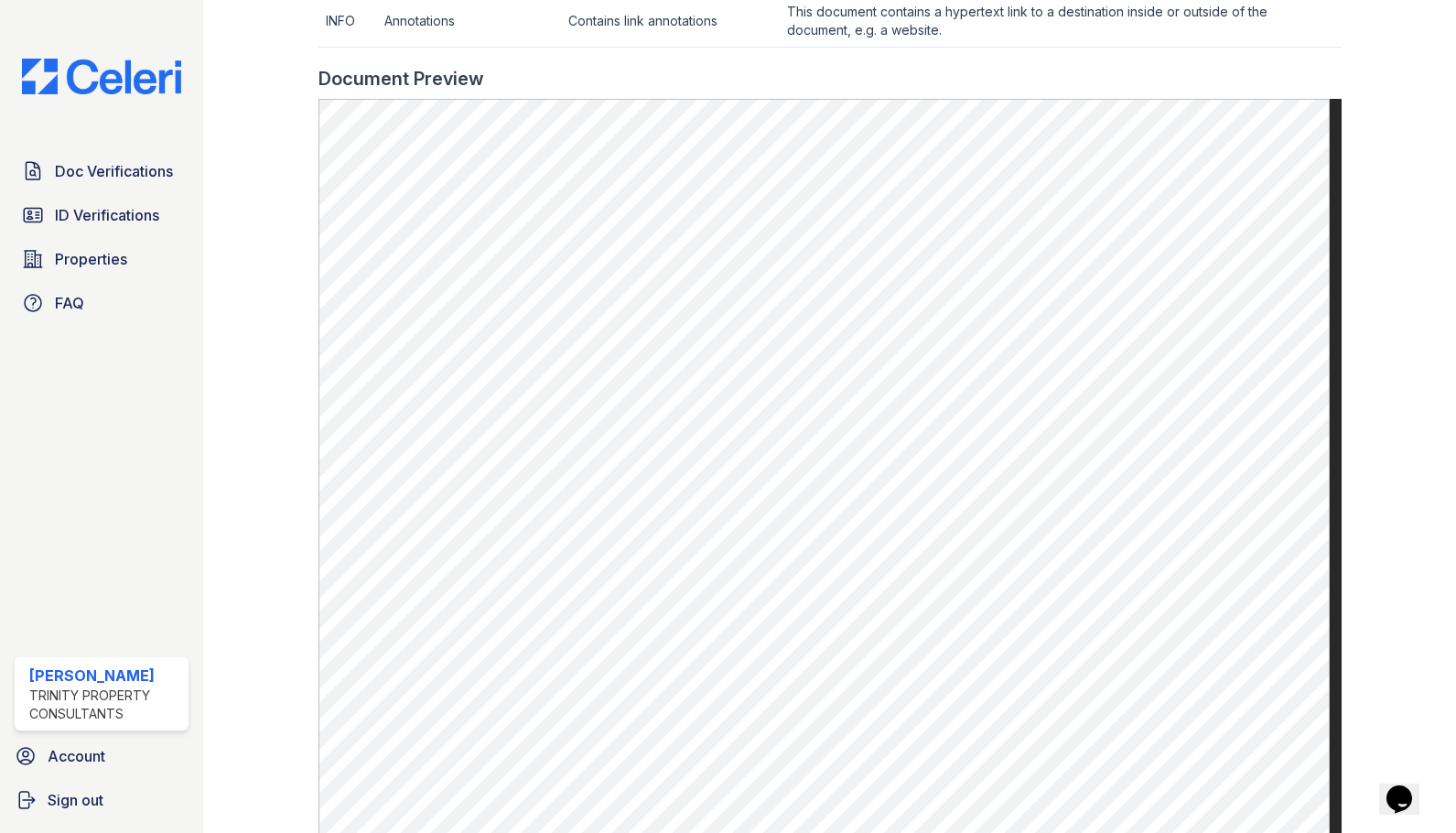
scroll to position [915, 0]
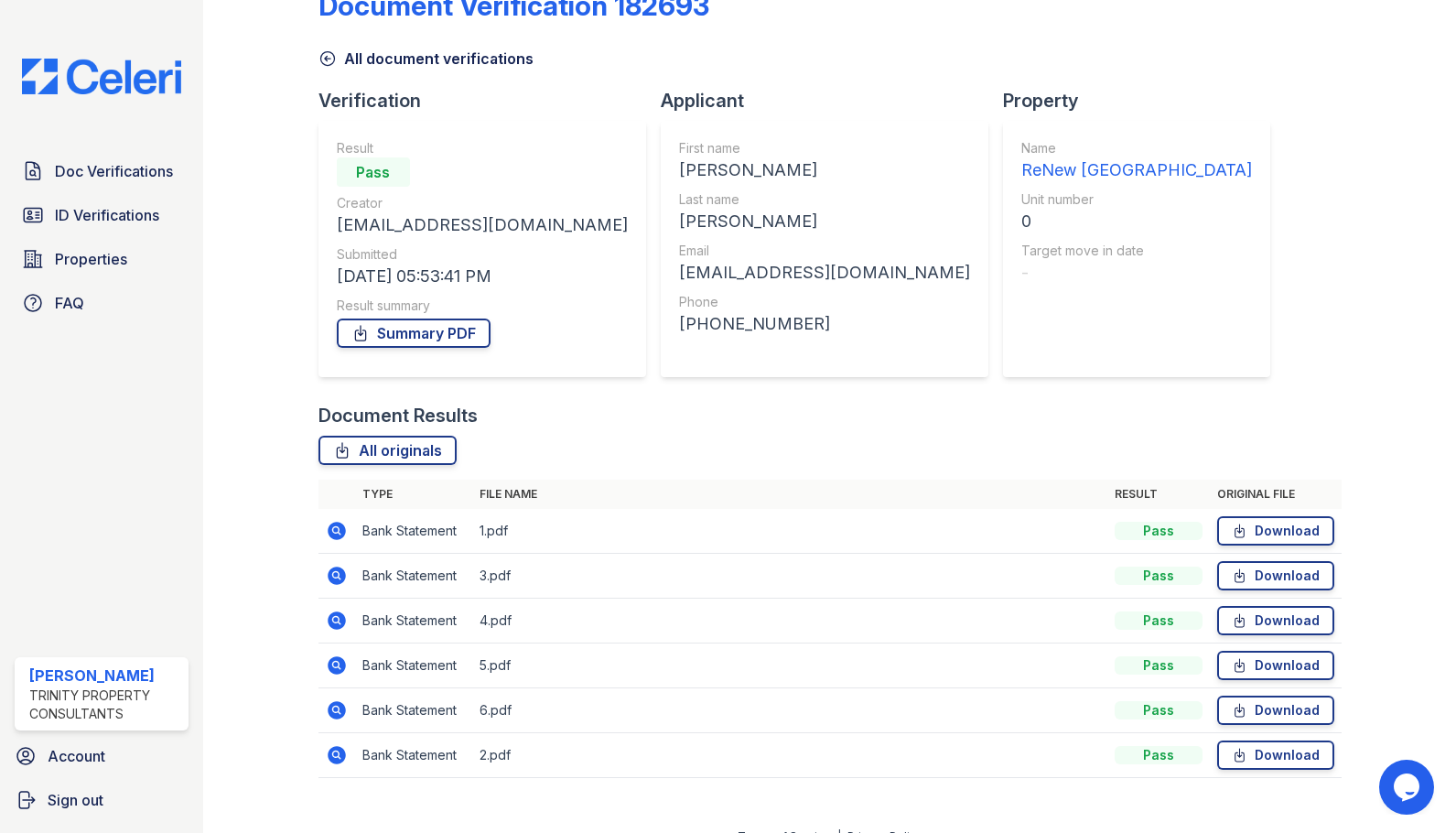
scroll to position [73, 0]
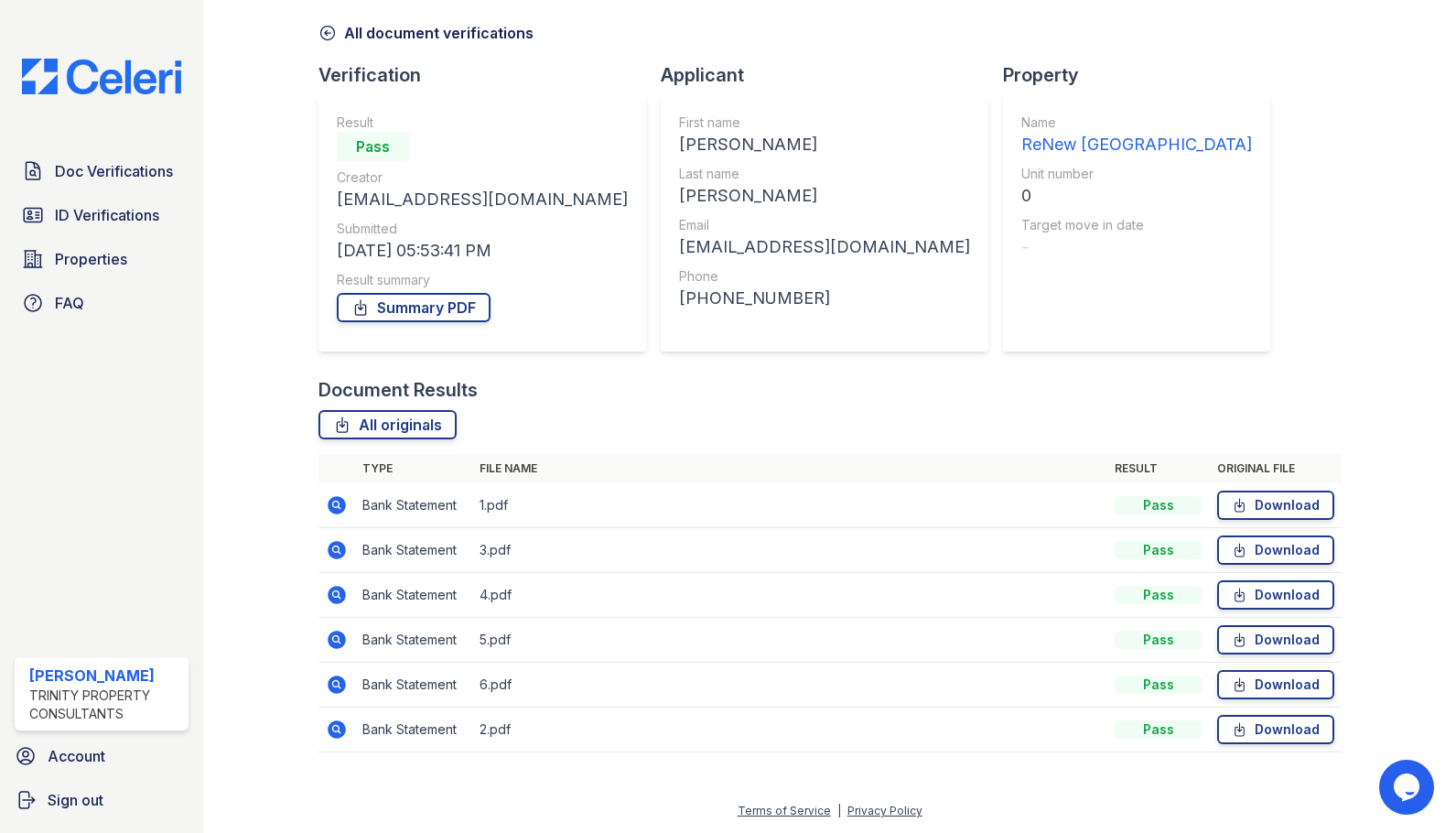
click at [341, 638] on icon at bounding box center [337, 639] width 18 height 18
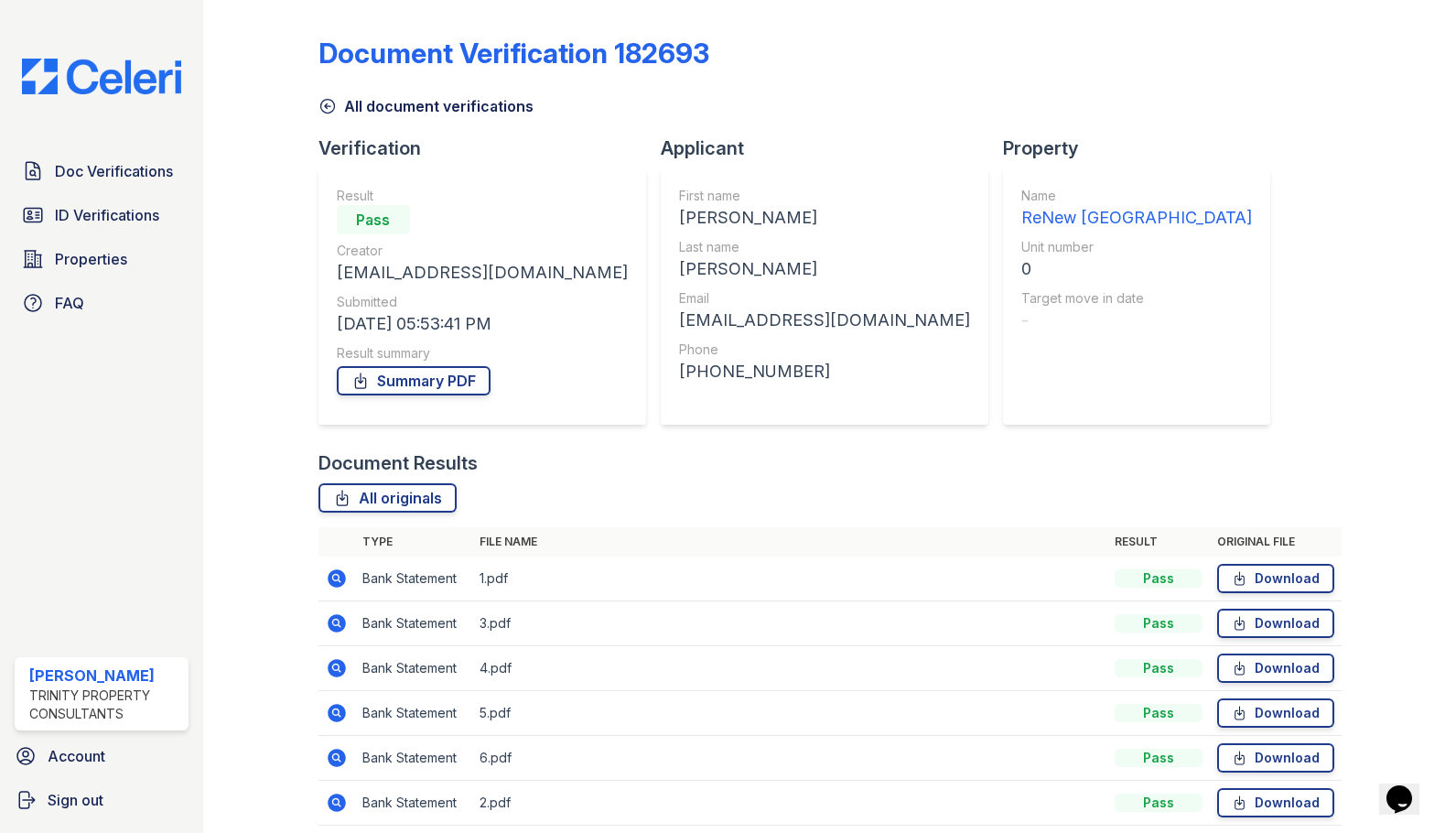
click at [326, 754] on icon at bounding box center [337, 757] width 22 height 22
click at [336, 802] on icon at bounding box center [335, 801] width 5 height 5
click at [399, 383] on link "Summary PDF" at bounding box center [413, 380] width 154 height 29
click at [333, 616] on icon at bounding box center [337, 623] width 18 height 18
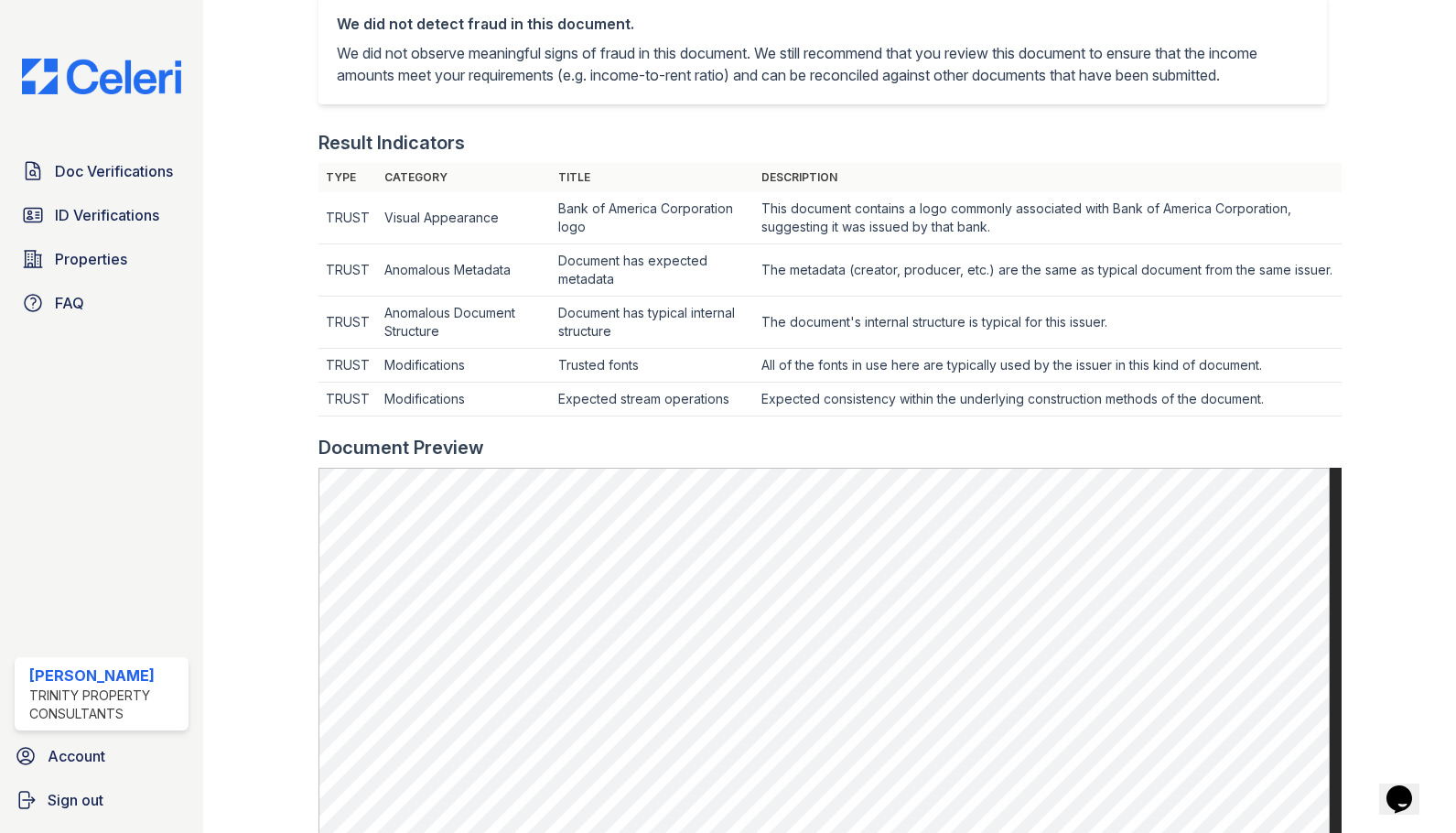
scroll to position [732, 0]
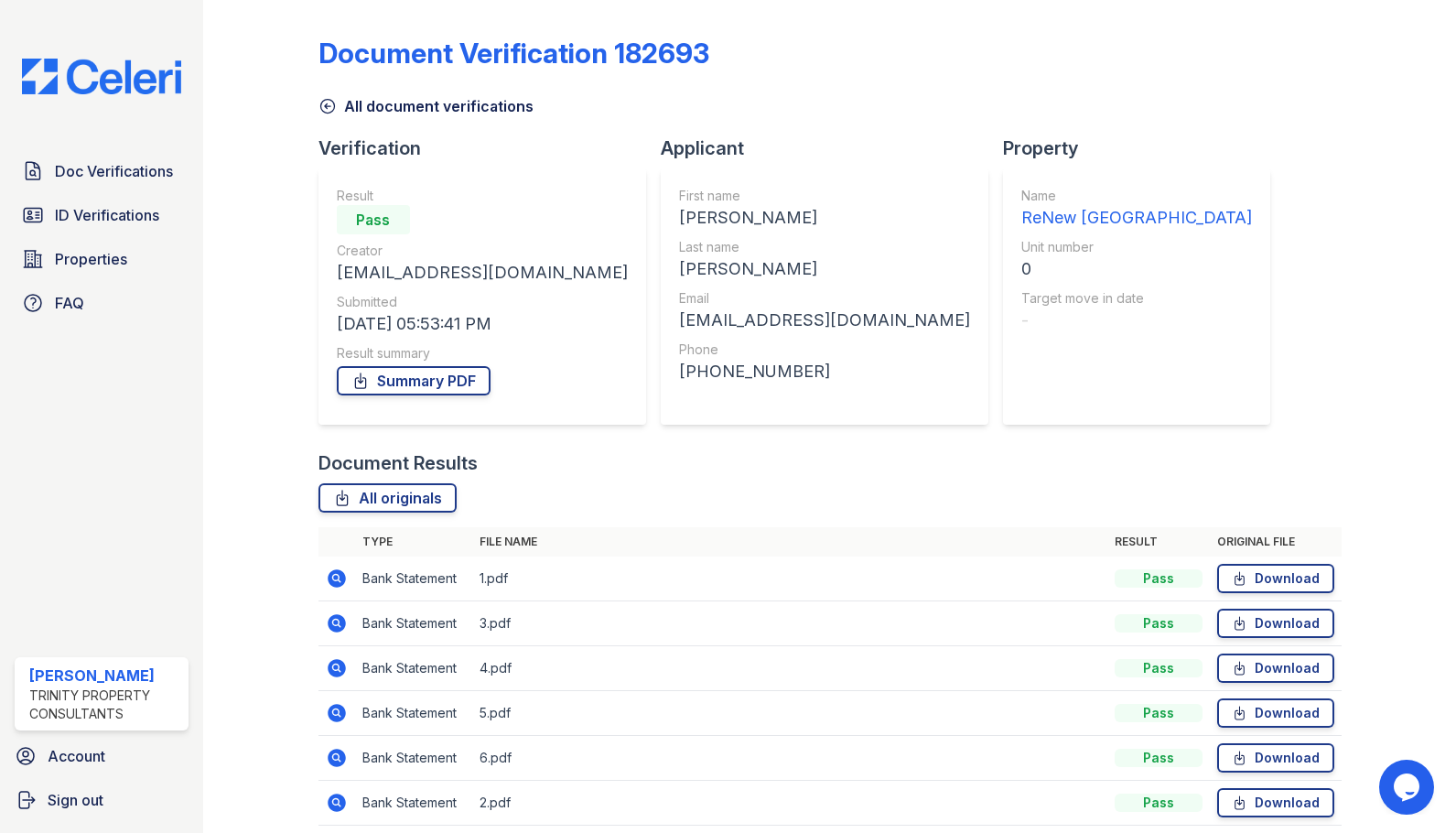
click at [333, 578] on icon at bounding box center [337, 578] width 22 height 22
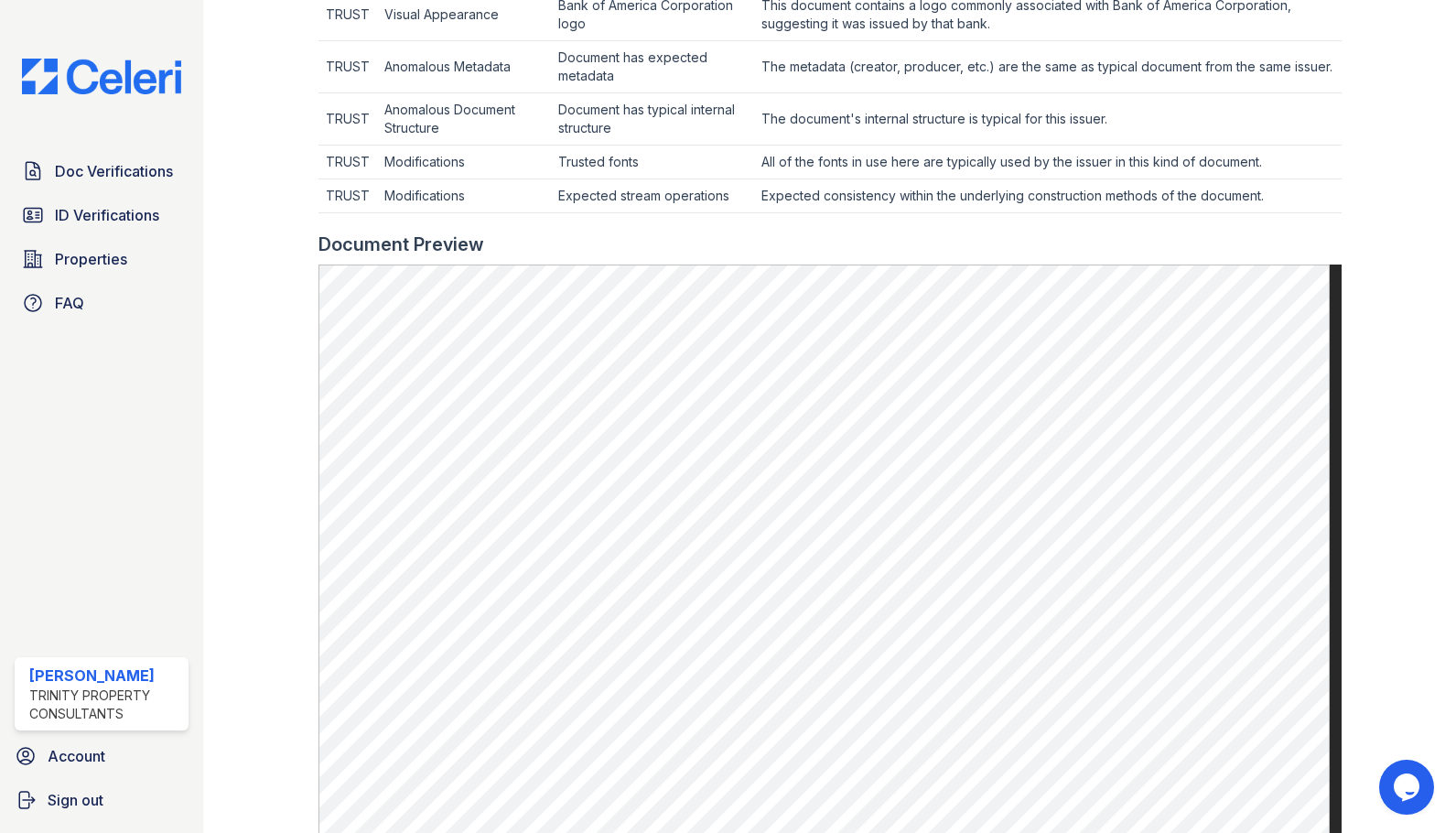
scroll to position [732, 0]
